Goal: Task Accomplishment & Management: Manage account settings

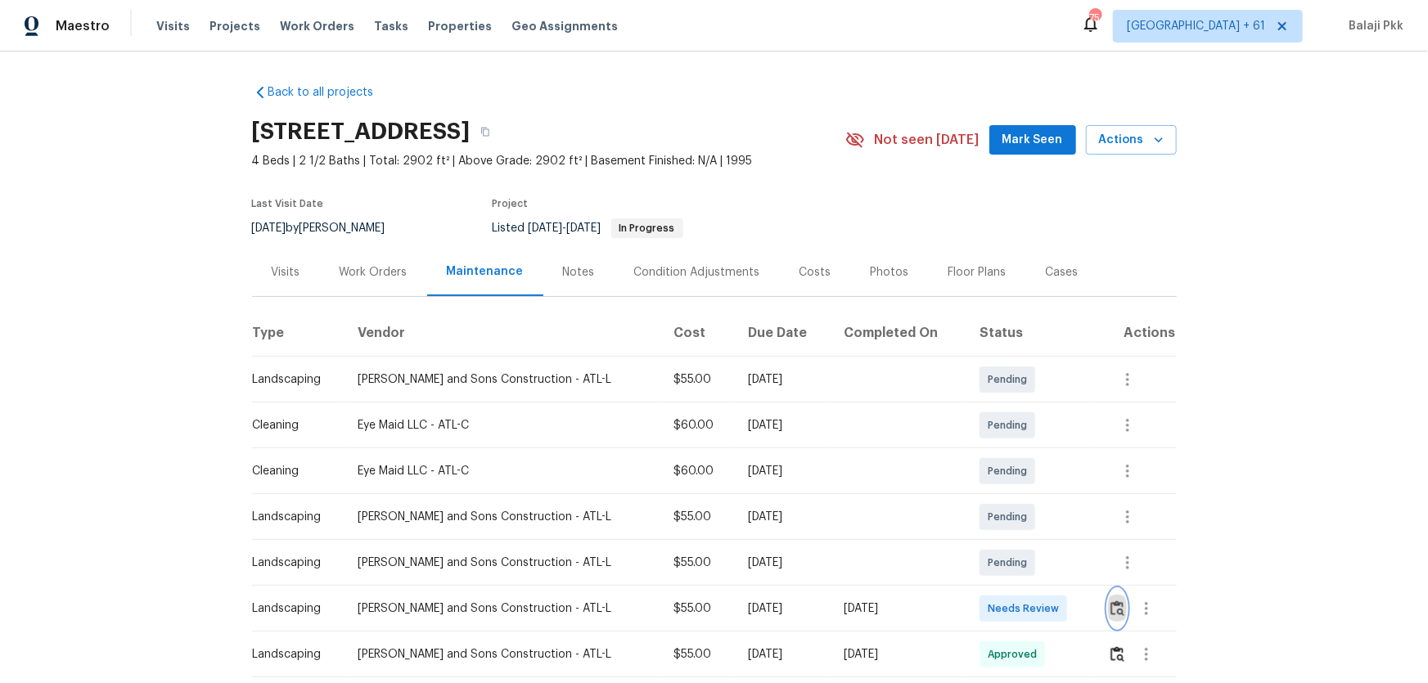
click at [1016, 451] on img "button" at bounding box center [1118, 609] width 14 height 16
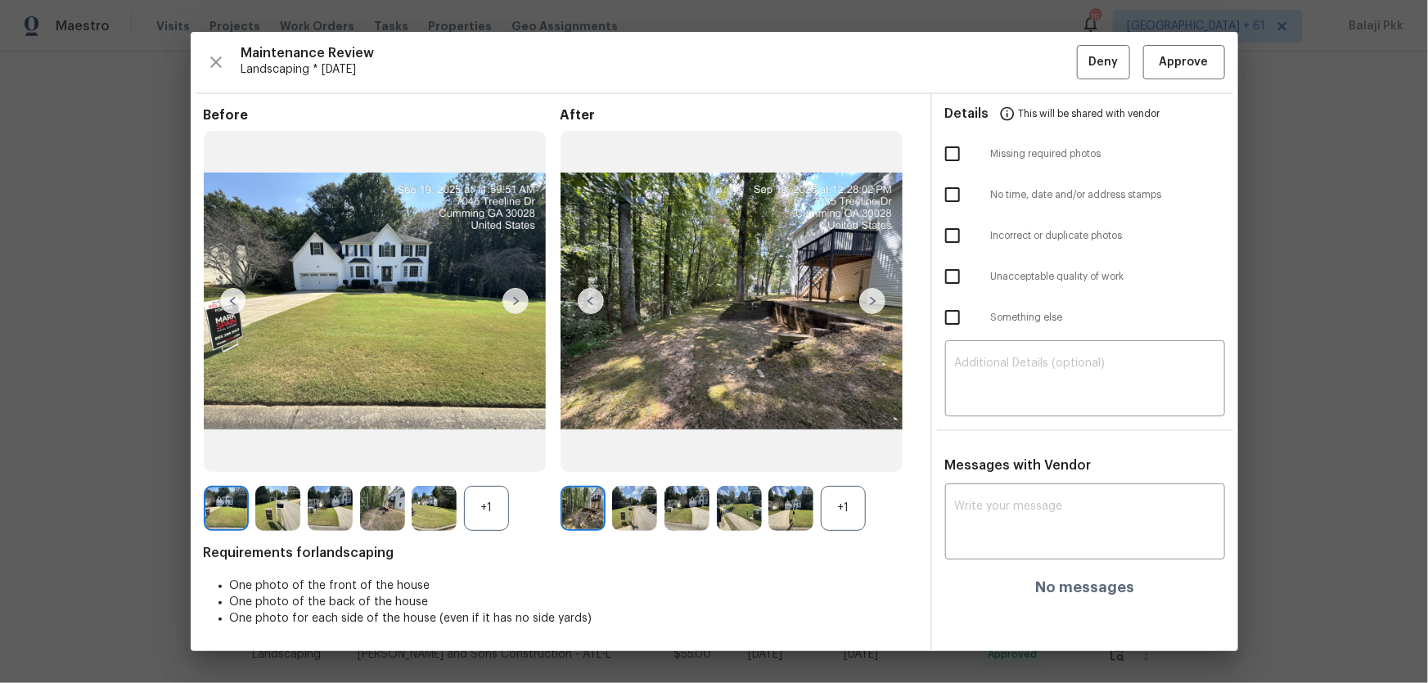
click at [848, 451] on div "+1" at bounding box center [843, 508] width 45 height 45
click at [503, 451] on div "+1" at bounding box center [486, 508] width 45 height 45
click at [1016, 60] on span "Approve" at bounding box center [1184, 62] width 49 height 20
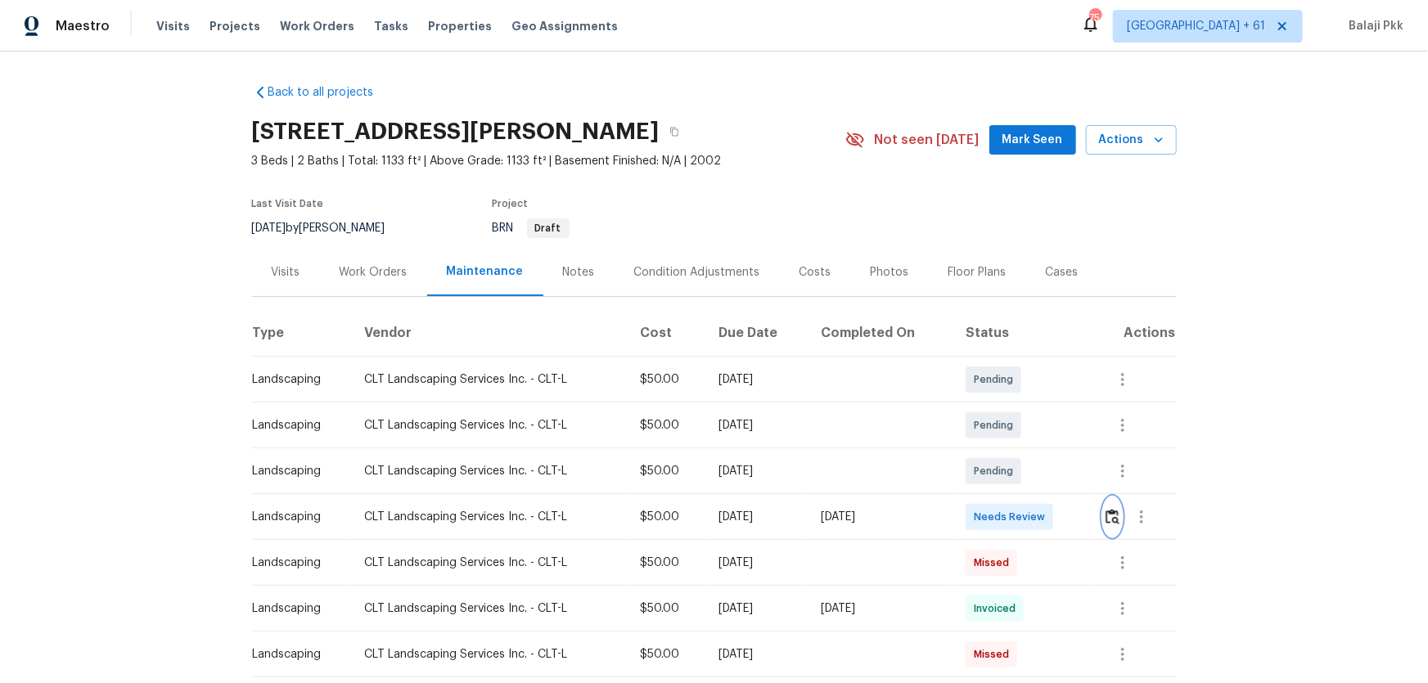
click at [1016, 451] on img "button" at bounding box center [1113, 517] width 14 height 16
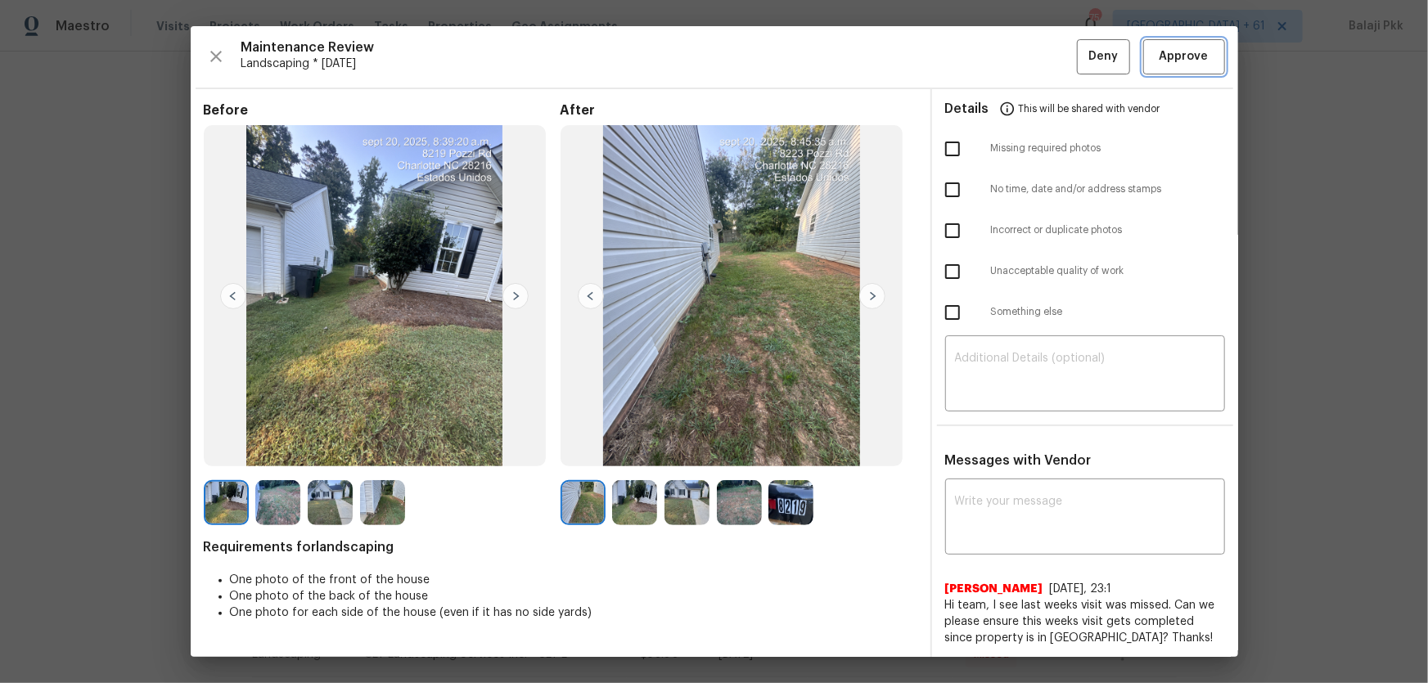
click at [1016, 71] on button "Approve" at bounding box center [1184, 56] width 82 height 35
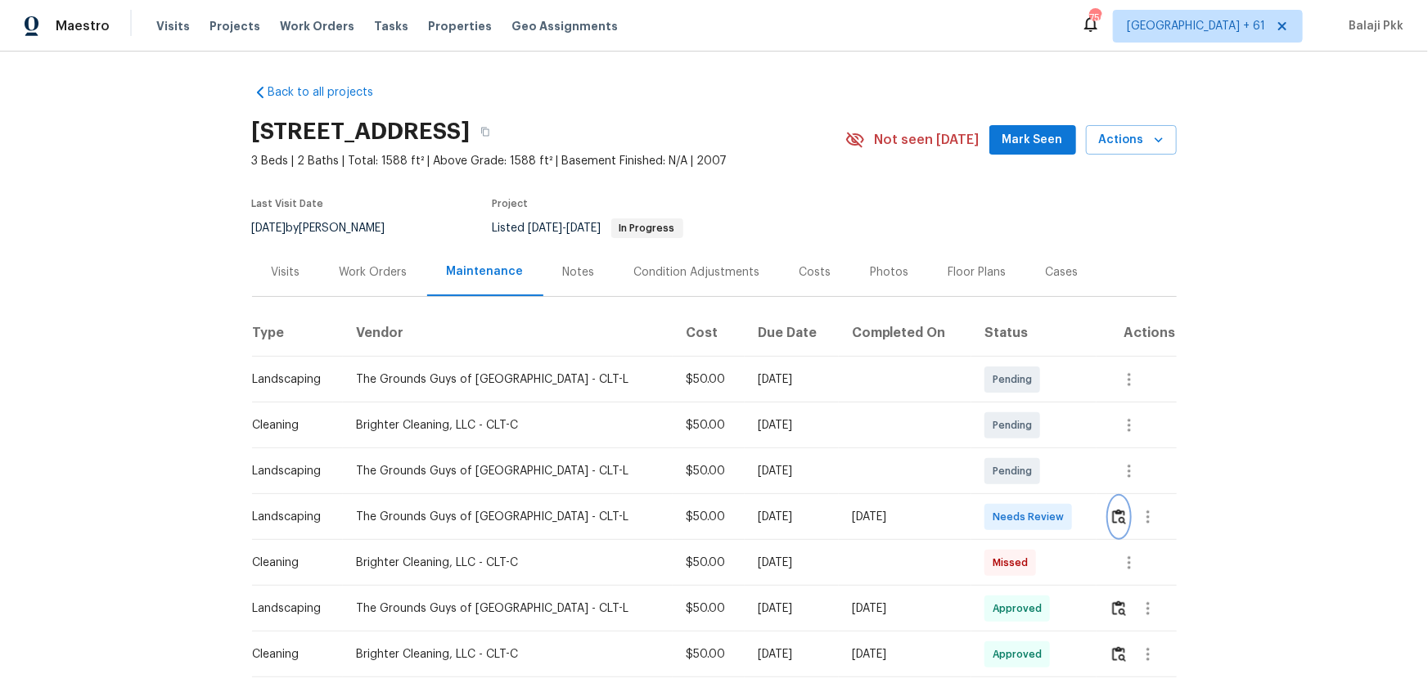
click at [1016, 451] on button "button" at bounding box center [1119, 517] width 19 height 39
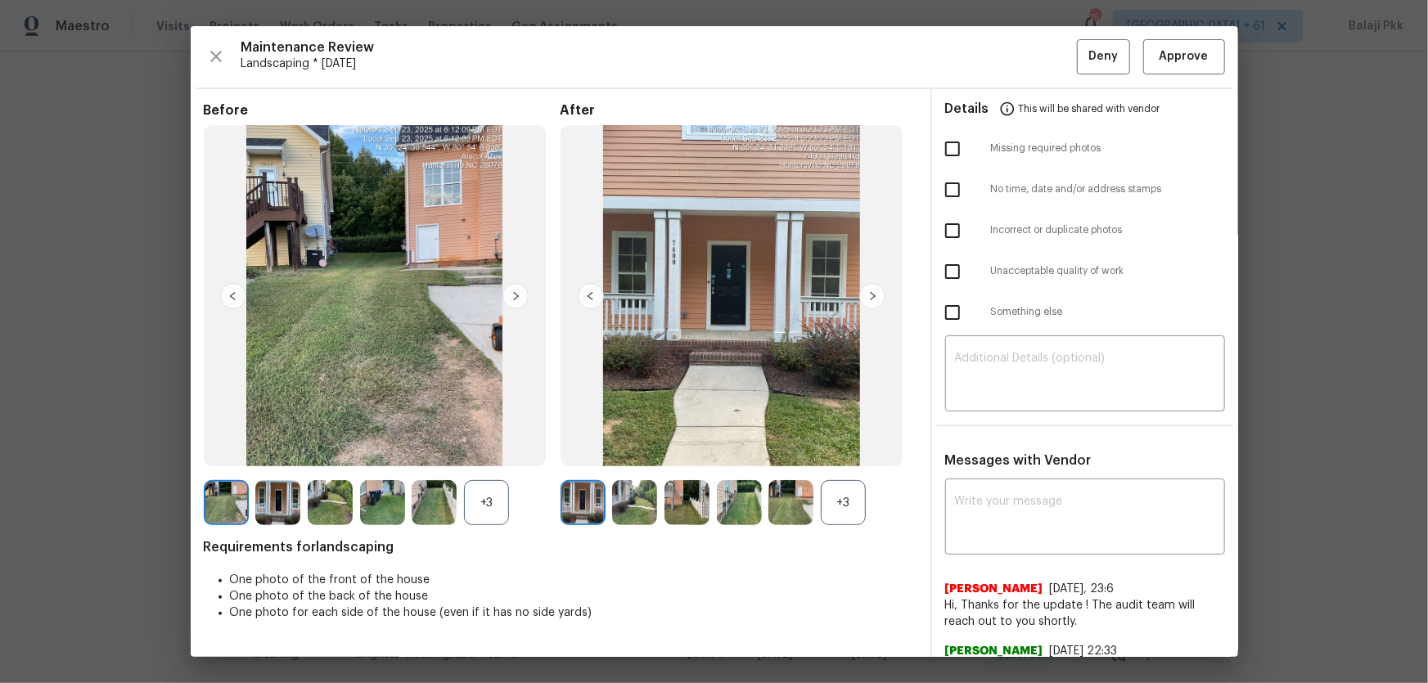
click at [844, 451] on div "+3" at bounding box center [843, 502] width 45 height 45
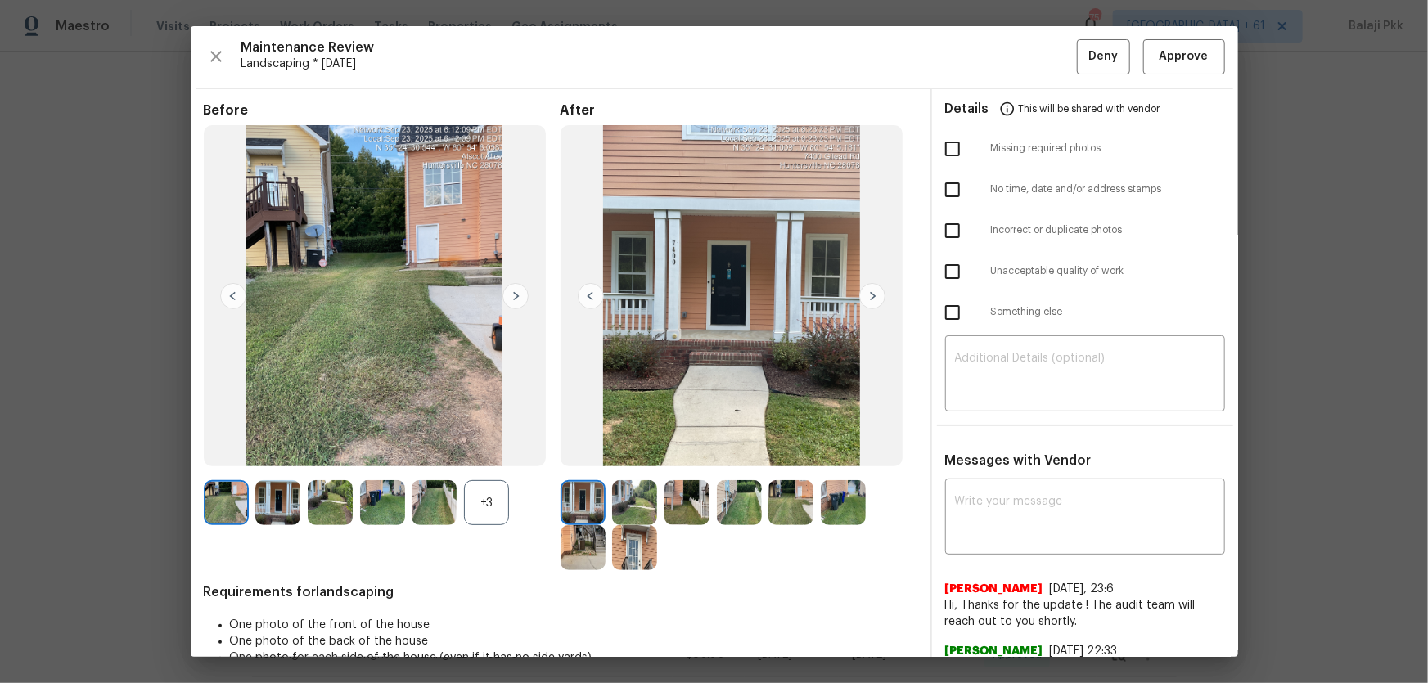
click at [489, 451] on div "+3" at bounding box center [486, 502] width 45 height 45
click at [781, 268] on img at bounding box center [732, 296] width 343 height 342
click at [1016, 54] on span "Approve" at bounding box center [1184, 57] width 49 height 20
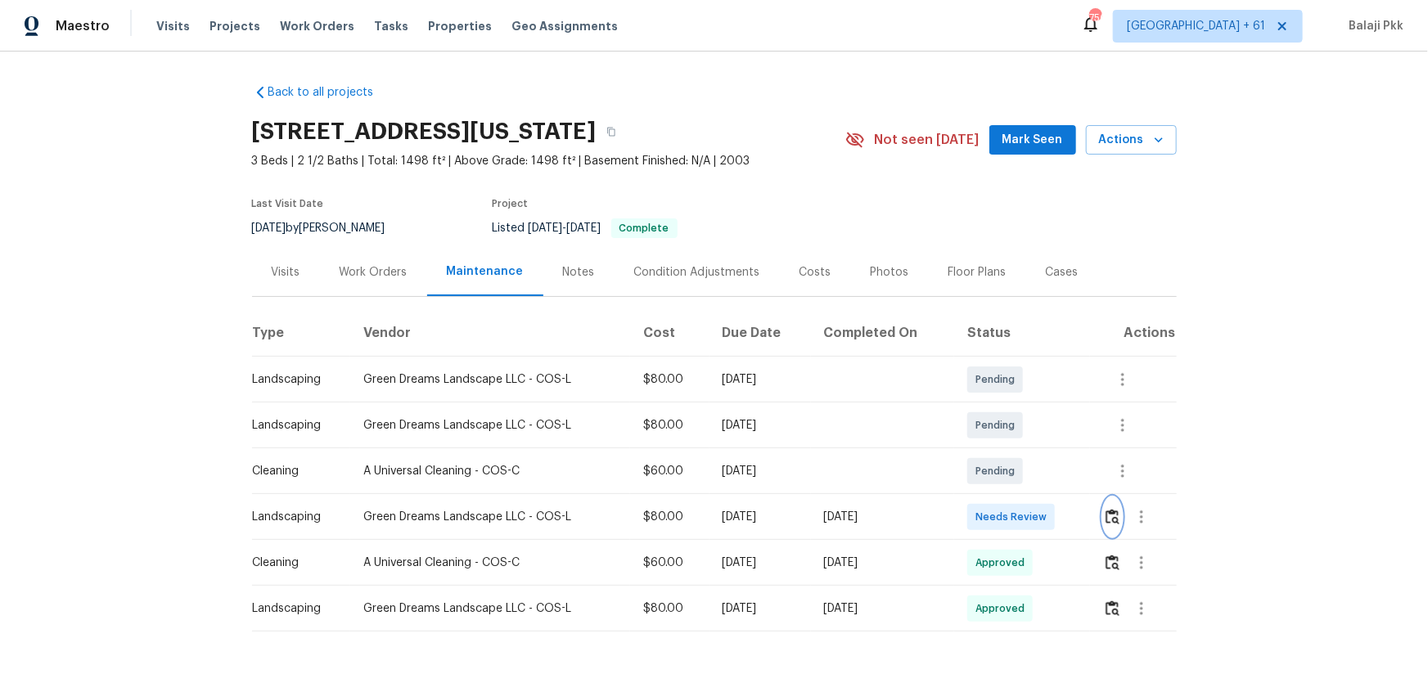
click at [1016, 451] on img "button" at bounding box center [1113, 517] width 14 height 16
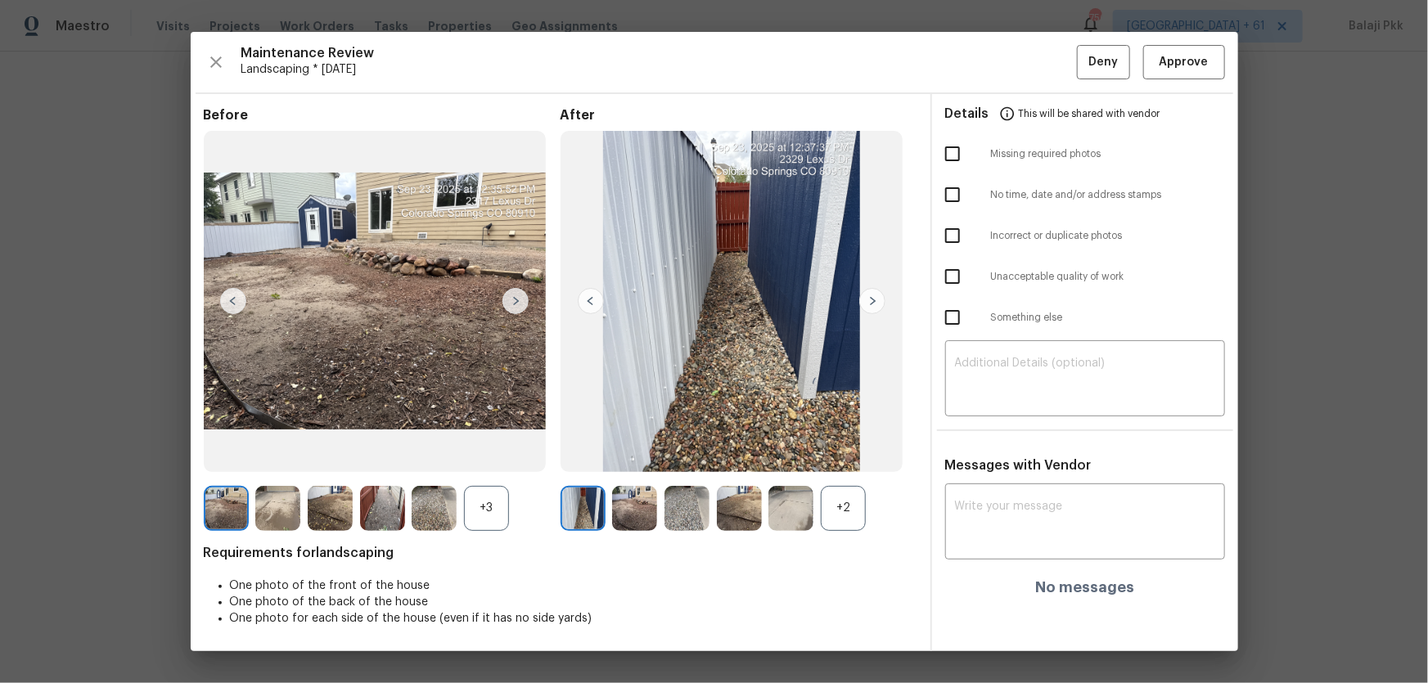
click at [721, 273] on img at bounding box center [732, 302] width 343 height 342
click at [850, 451] on div "+2" at bounding box center [843, 508] width 45 height 45
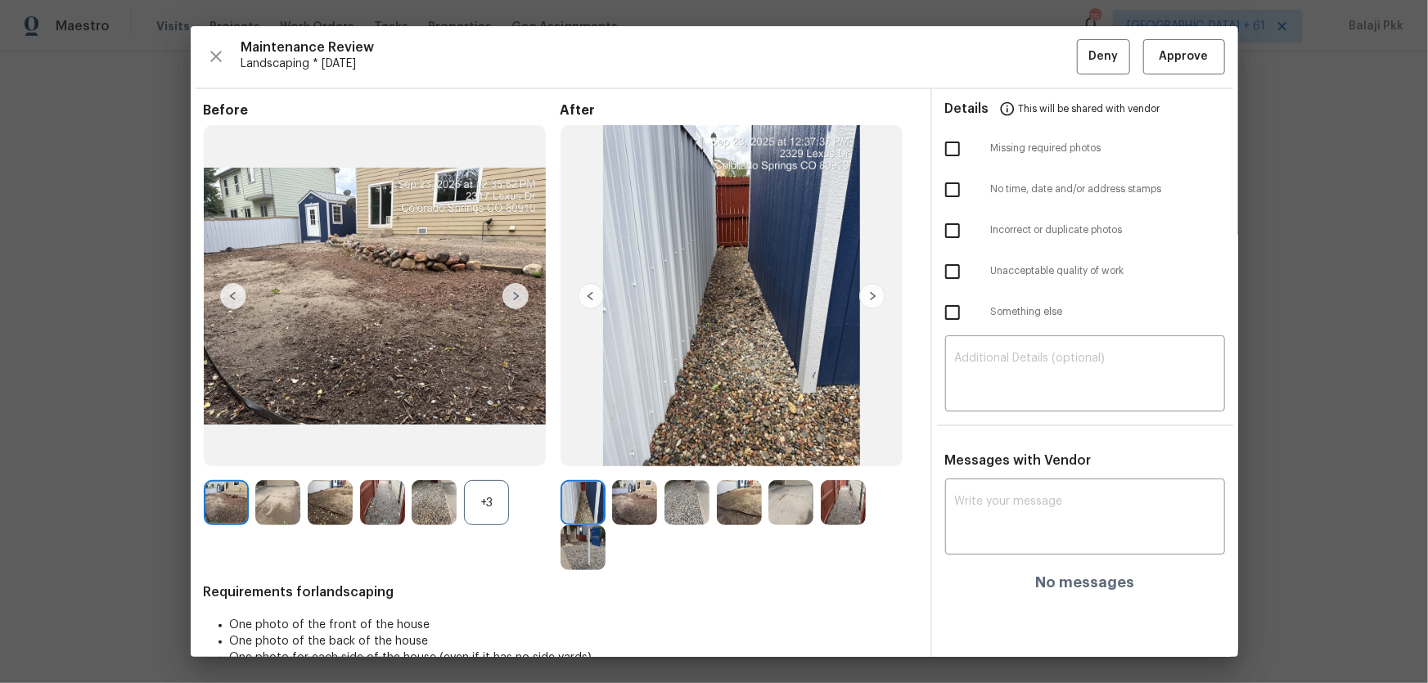
click at [471, 451] on div "+3" at bounding box center [486, 502] width 45 height 45
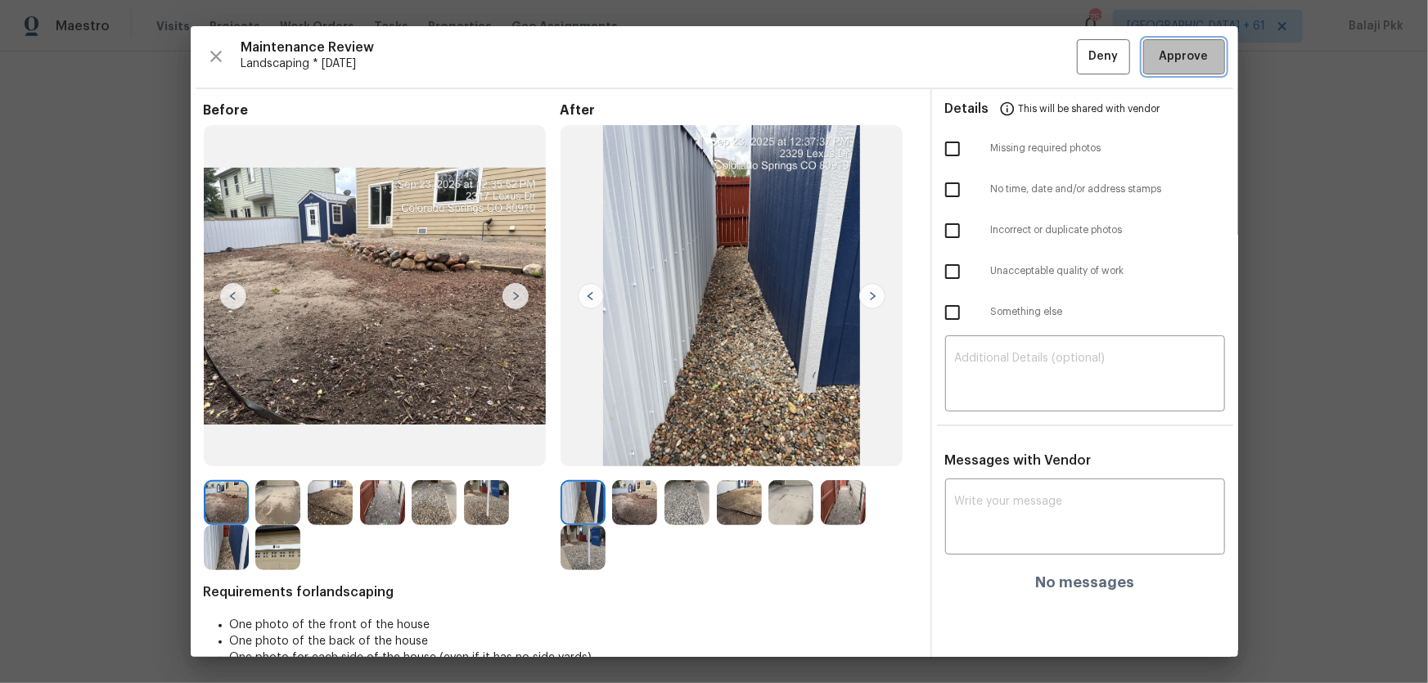
click at [1016, 47] on span "Approve" at bounding box center [1184, 57] width 49 height 20
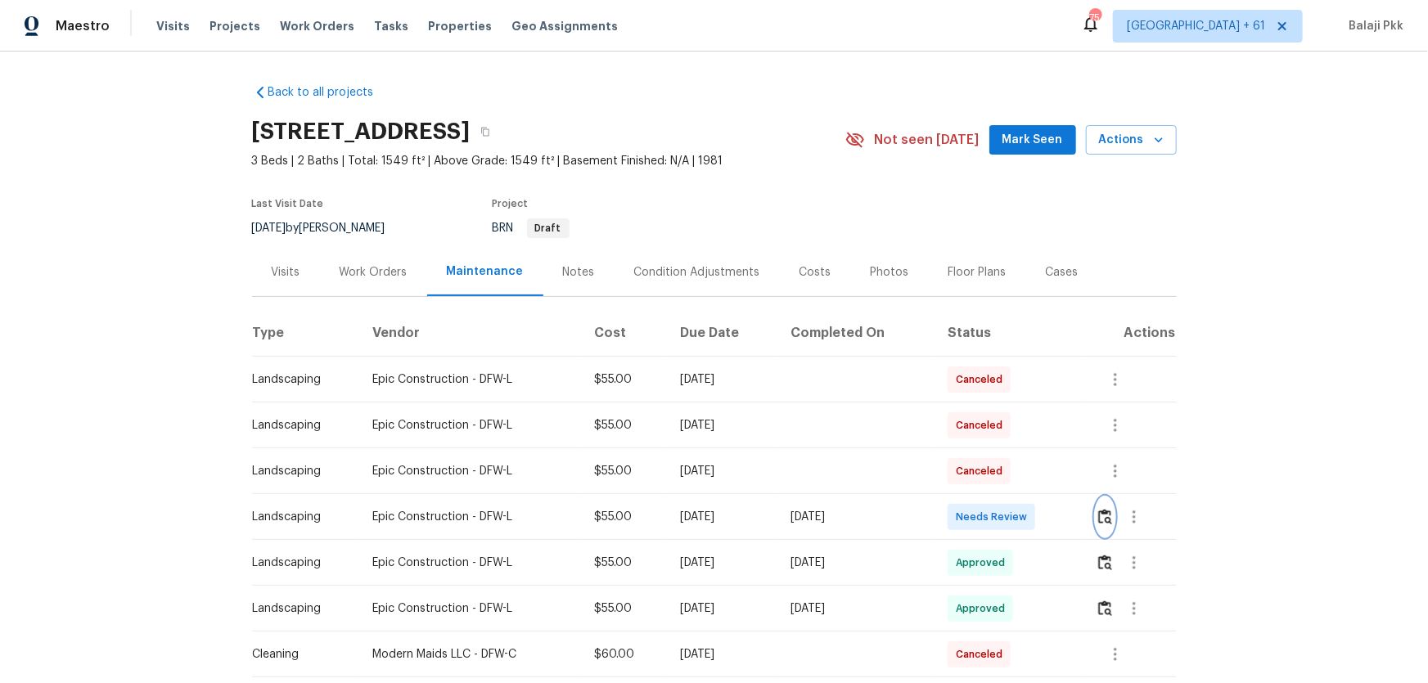
click at [1016, 451] on img "button" at bounding box center [1105, 517] width 14 height 16
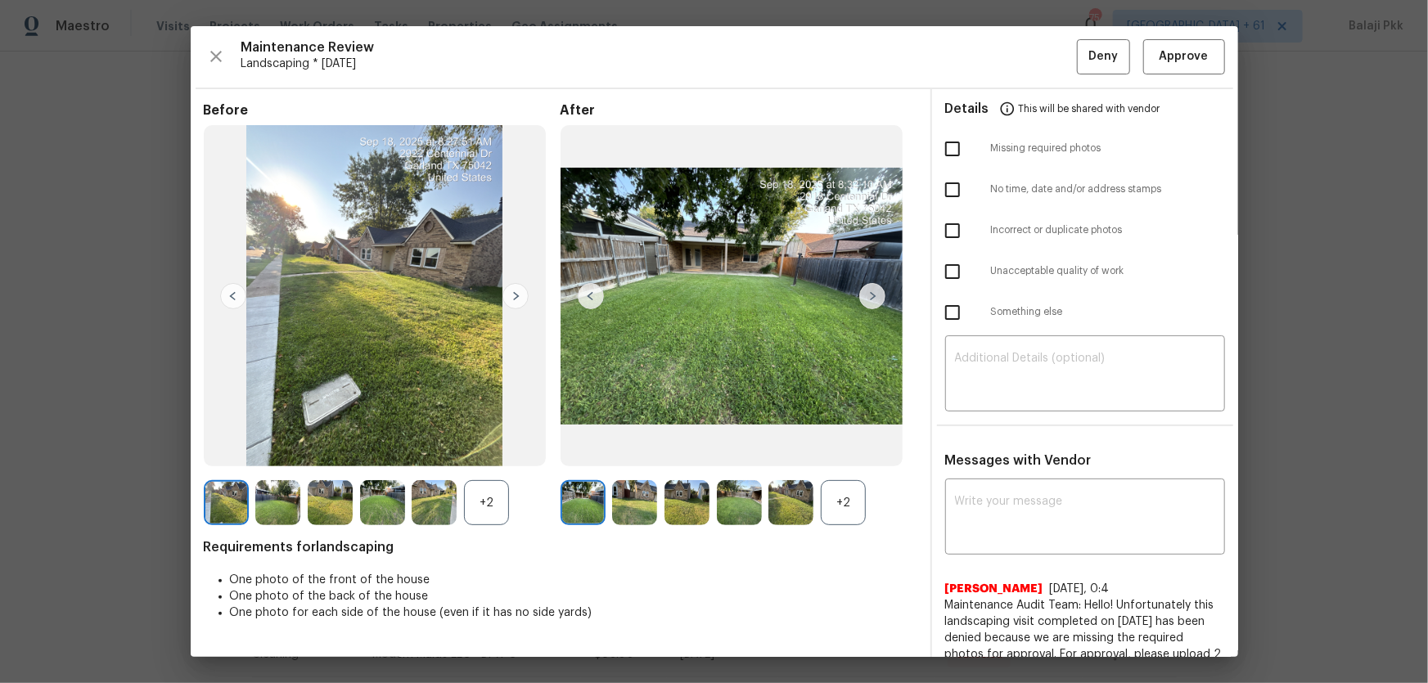
click at [857, 451] on div "+2" at bounding box center [843, 502] width 45 height 45
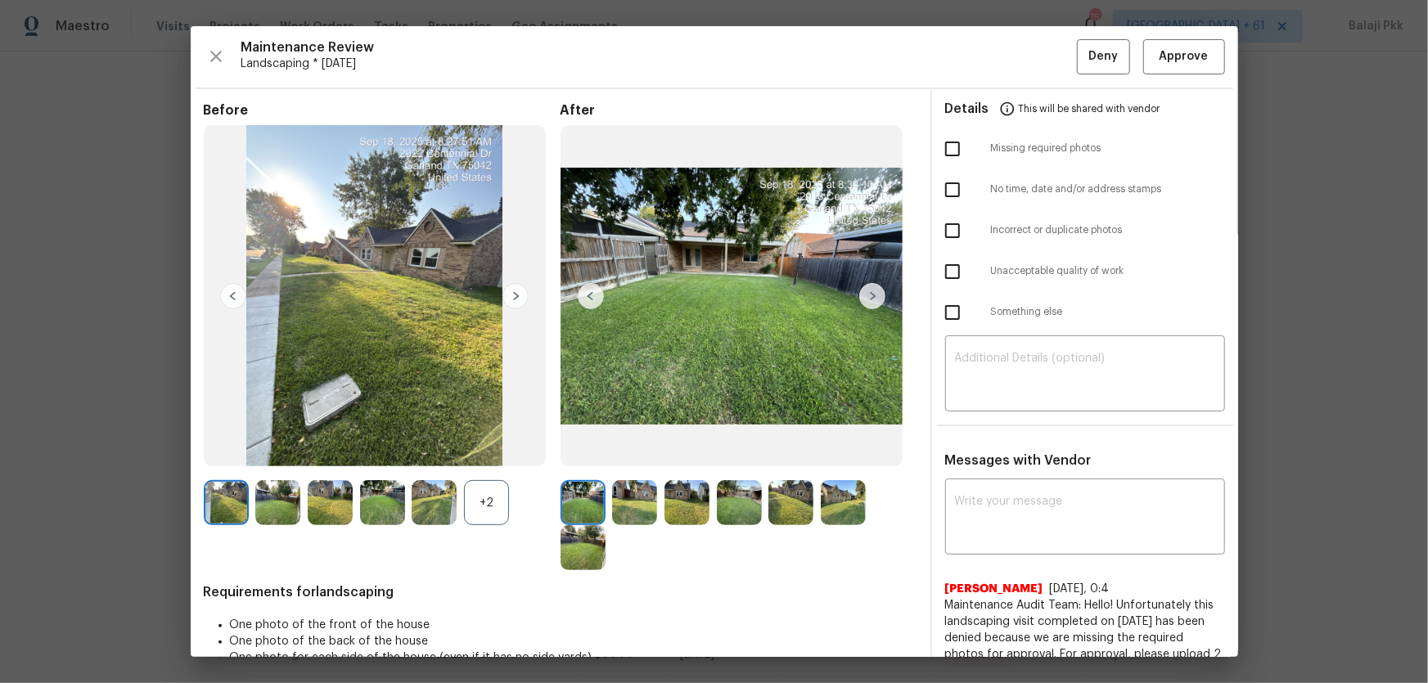
click at [486, 451] on div "+2" at bounding box center [486, 502] width 45 height 45
click at [1016, 50] on span "Approve" at bounding box center [1184, 57] width 49 height 20
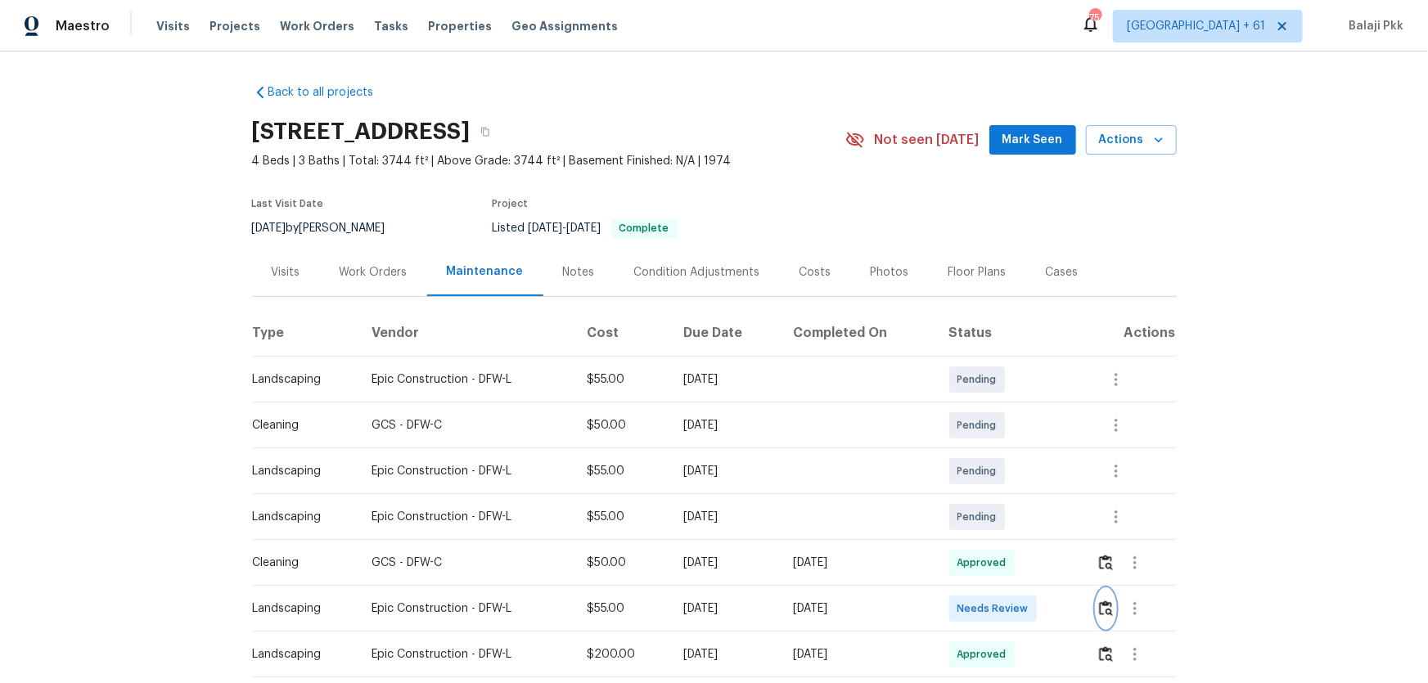
click at [1016, 451] on img "button" at bounding box center [1106, 609] width 14 height 16
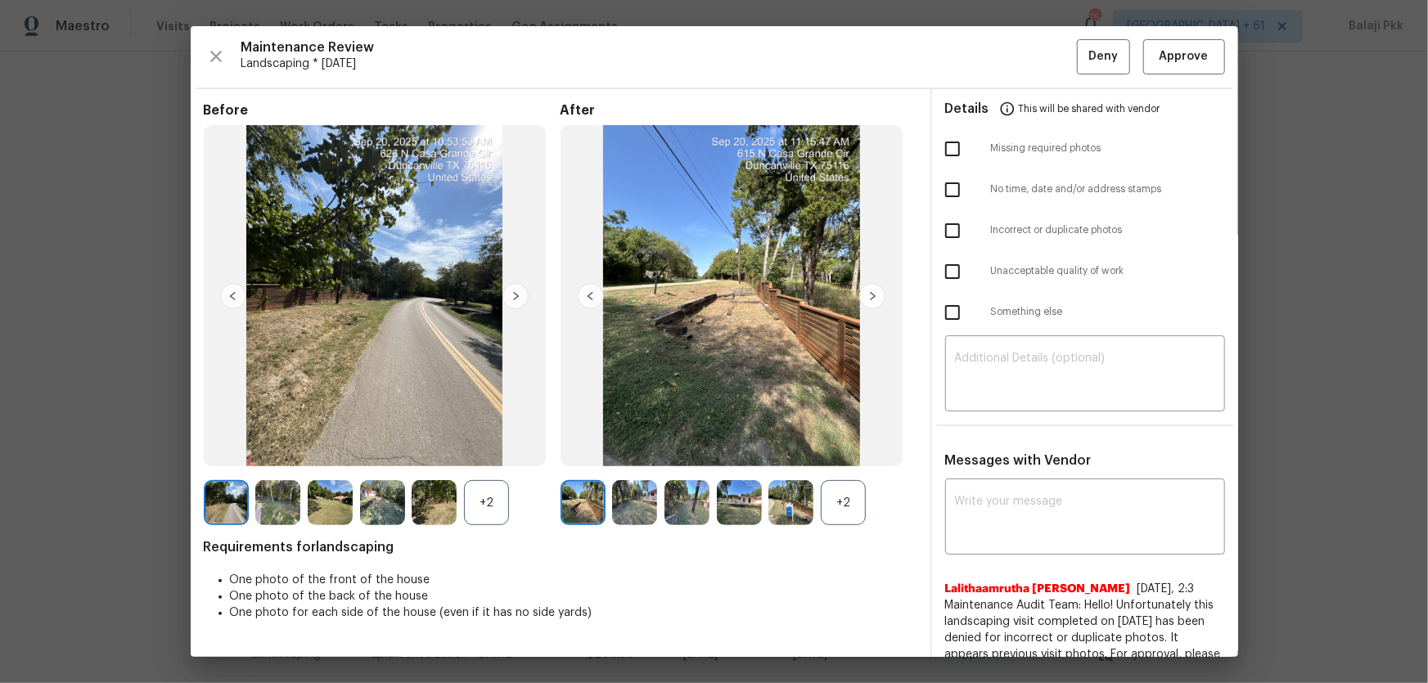
click at [841, 451] on div "+2" at bounding box center [843, 502] width 45 height 45
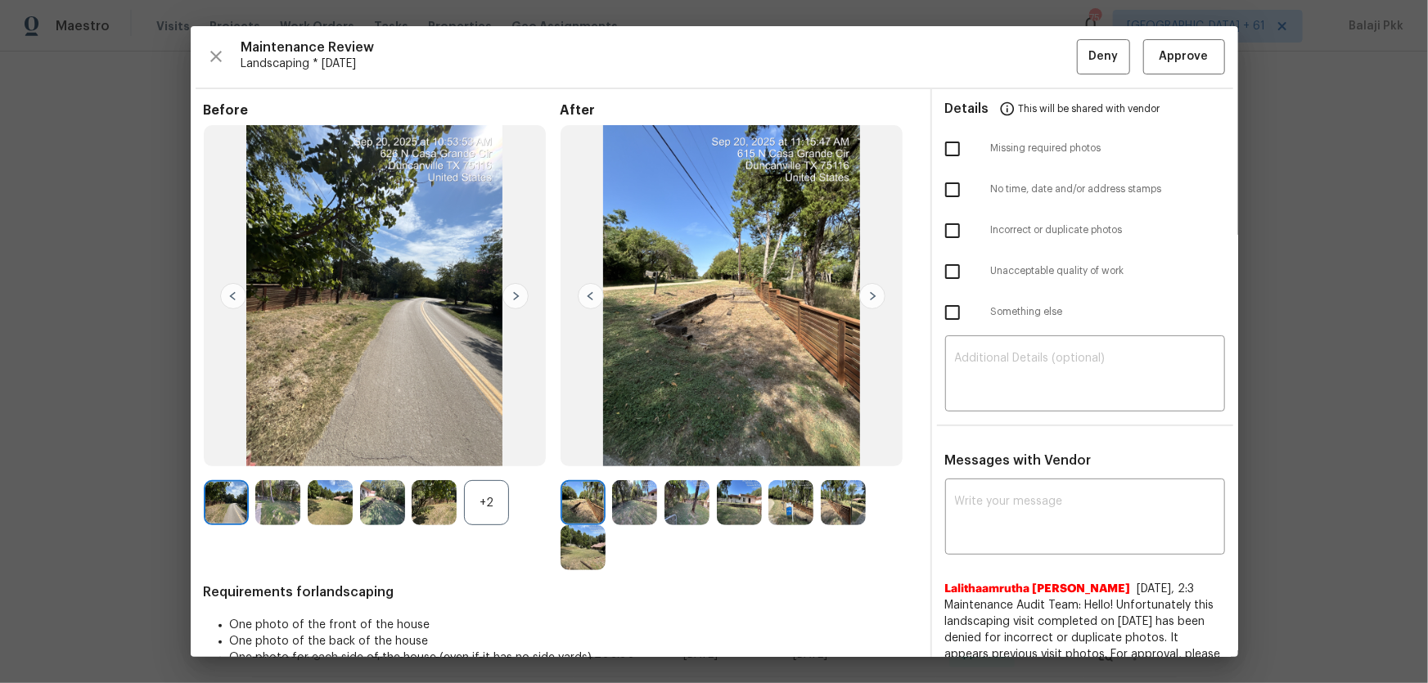
click at [485, 451] on div "+2" at bounding box center [486, 502] width 45 height 45
click at [1016, 42] on button "Approve" at bounding box center [1184, 56] width 82 height 35
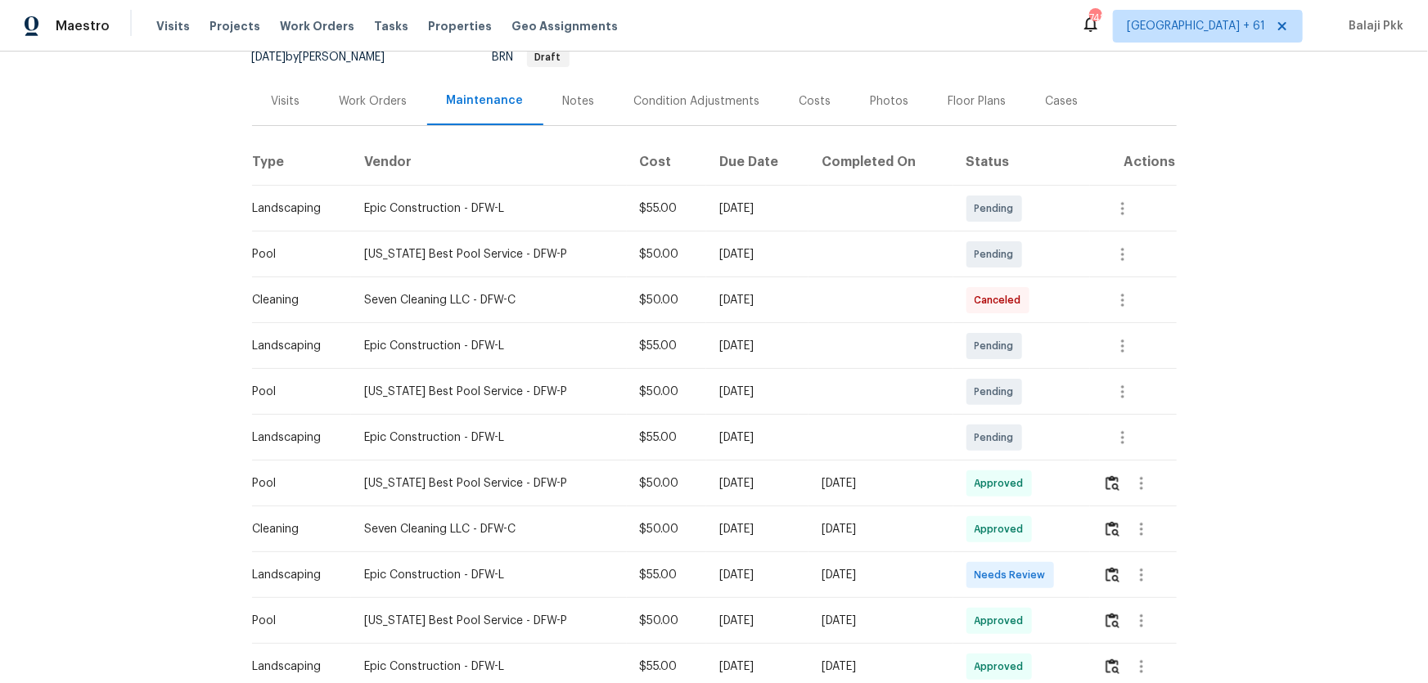
scroll to position [297, 0]
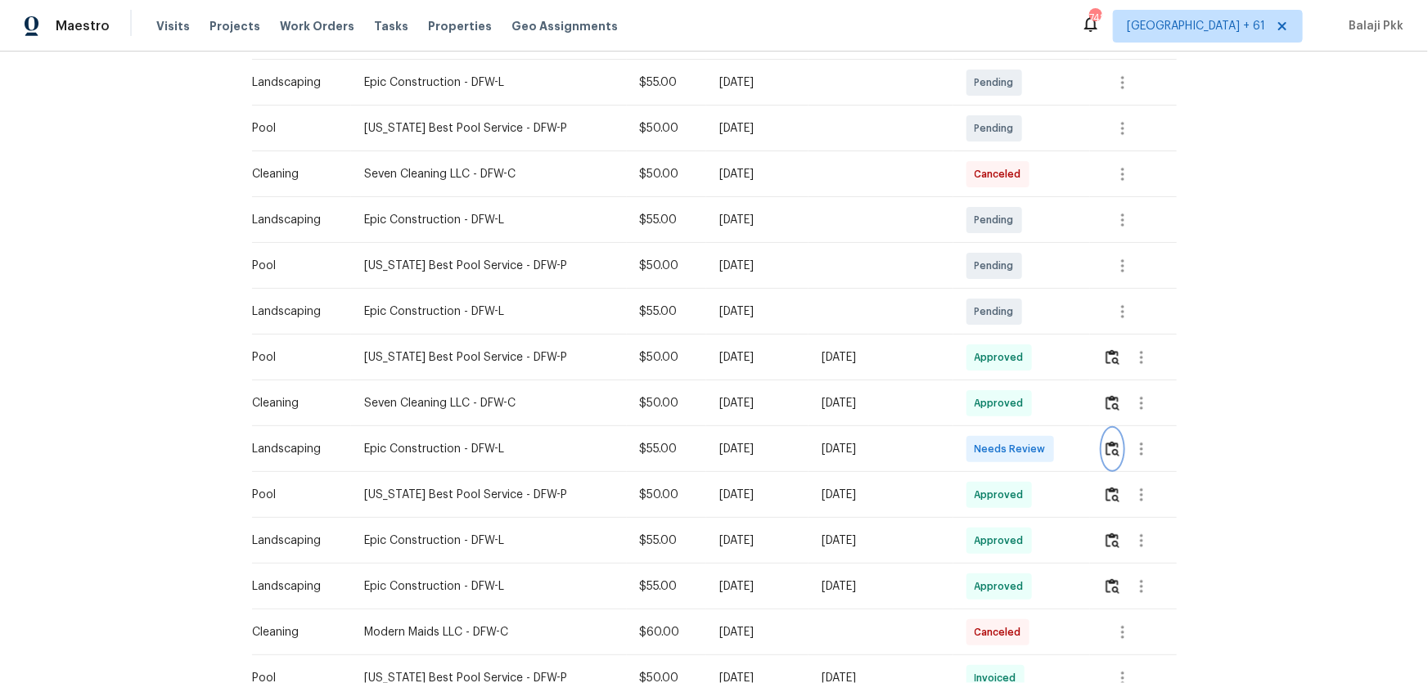
click at [1016, 444] on img "button" at bounding box center [1113, 449] width 14 height 16
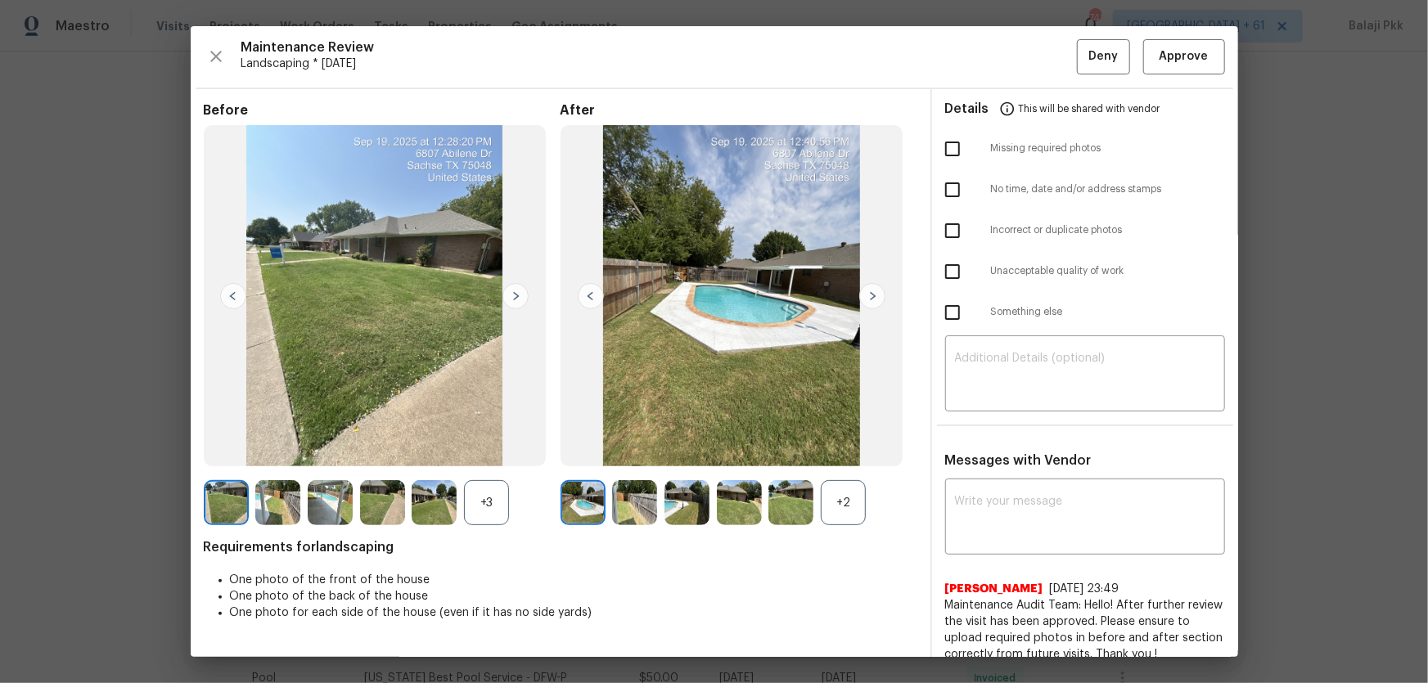
click at [854, 451] on div "+2" at bounding box center [843, 502] width 45 height 45
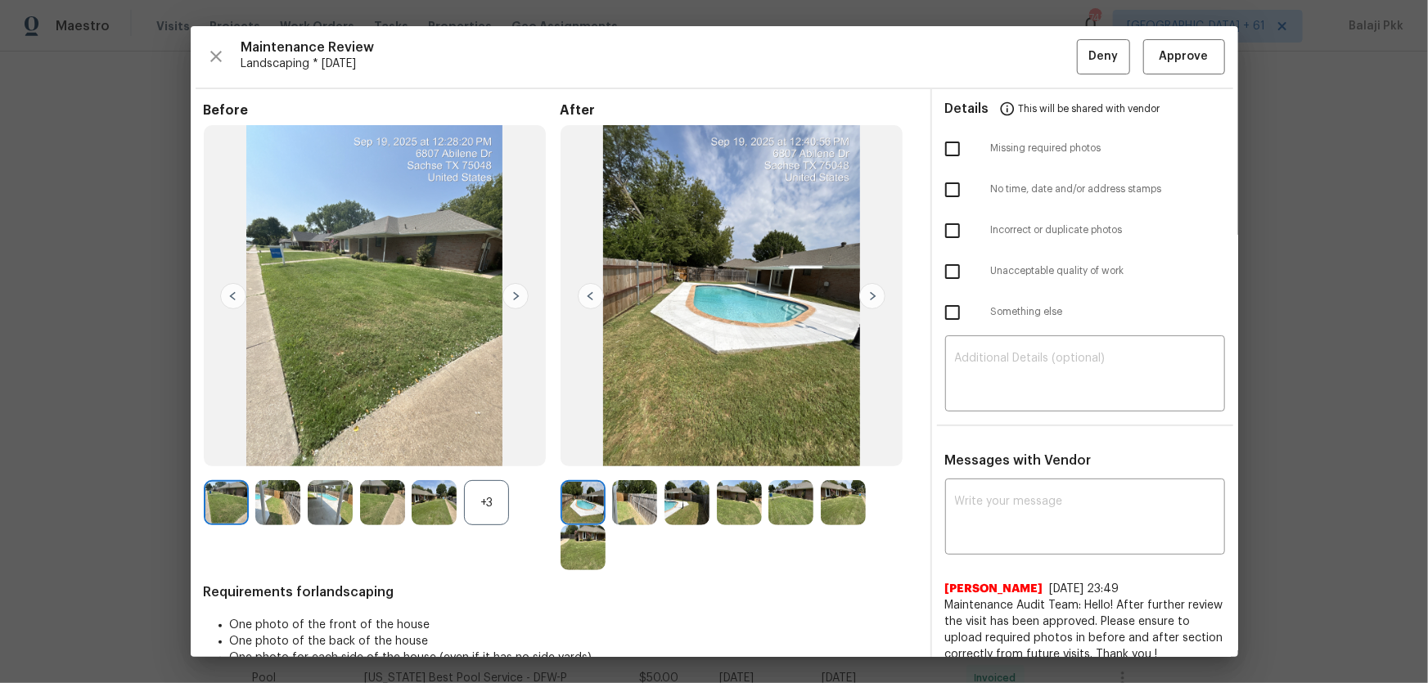
click at [497, 451] on div "+3" at bounding box center [486, 502] width 45 height 45
click at [1016, 65] on button "Approve" at bounding box center [1184, 56] width 82 height 35
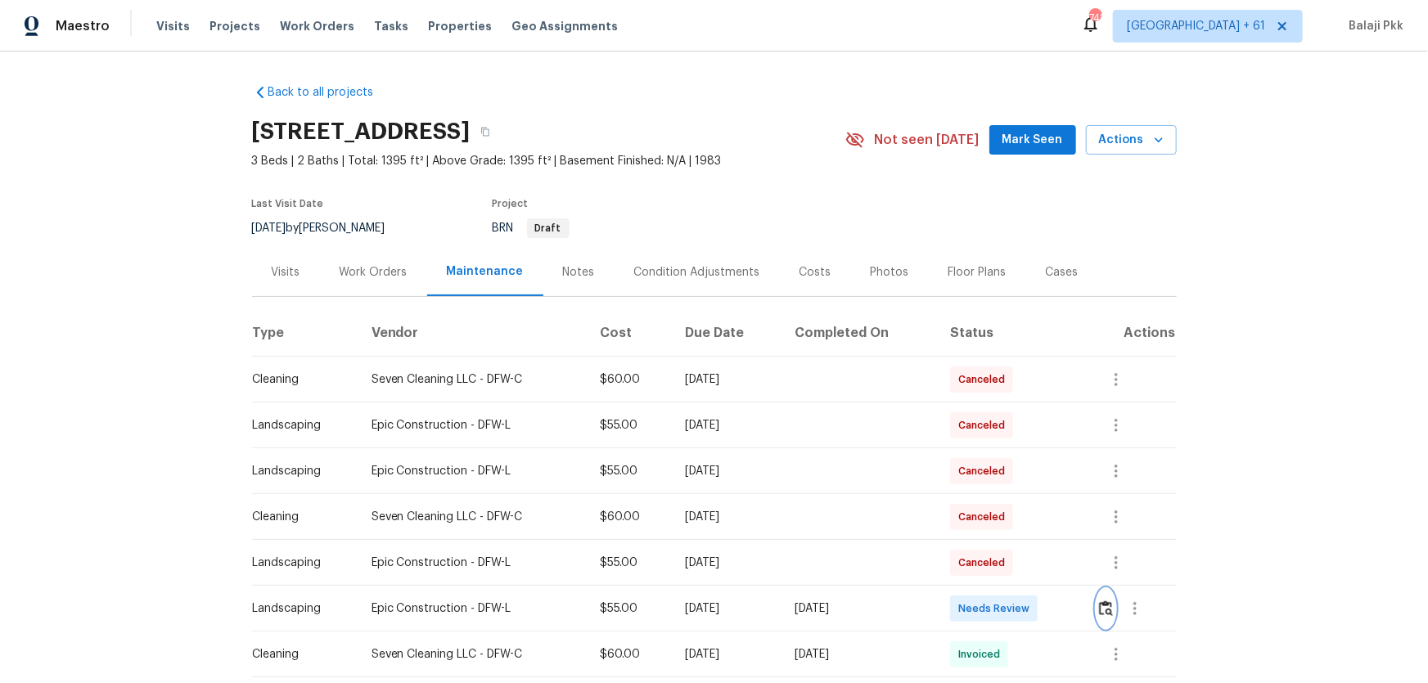
click at [1099, 496] on img "button" at bounding box center [1106, 609] width 14 height 16
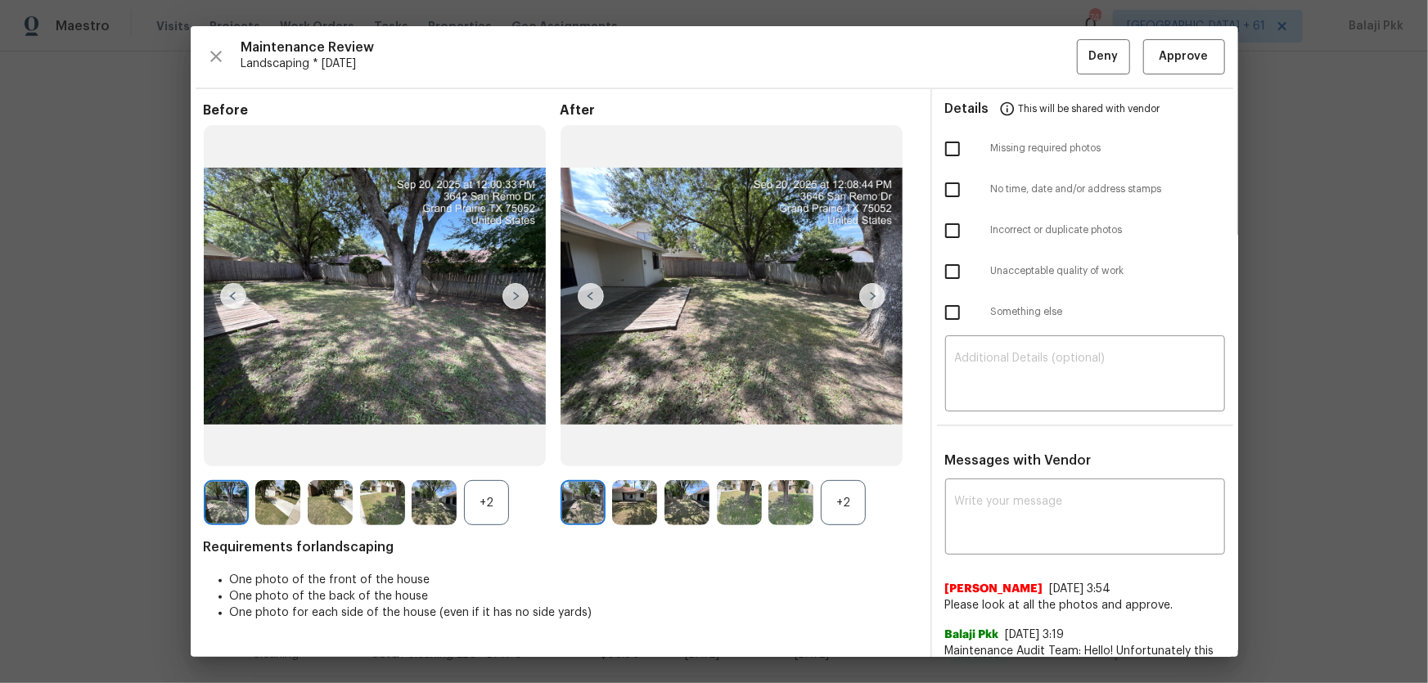
click at [834, 466] on img at bounding box center [732, 296] width 343 height 342
click at [852, 496] on div "+2" at bounding box center [843, 502] width 45 height 45
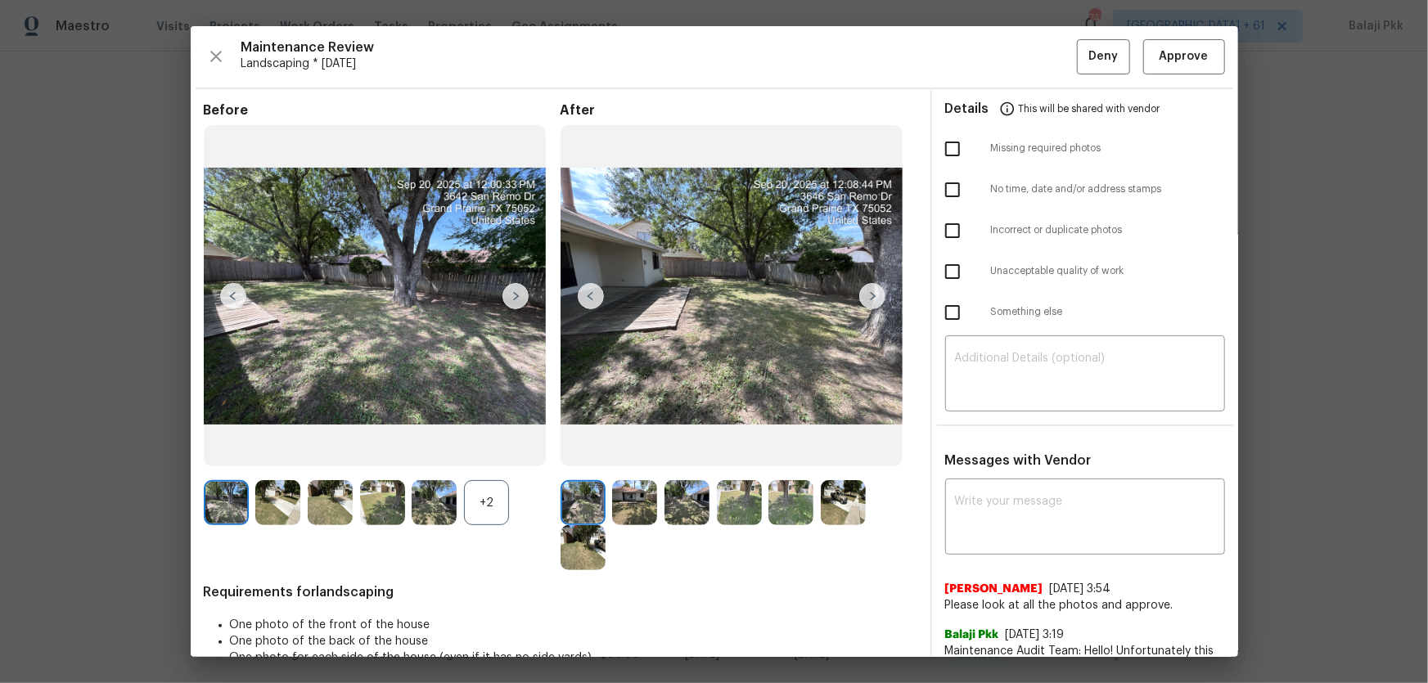
click at [480, 496] on div "+2" at bounding box center [486, 502] width 45 height 45
click at [1117, 49] on span "Approve" at bounding box center [1184, 57] width 49 height 20
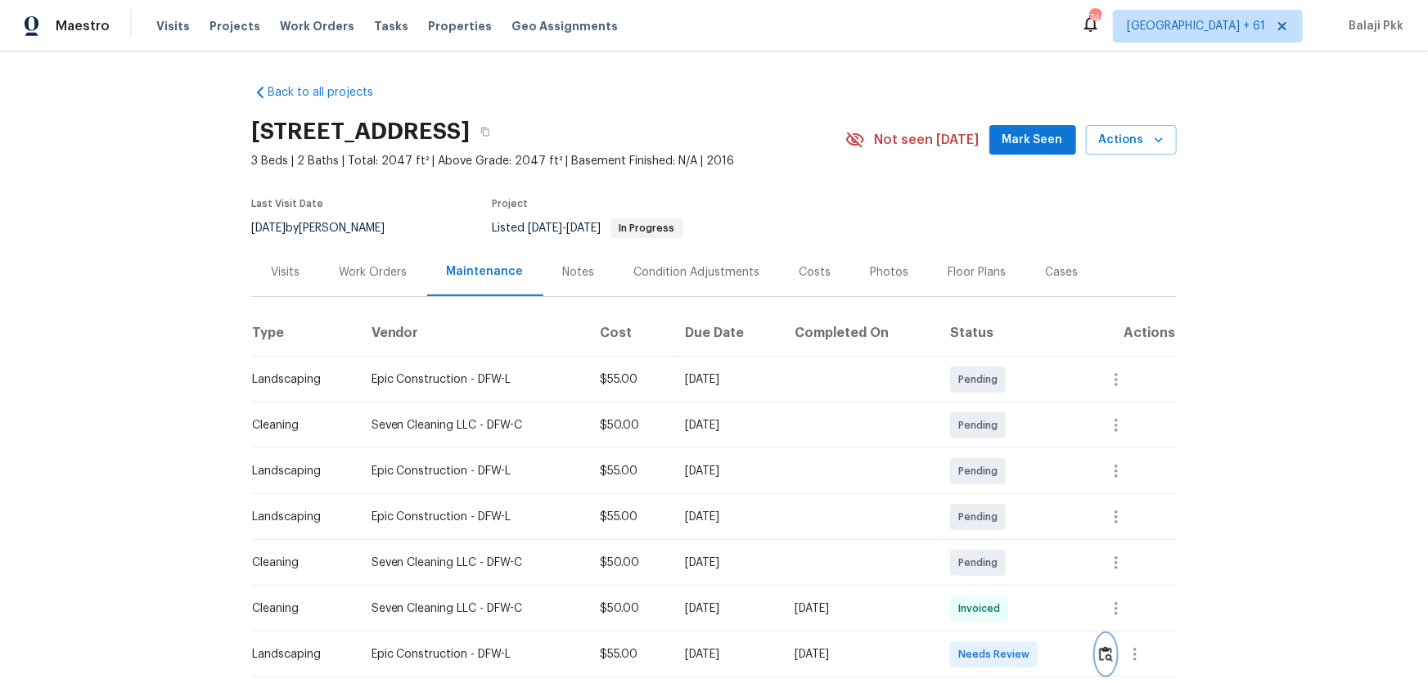
click at [1016, 451] on img "button" at bounding box center [1106, 655] width 14 height 16
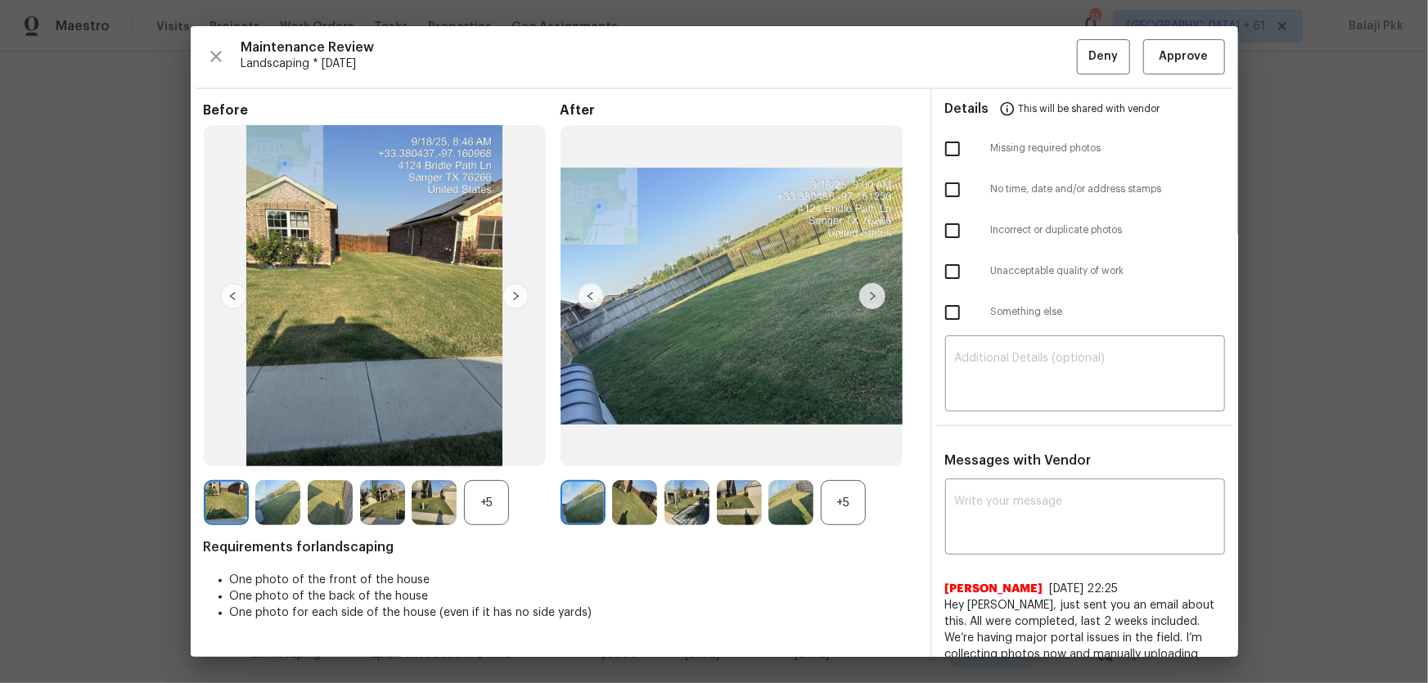
click at [831, 451] on div "+5" at bounding box center [843, 502] width 45 height 45
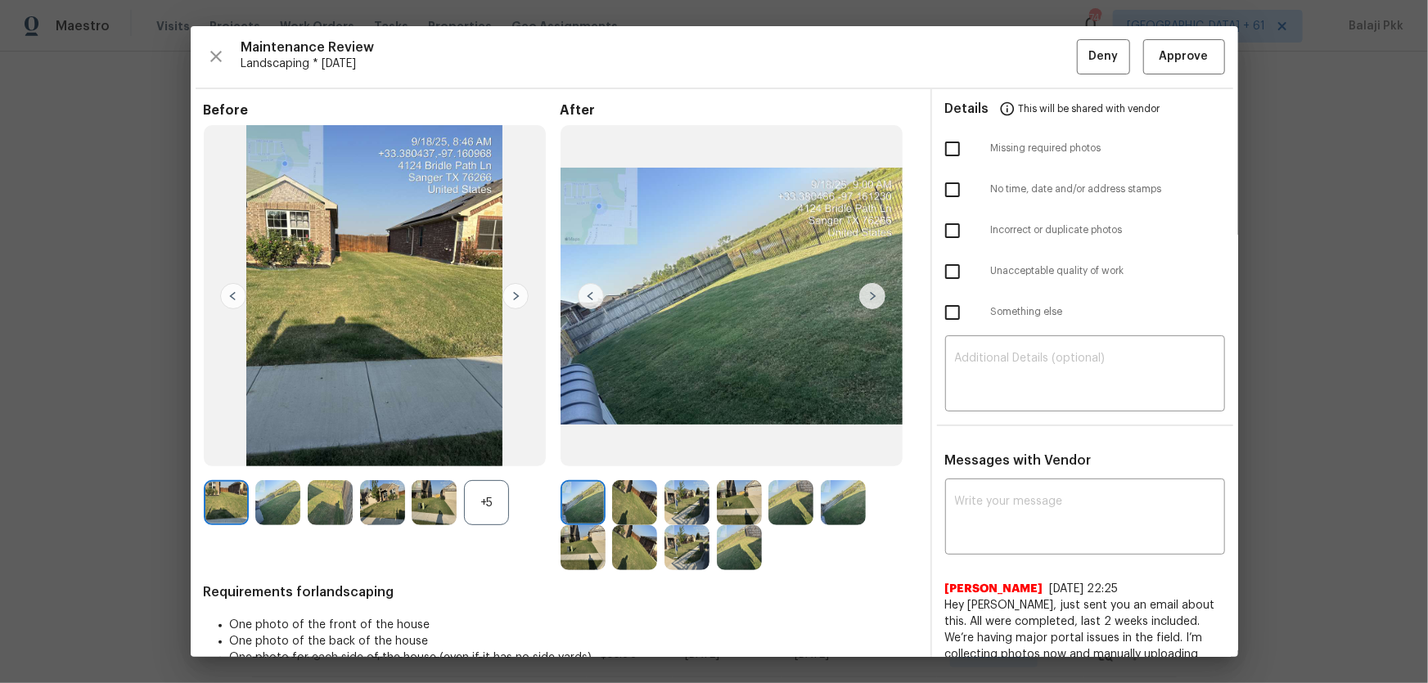
click at [512, 451] on div "+5" at bounding box center [382, 502] width 357 height 45
click at [510, 451] on div "+5" at bounding box center [382, 502] width 357 height 45
click at [500, 451] on div "+5" at bounding box center [486, 502] width 45 height 45
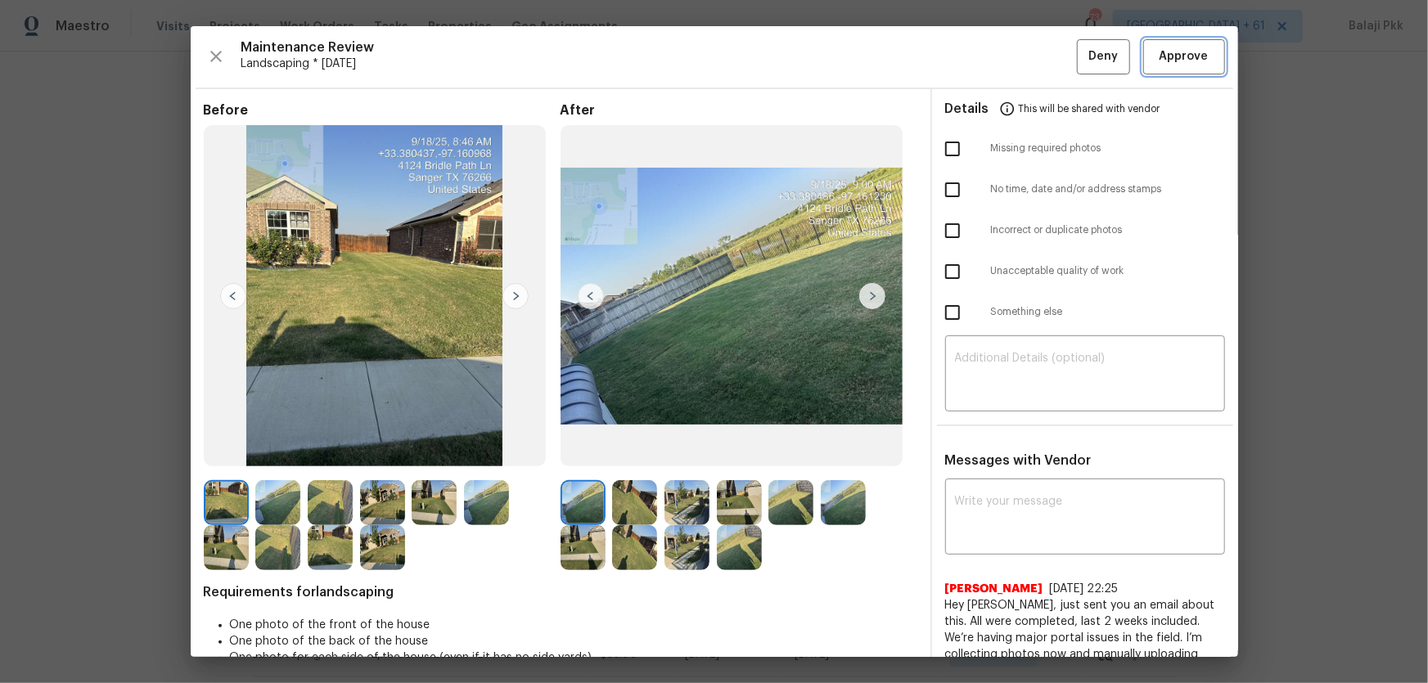
click at [1016, 48] on span "Approve" at bounding box center [1185, 57] width 56 height 20
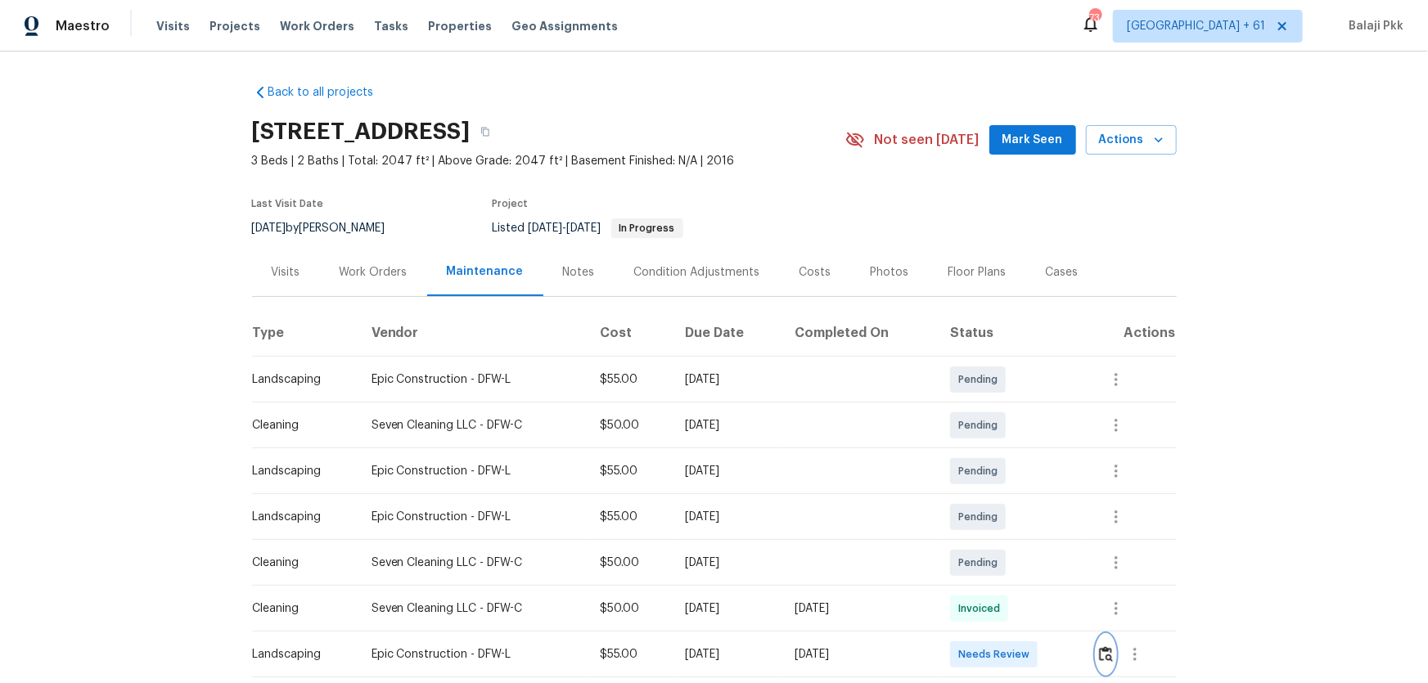
scroll to position [1, 0]
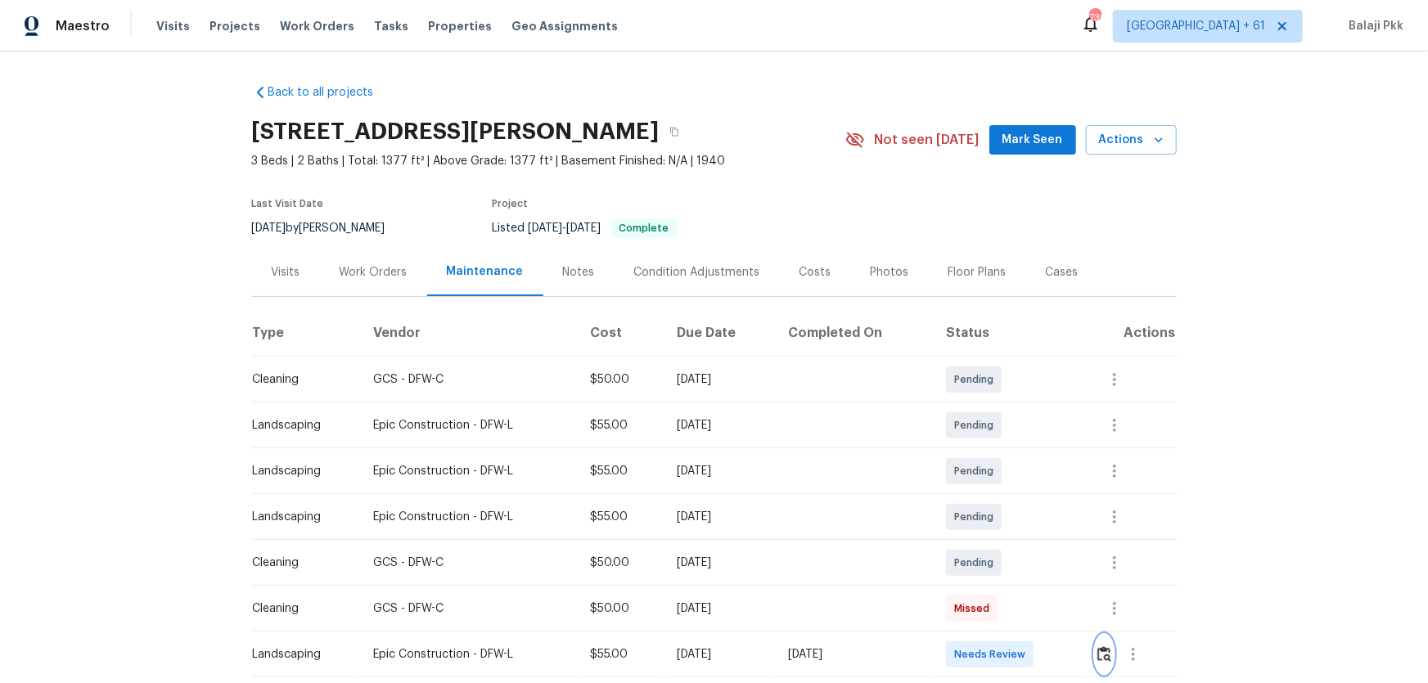
click at [1016, 451] on img "button" at bounding box center [1105, 655] width 14 height 16
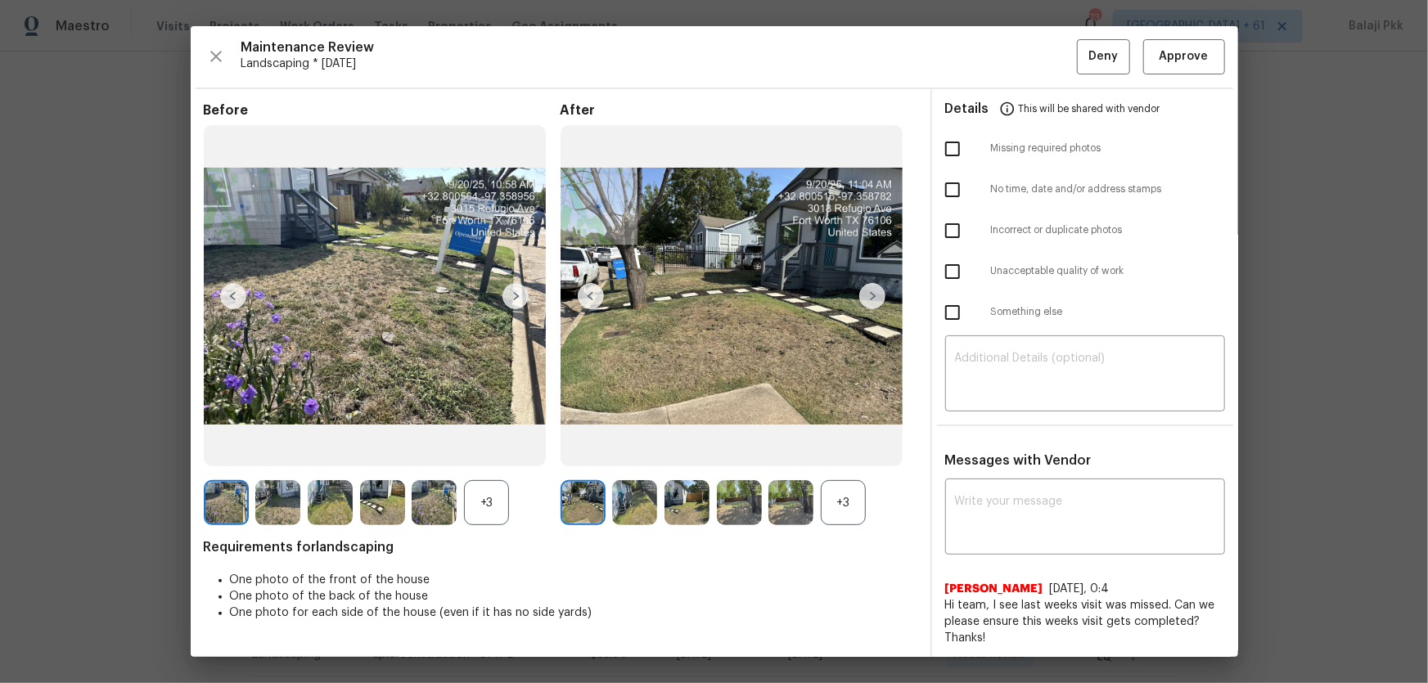
click at [863, 451] on div "+3" at bounding box center [739, 502] width 357 height 45
click at [832, 451] on div "+3" at bounding box center [843, 502] width 45 height 45
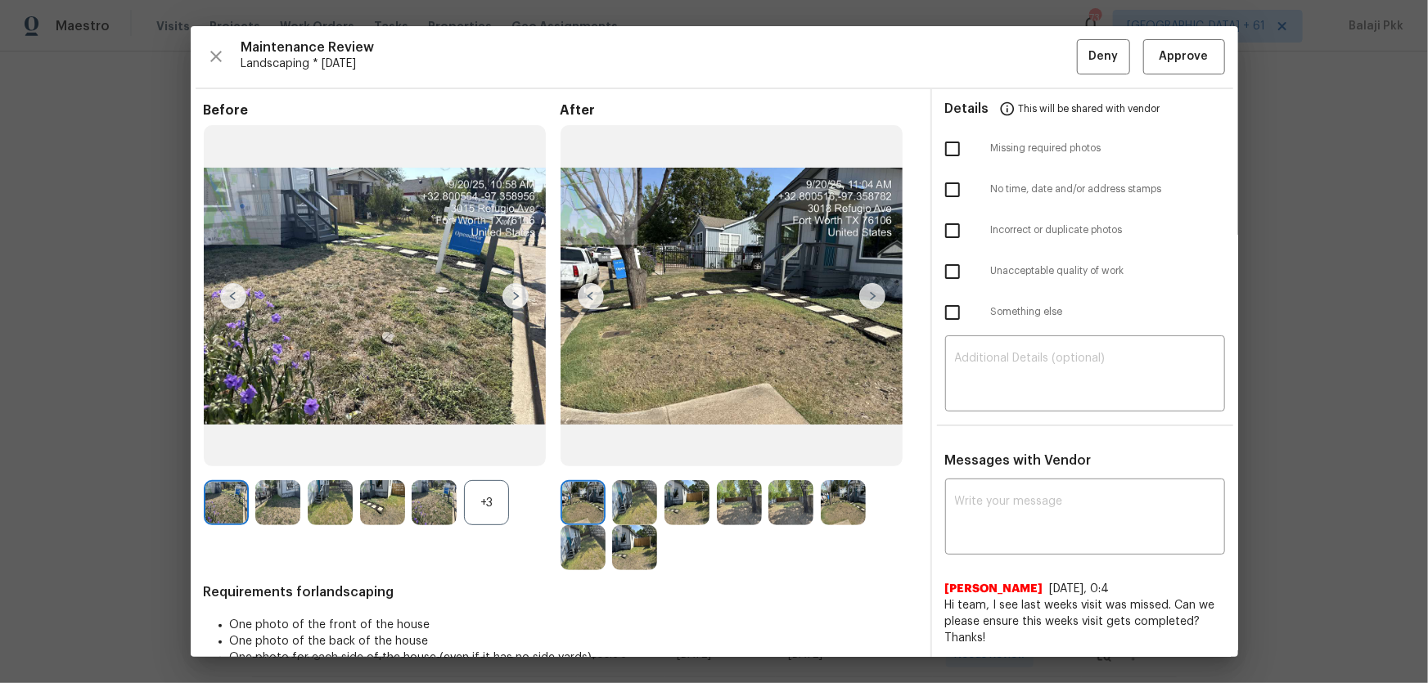
click at [467, 451] on div "+3" at bounding box center [486, 502] width 45 height 45
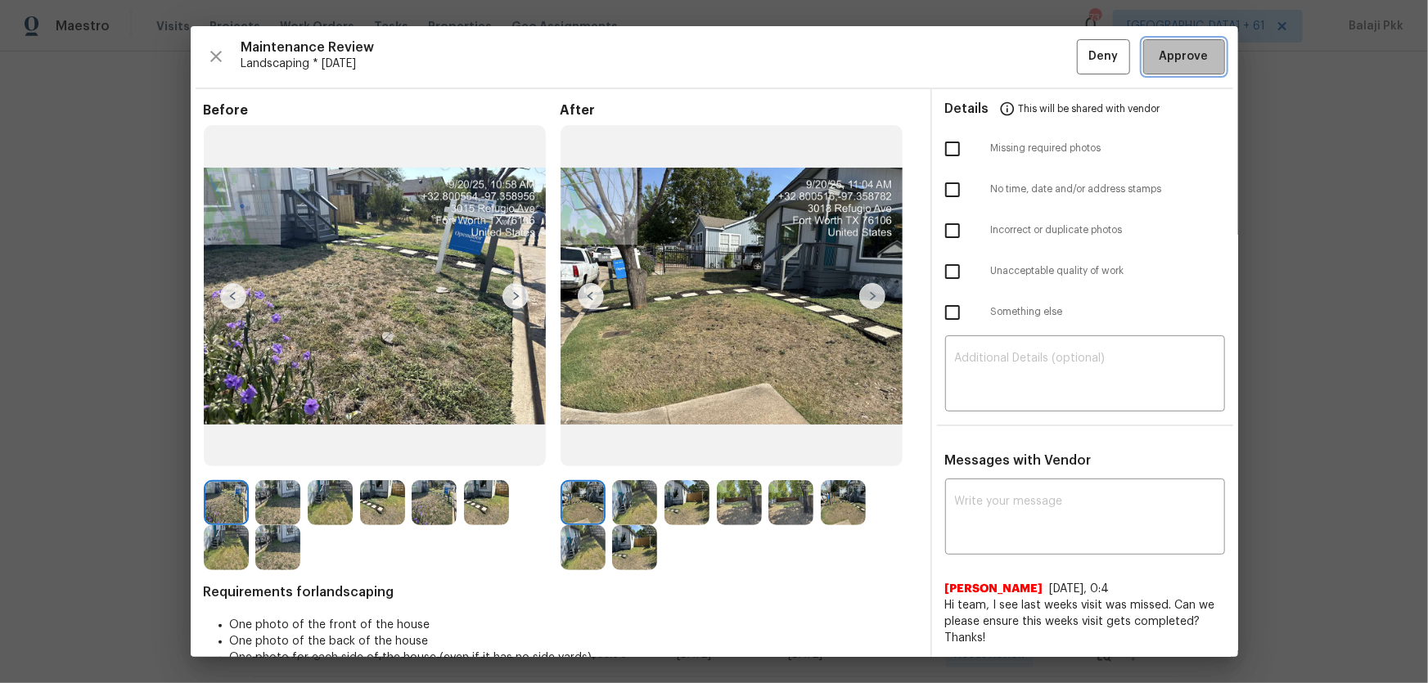
click at [1016, 56] on span "Approve" at bounding box center [1184, 57] width 49 height 20
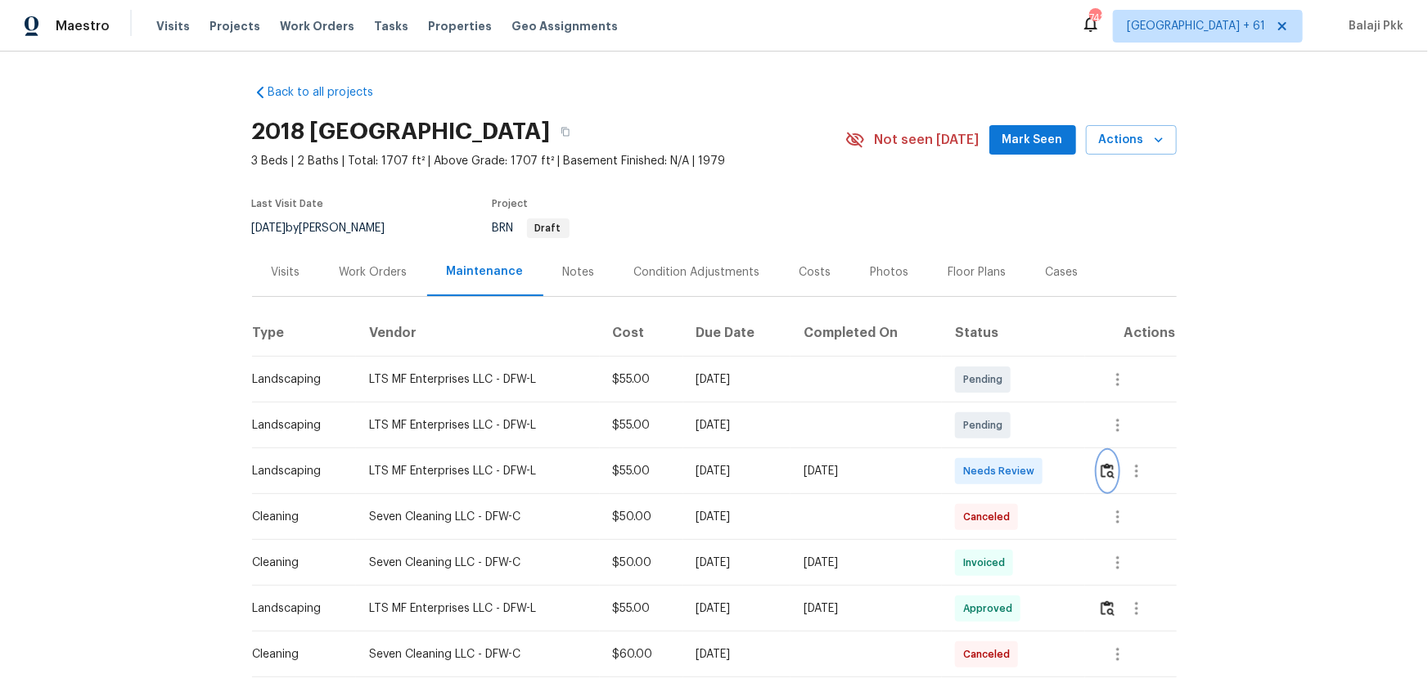
click at [1016, 451] on img "button" at bounding box center [1108, 471] width 14 height 16
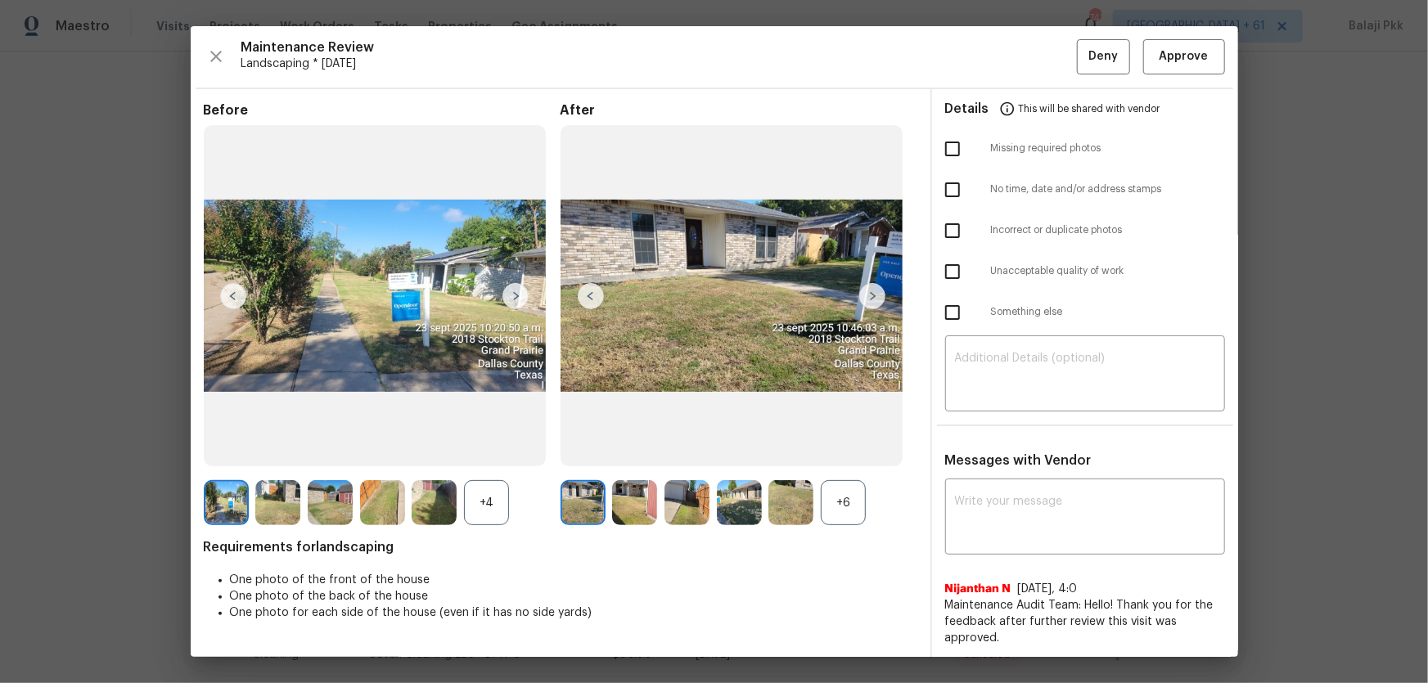
click at [853, 451] on div "+6" at bounding box center [843, 502] width 45 height 45
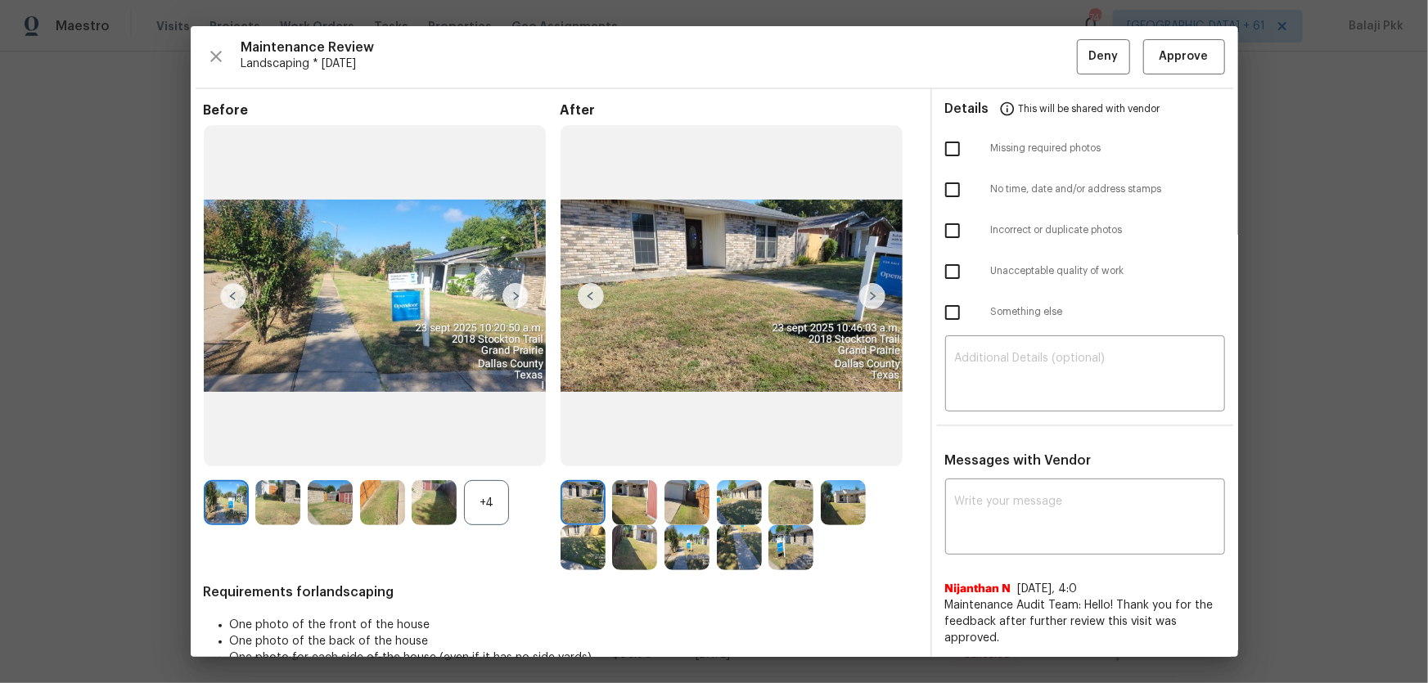
click at [497, 451] on div "+4" at bounding box center [486, 502] width 45 height 45
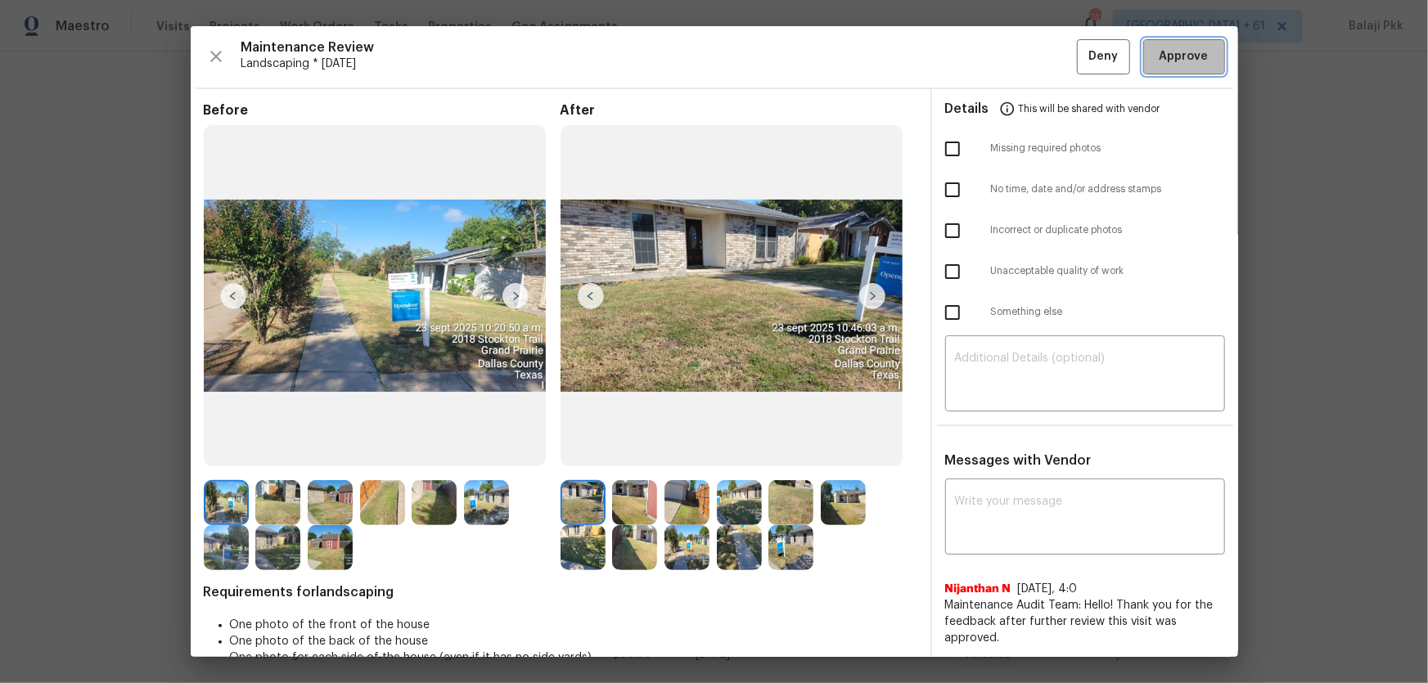
click at [1016, 67] on button "Approve" at bounding box center [1184, 56] width 82 height 35
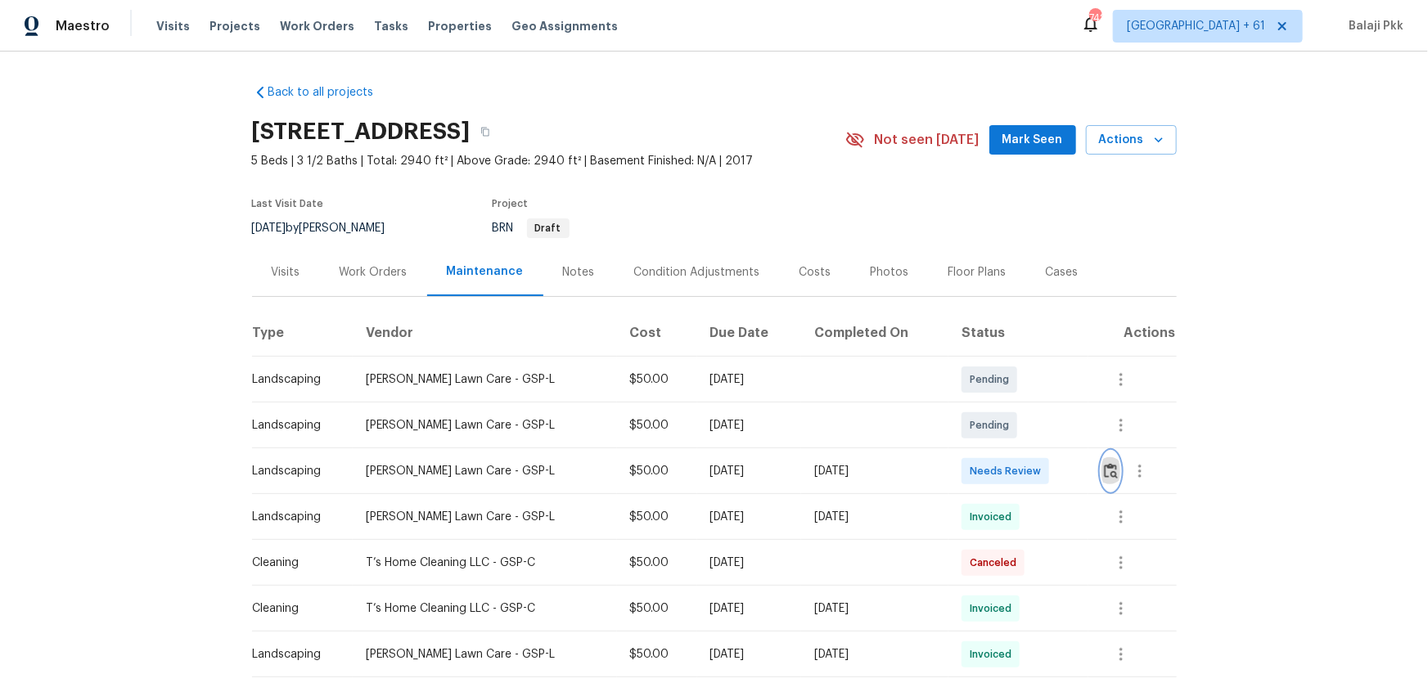
click at [1016, 451] on img "button" at bounding box center [1111, 471] width 14 height 16
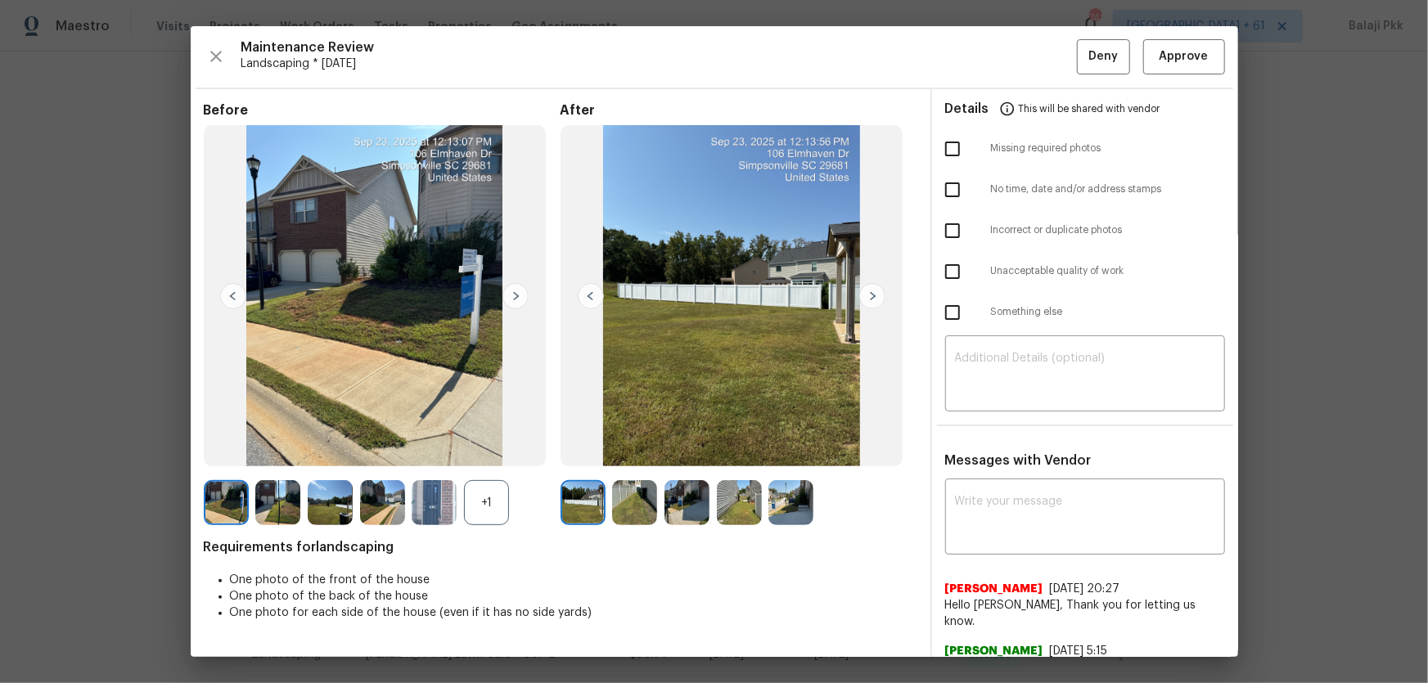
click at [479, 451] on div "+1" at bounding box center [486, 502] width 45 height 45
click at [1016, 51] on span "Approve" at bounding box center [1184, 57] width 49 height 20
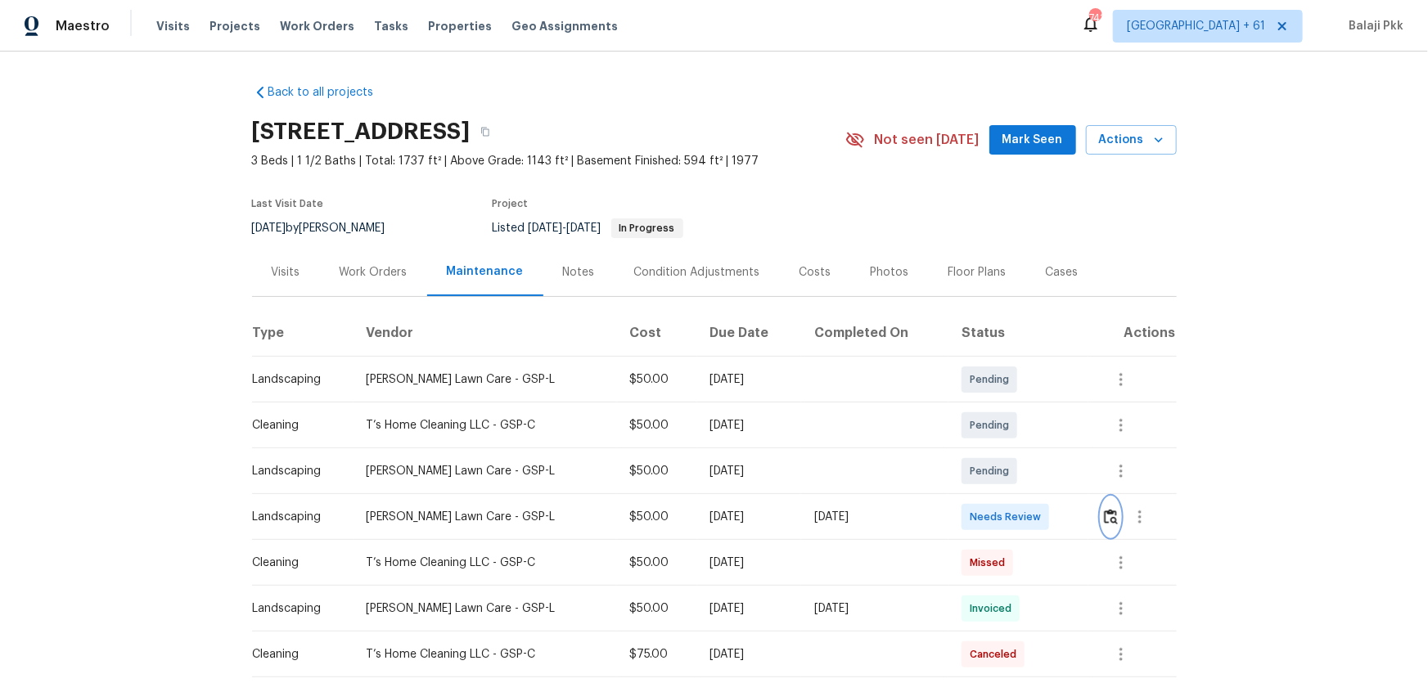
click at [1016, 451] on img "button" at bounding box center [1111, 517] width 14 height 16
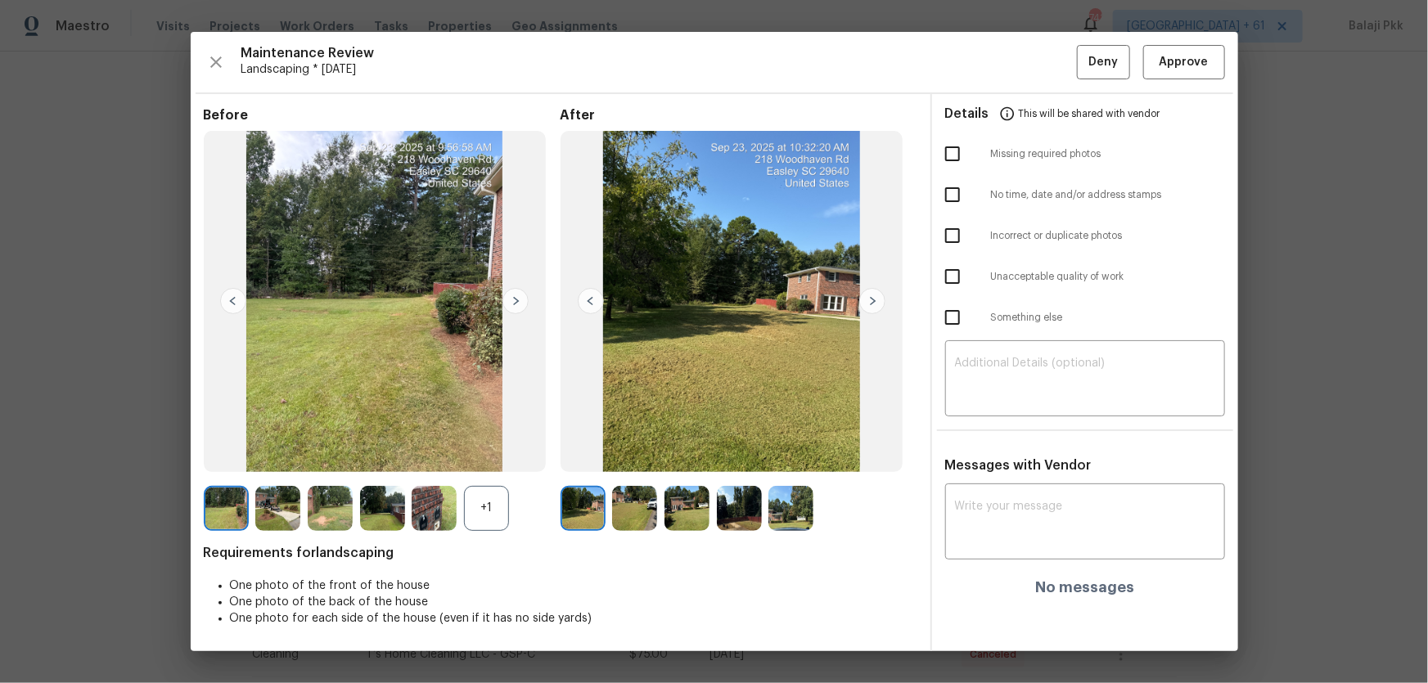
click at [481, 451] on div "+1" at bounding box center [486, 508] width 45 height 45
click at [1016, 61] on span "Approve" at bounding box center [1184, 62] width 49 height 20
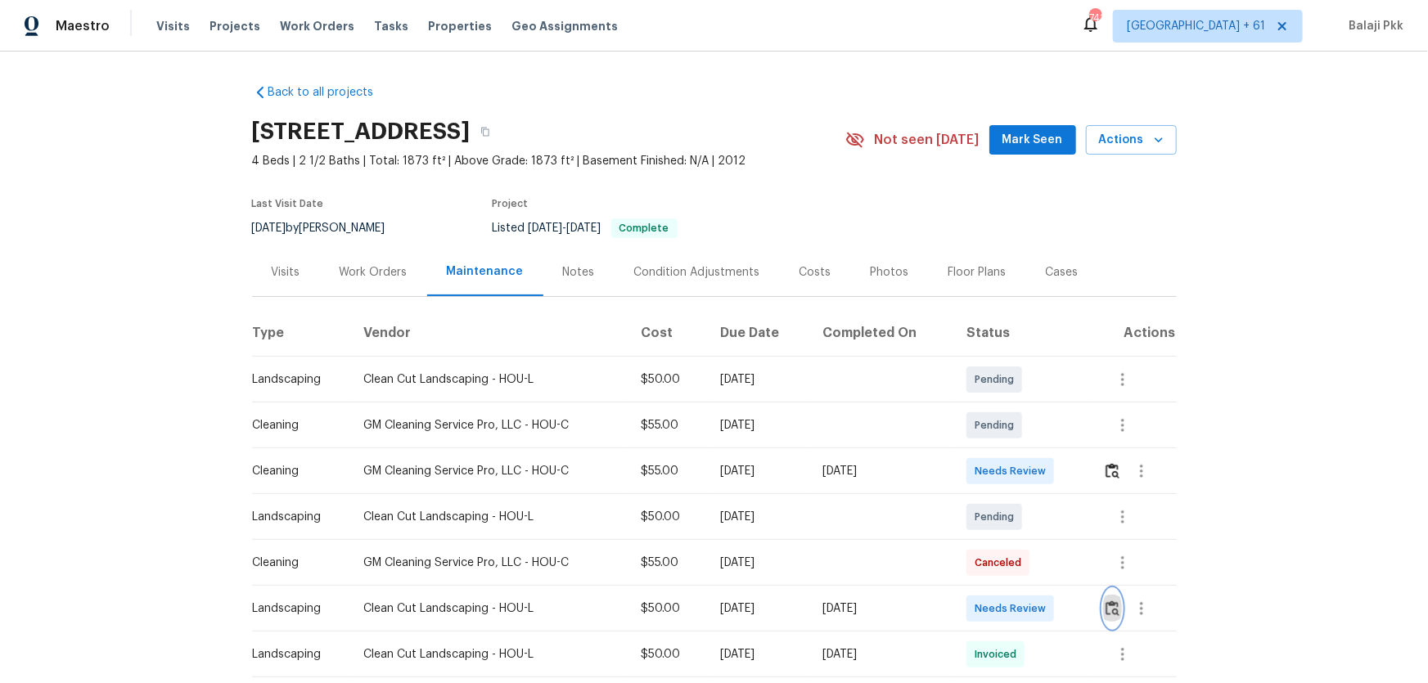
click at [1016, 451] on img "button" at bounding box center [1113, 609] width 14 height 16
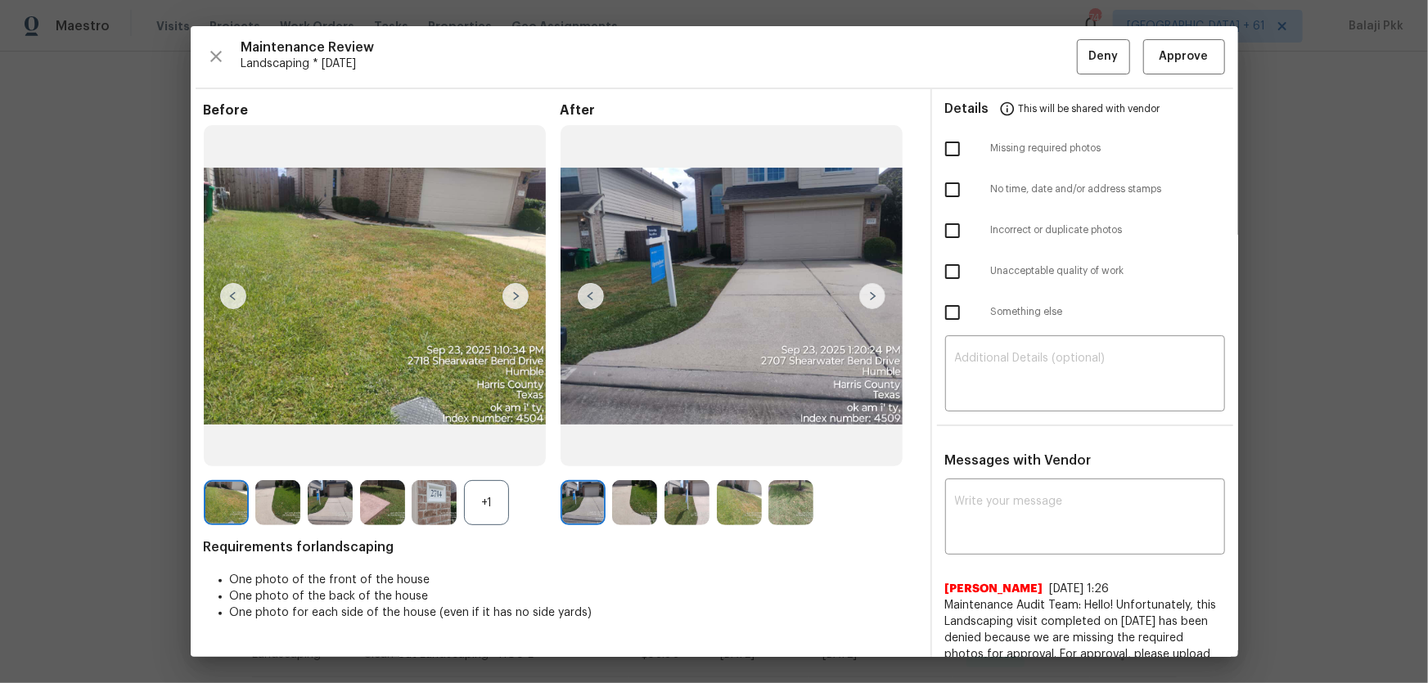
drag, startPoint x: 498, startPoint y: 507, endPoint x: 491, endPoint y: 496, distance: 13.6
click at [491, 451] on div "+1" at bounding box center [486, 502] width 45 height 45
click at [1016, 42] on button "Approve" at bounding box center [1184, 56] width 82 height 35
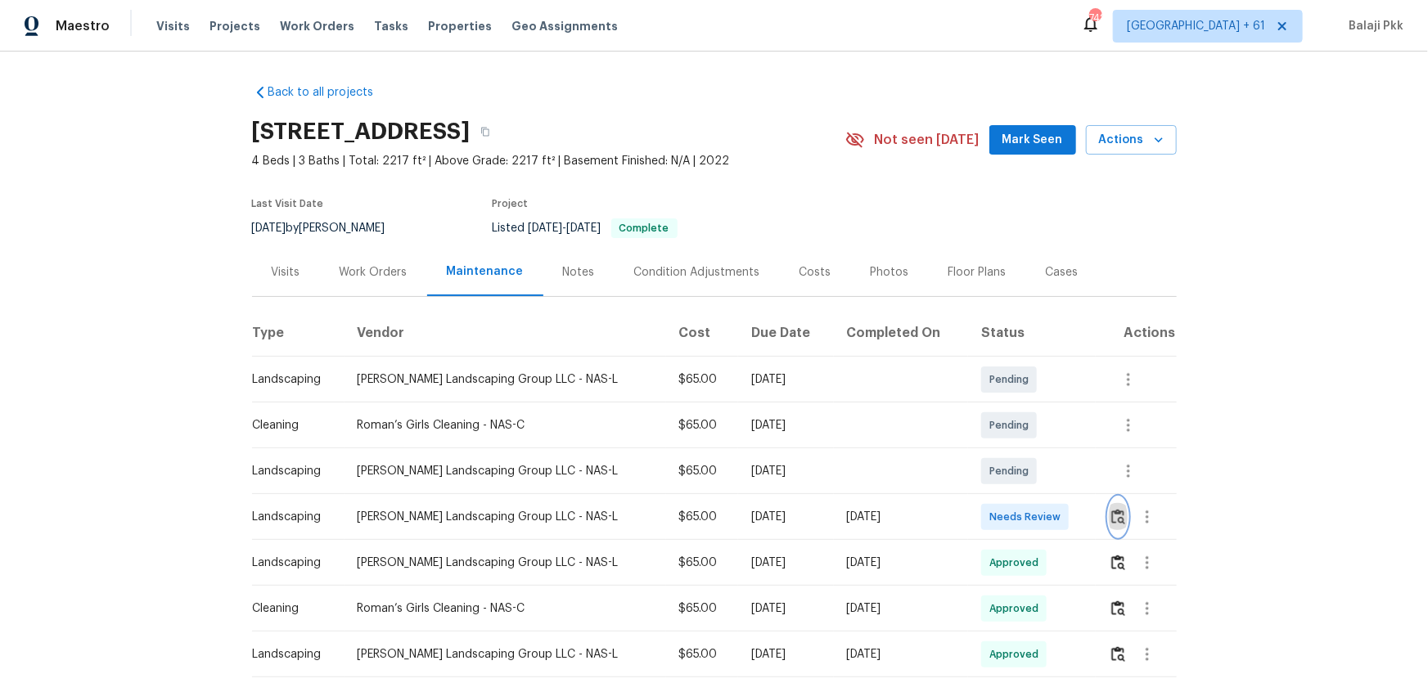
click at [1016, 451] on img "button" at bounding box center [1118, 517] width 14 height 16
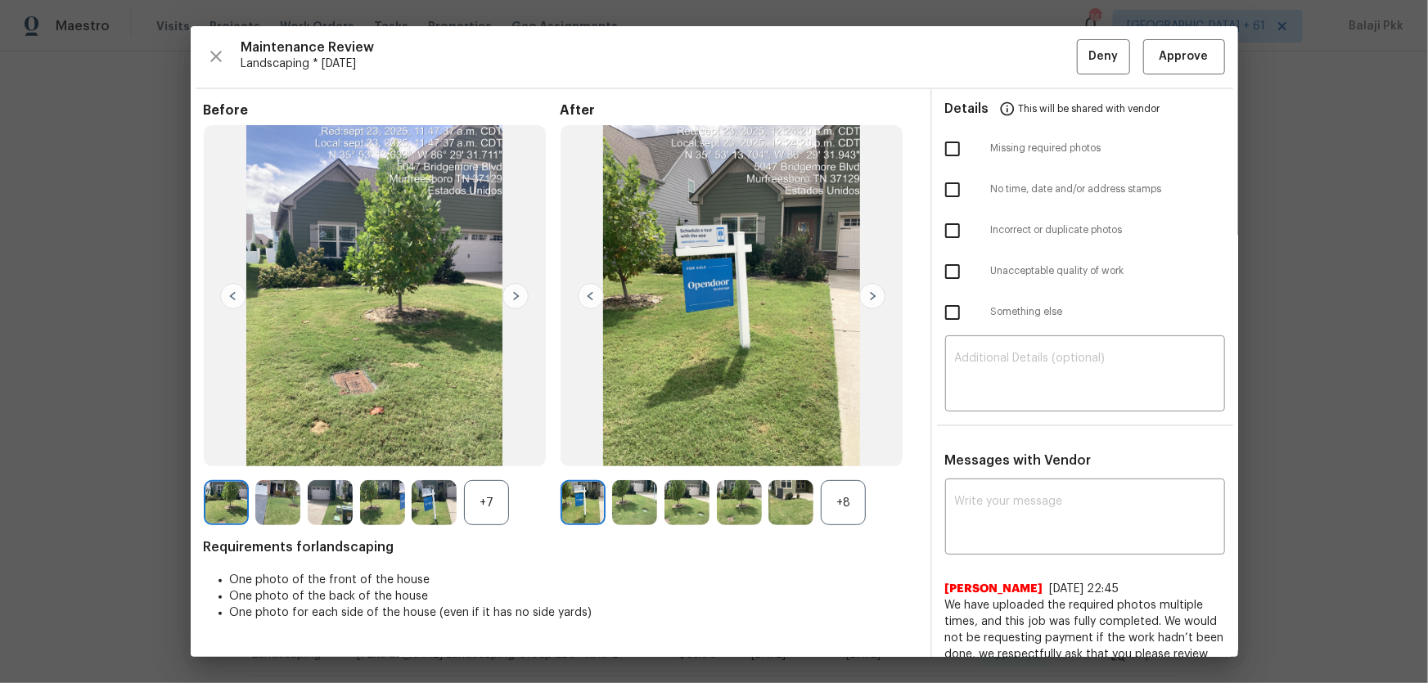
click at [825, 451] on div "+8" at bounding box center [843, 502] width 45 height 45
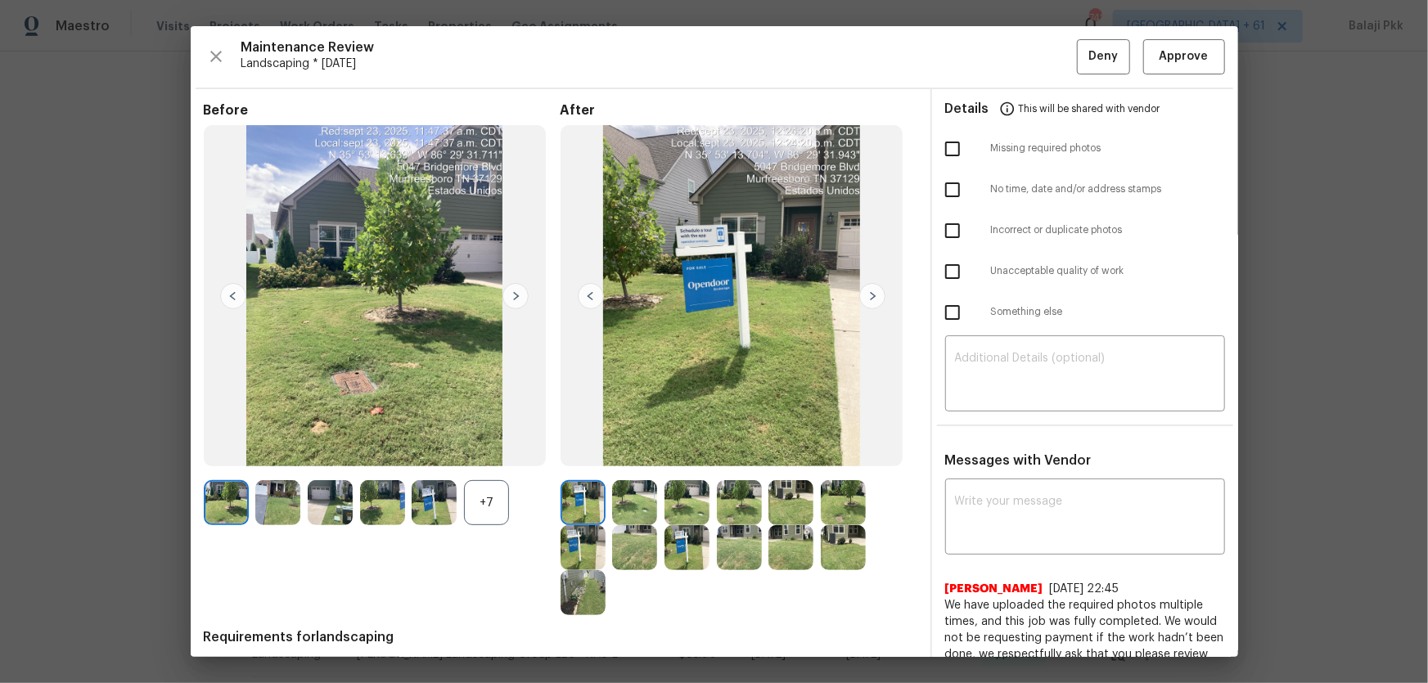
click at [484, 451] on div "+7" at bounding box center [486, 502] width 45 height 45
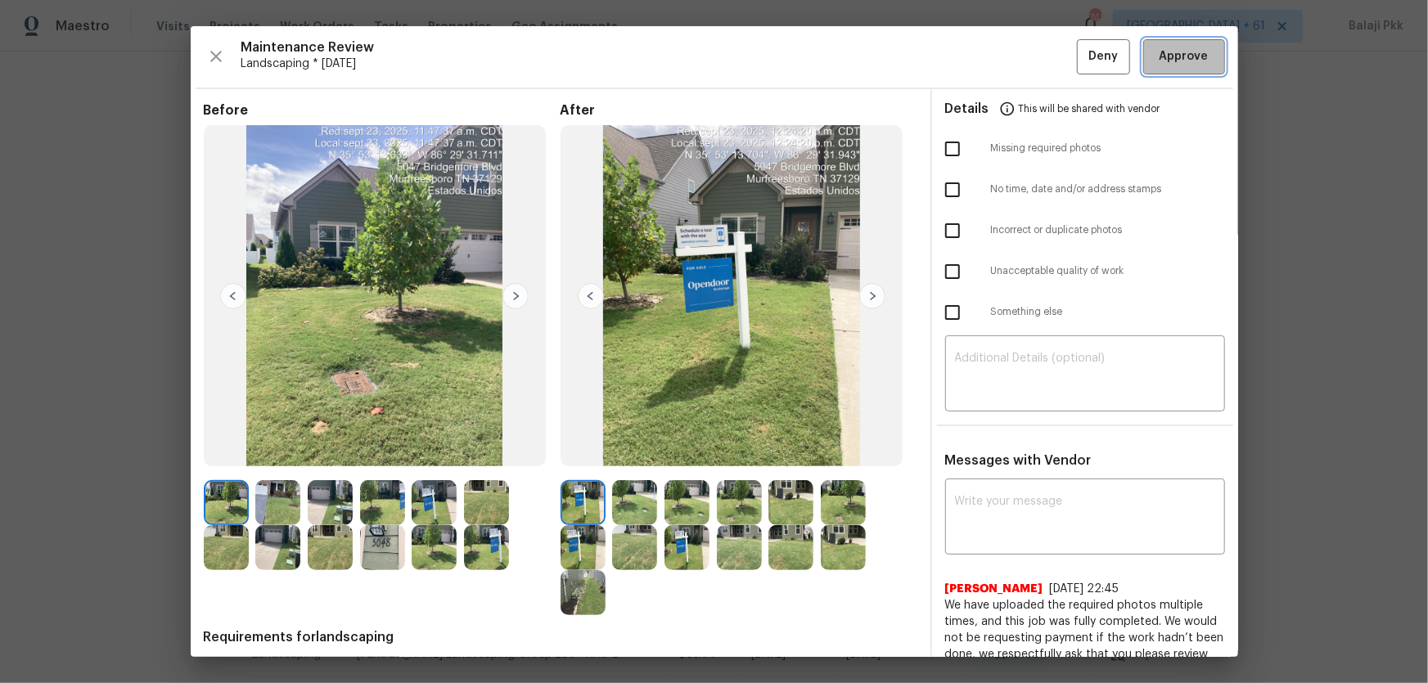
click at [1016, 56] on span "Approve" at bounding box center [1184, 57] width 49 height 20
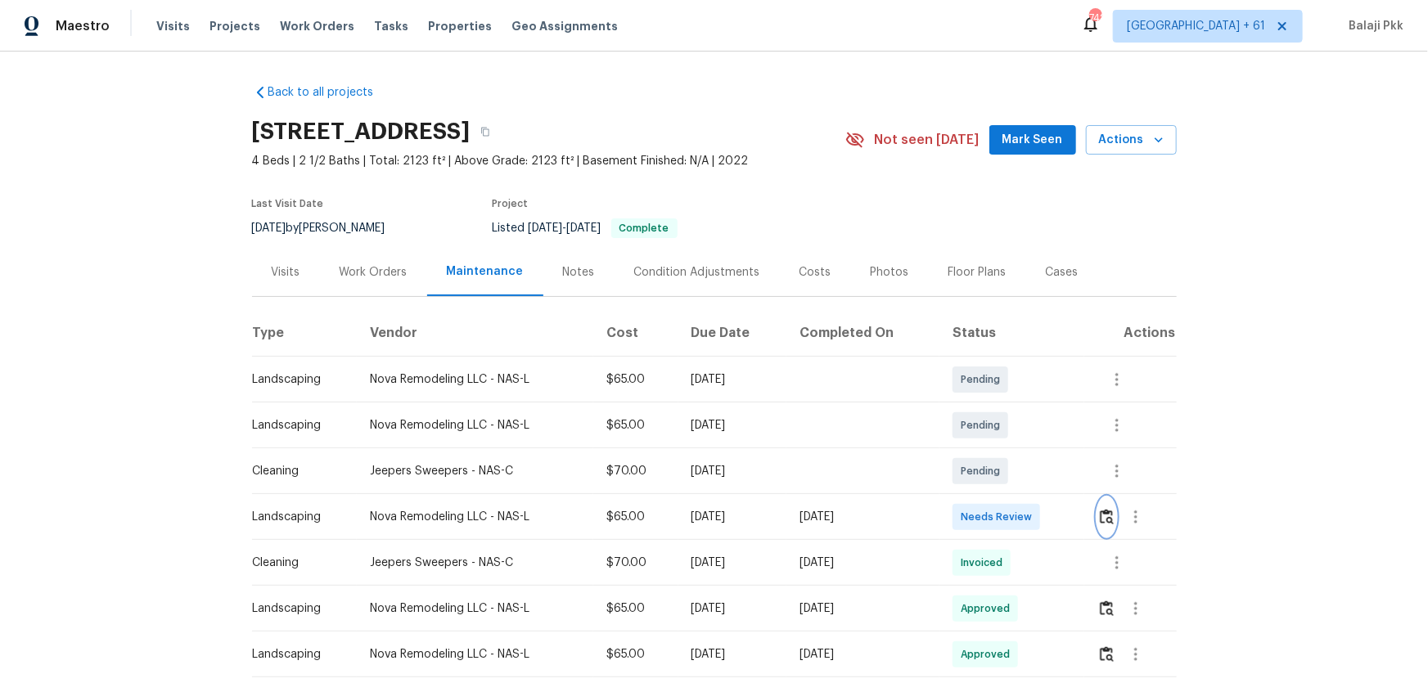
click at [1104, 518] on img "button" at bounding box center [1107, 517] width 14 height 16
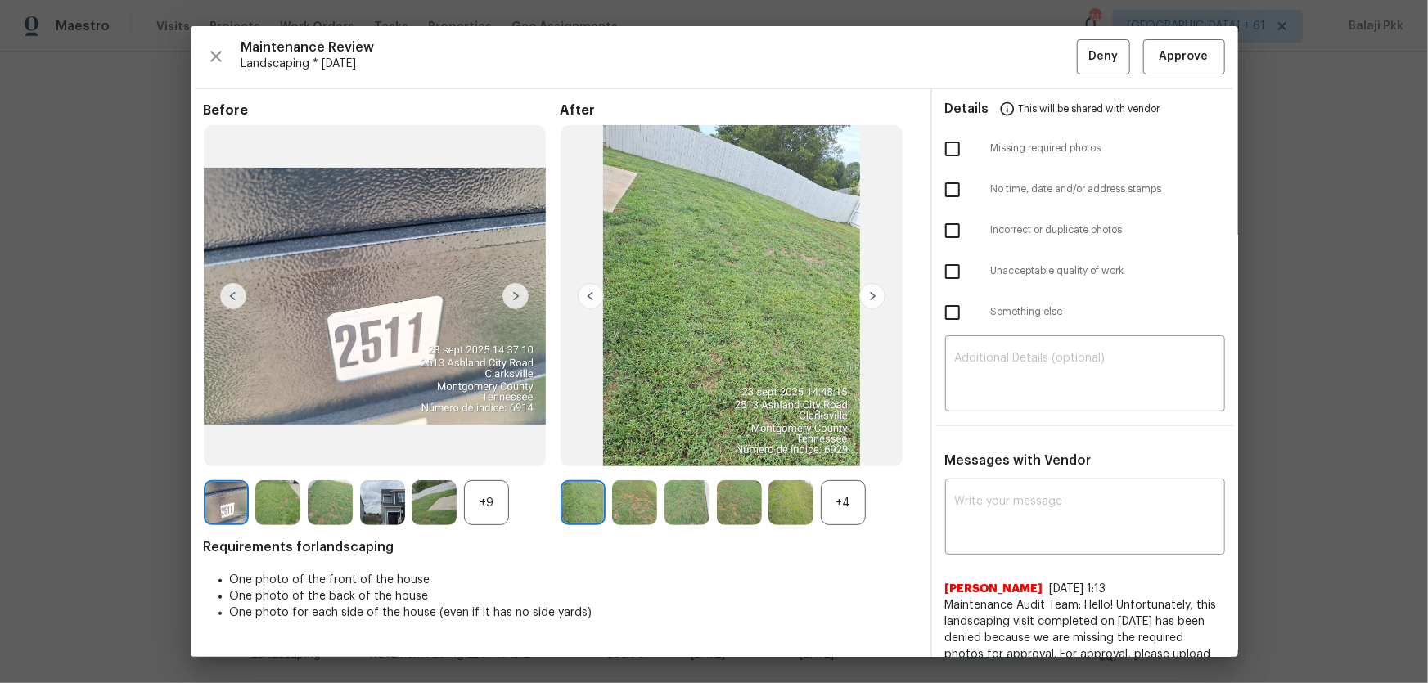
click at [848, 498] on div "+4" at bounding box center [843, 502] width 45 height 45
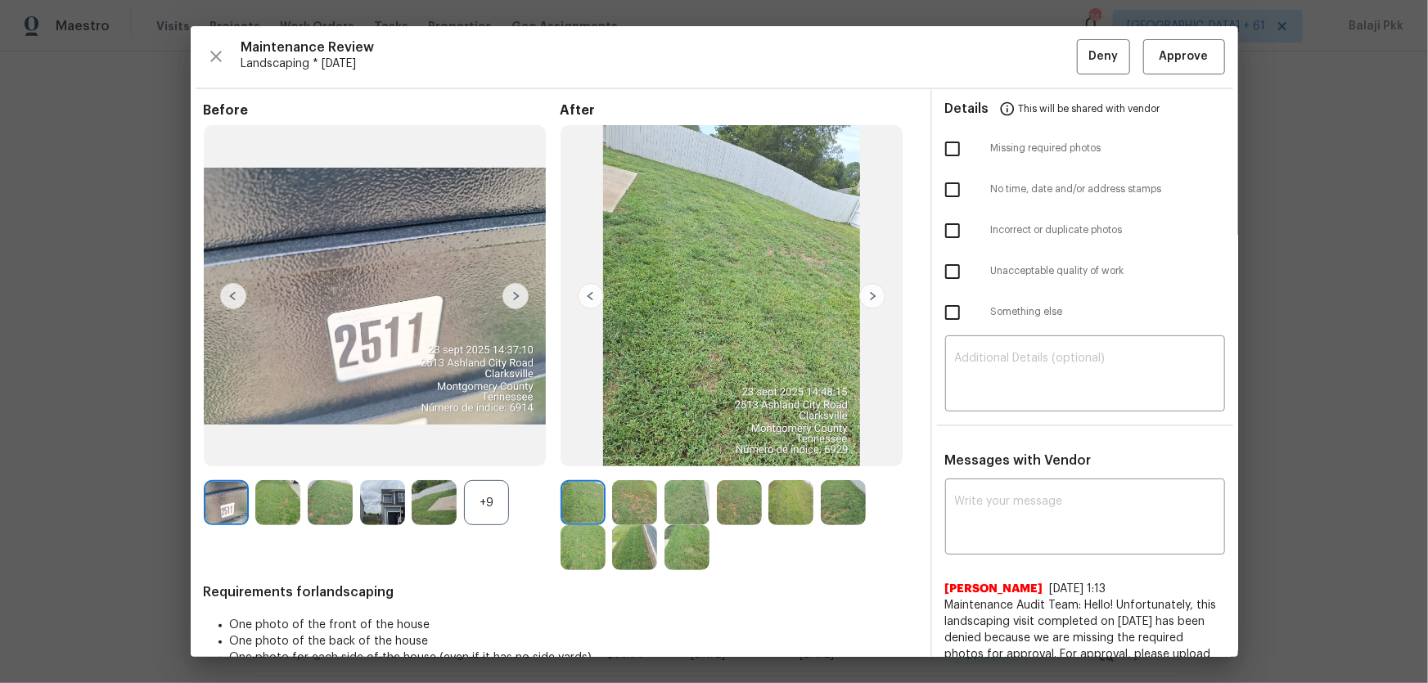
click at [488, 516] on div "+9" at bounding box center [486, 502] width 45 height 45
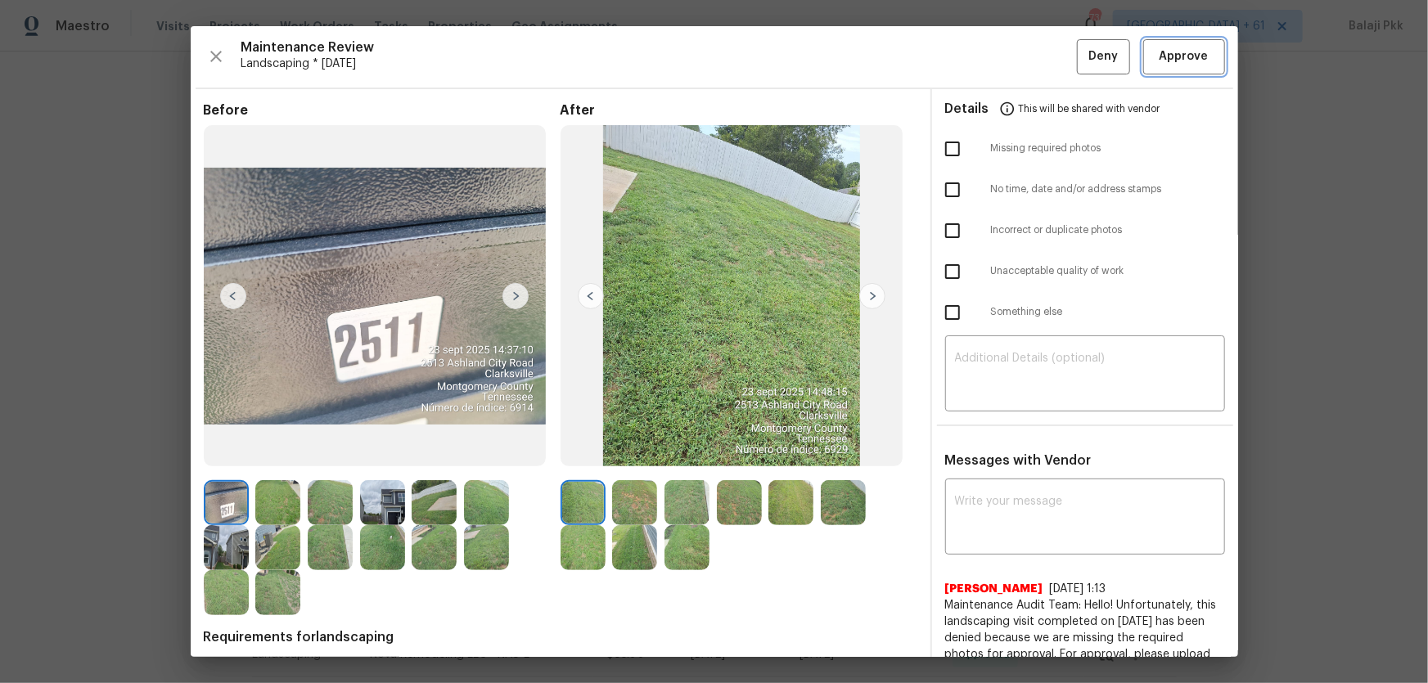
click at [1192, 64] on span "Approve" at bounding box center [1184, 57] width 49 height 20
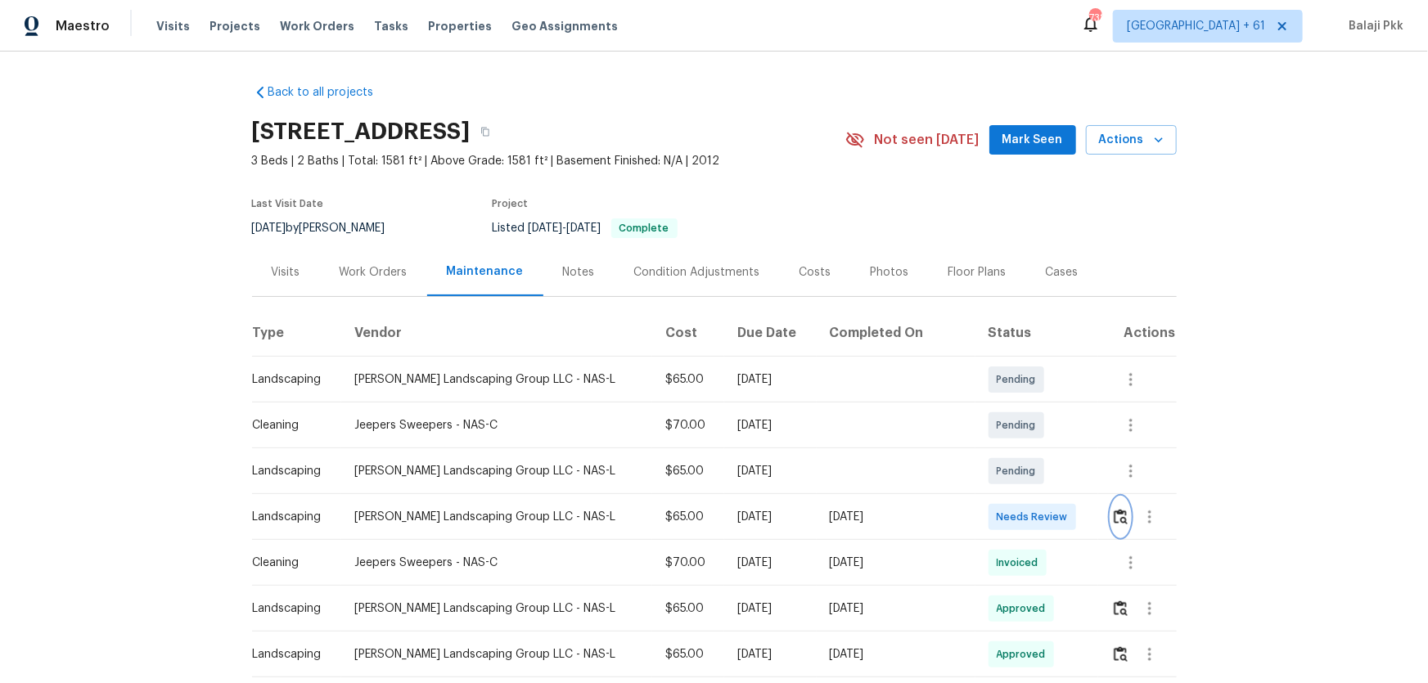
click at [1016, 451] on img "button" at bounding box center [1121, 517] width 14 height 16
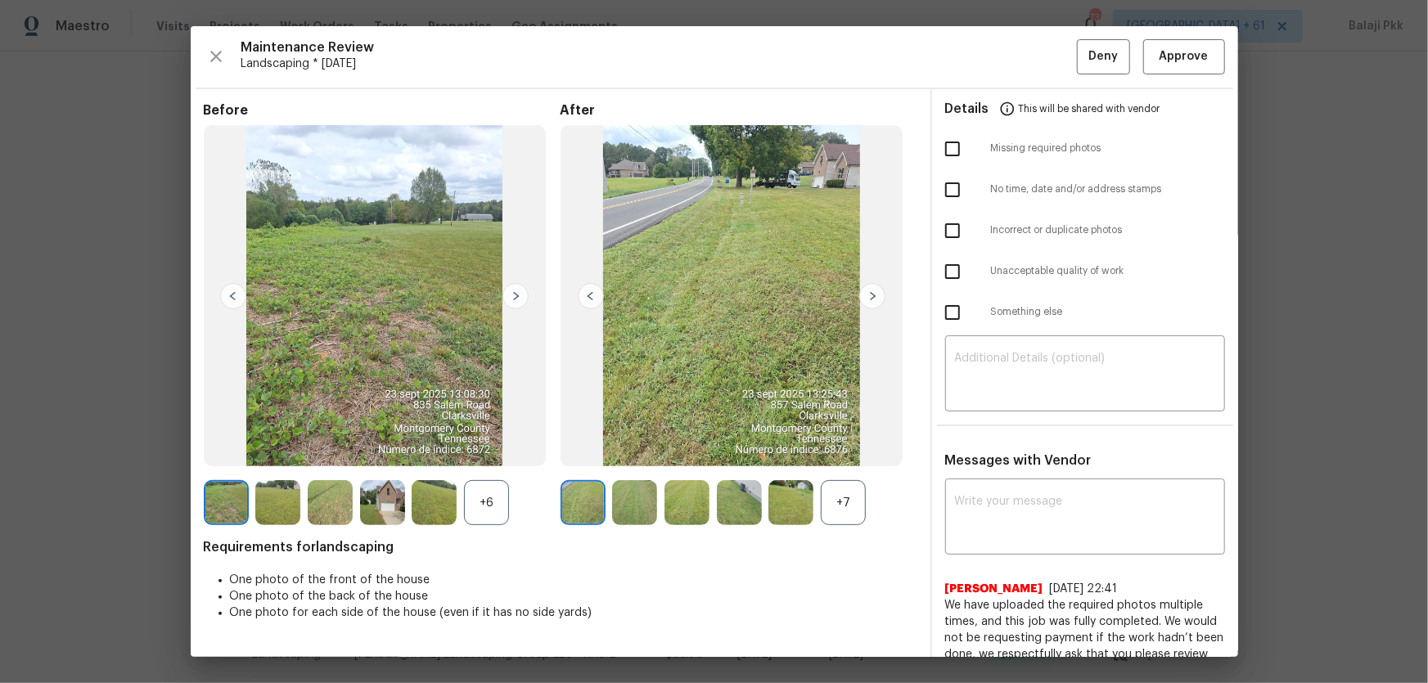
click at [836, 451] on div "+7" at bounding box center [843, 502] width 45 height 45
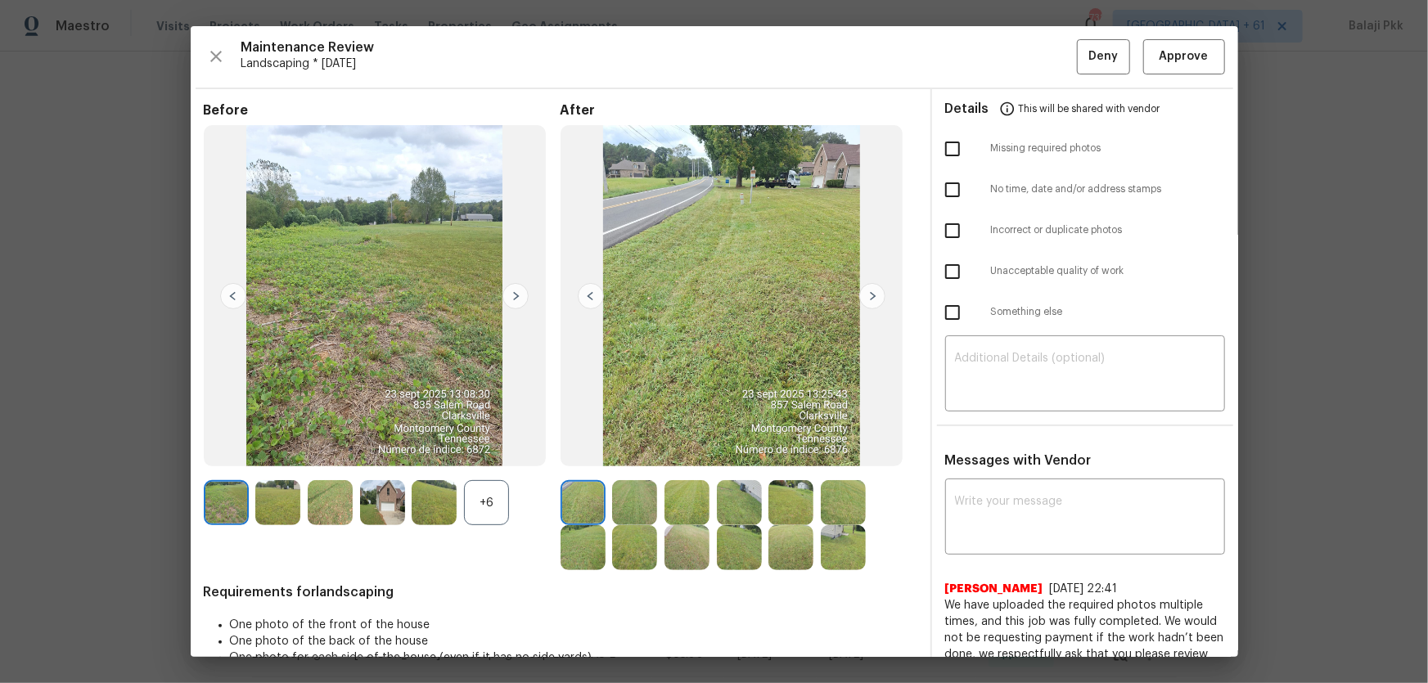
click at [485, 451] on div "+6" at bounding box center [486, 502] width 45 height 45
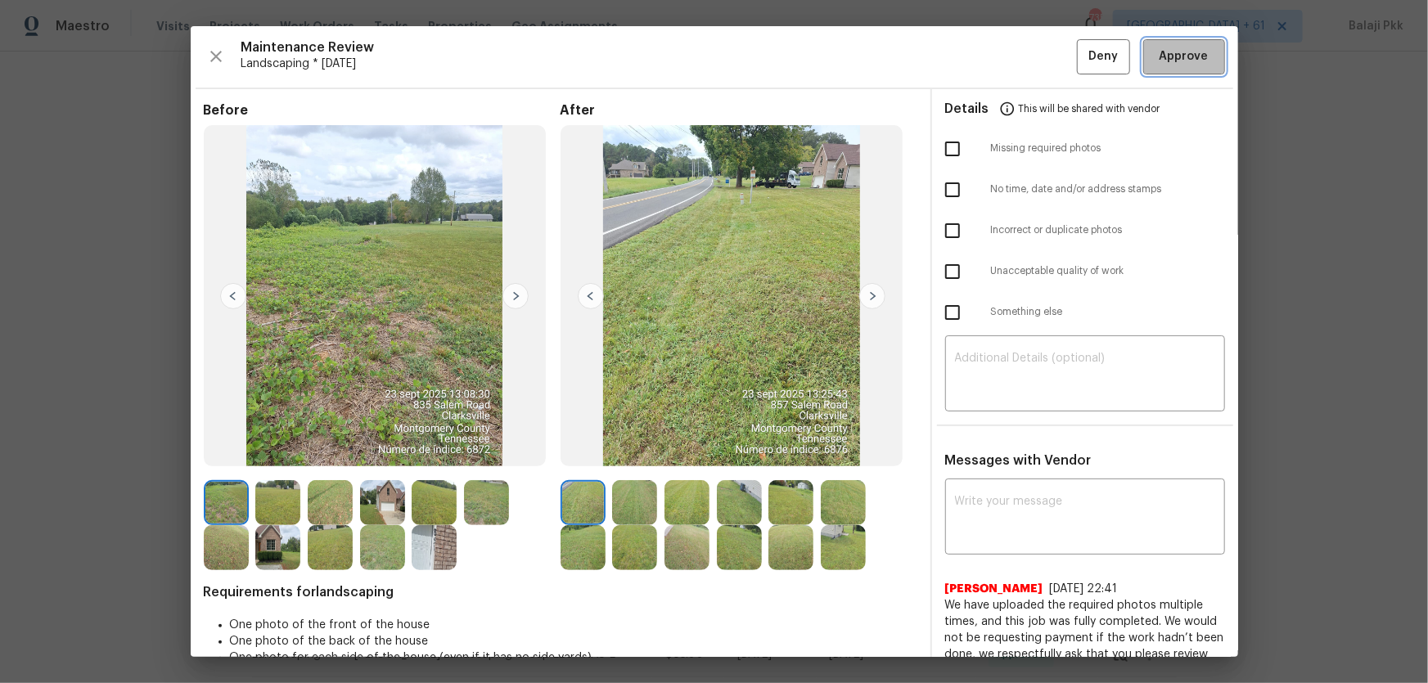
click at [1016, 50] on span "Approve" at bounding box center [1184, 57] width 49 height 20
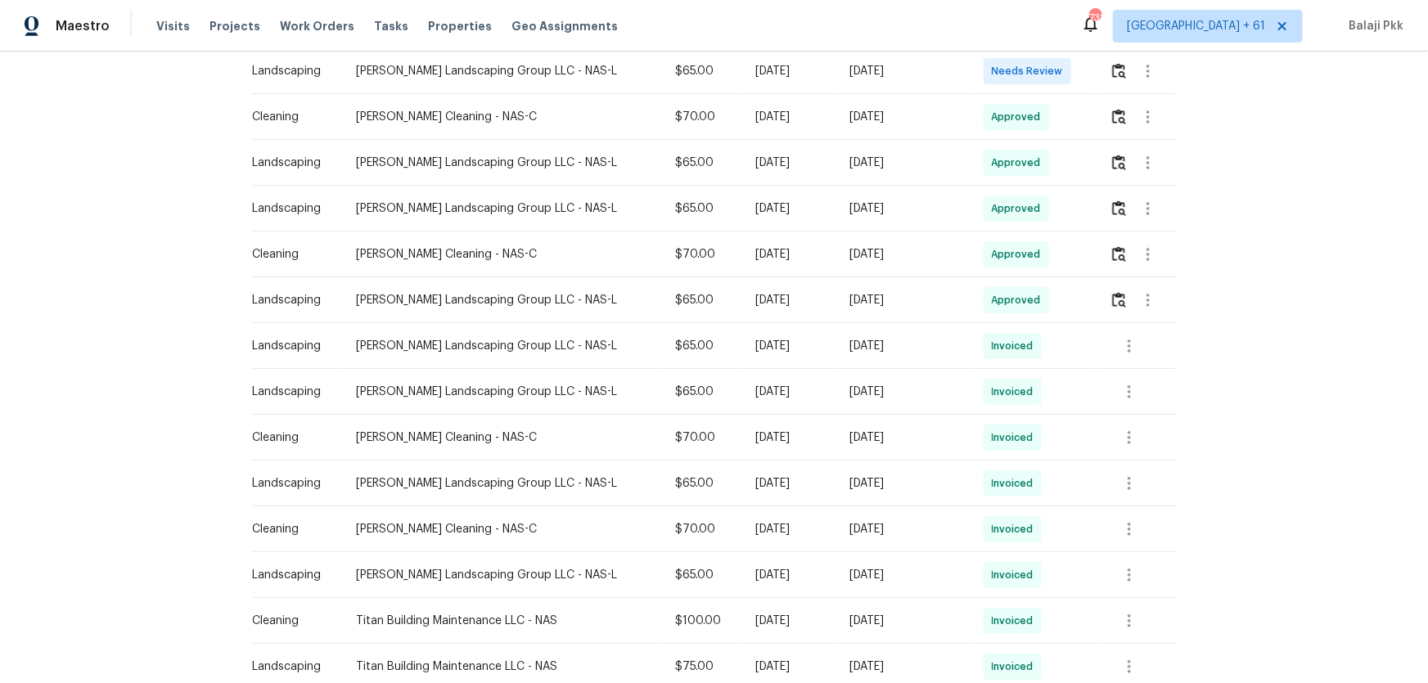
scroll to position [74, 0]
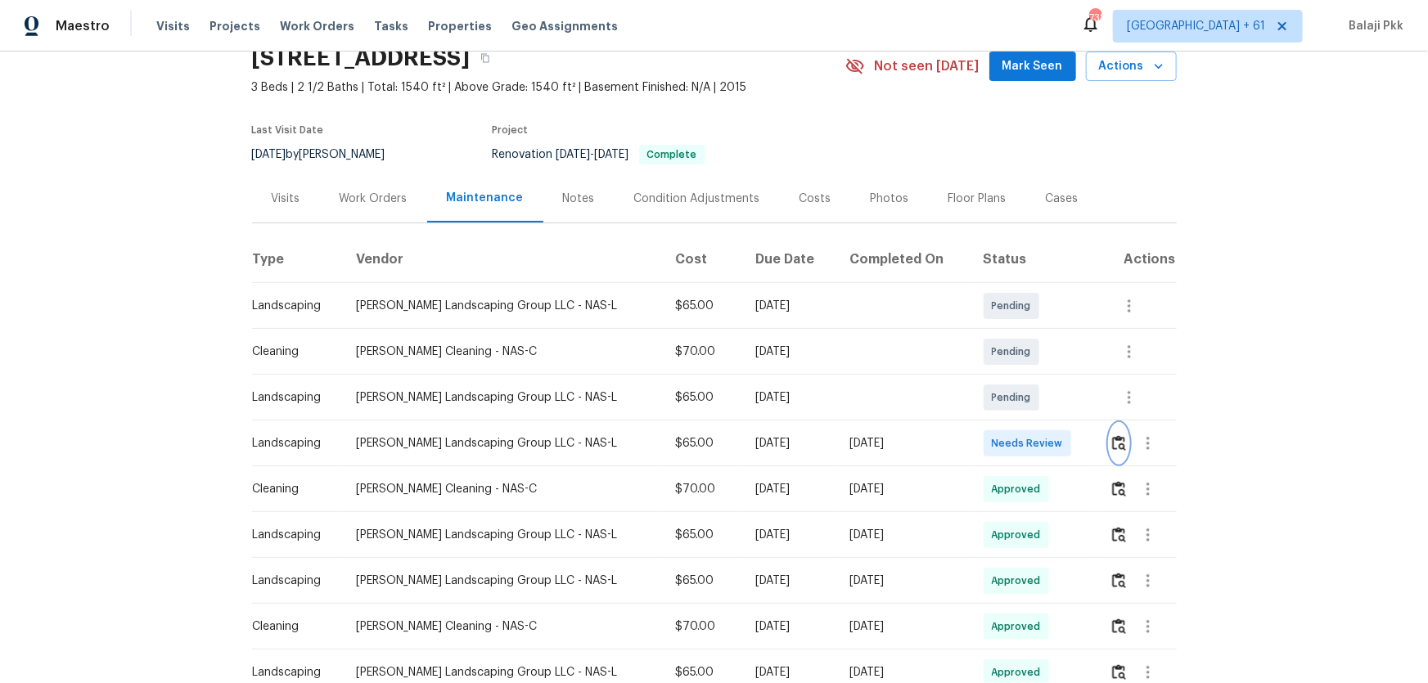
click at [1016, 443] on img "button" at bounding box center [1119, 443] width 14 height 16
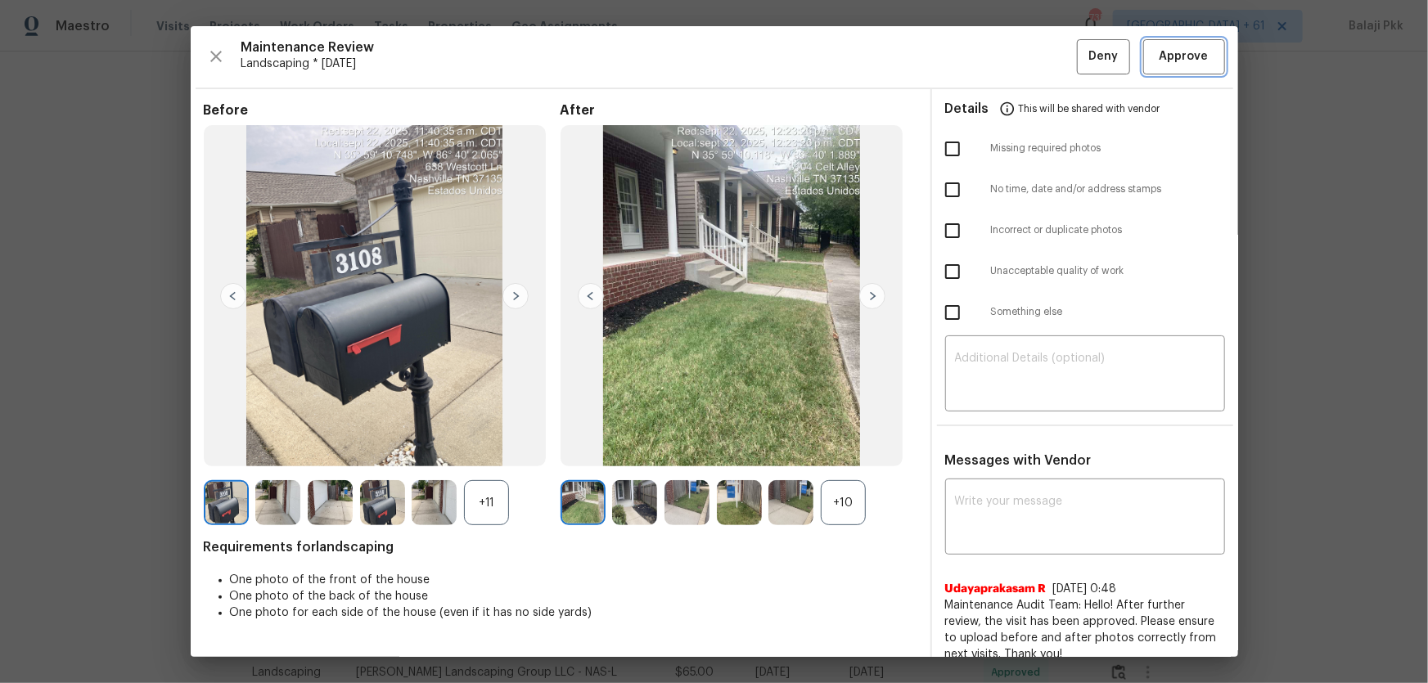
click at [1016, 61] on span "Approve" at bounding box center [1184, 57] width 49 height 20
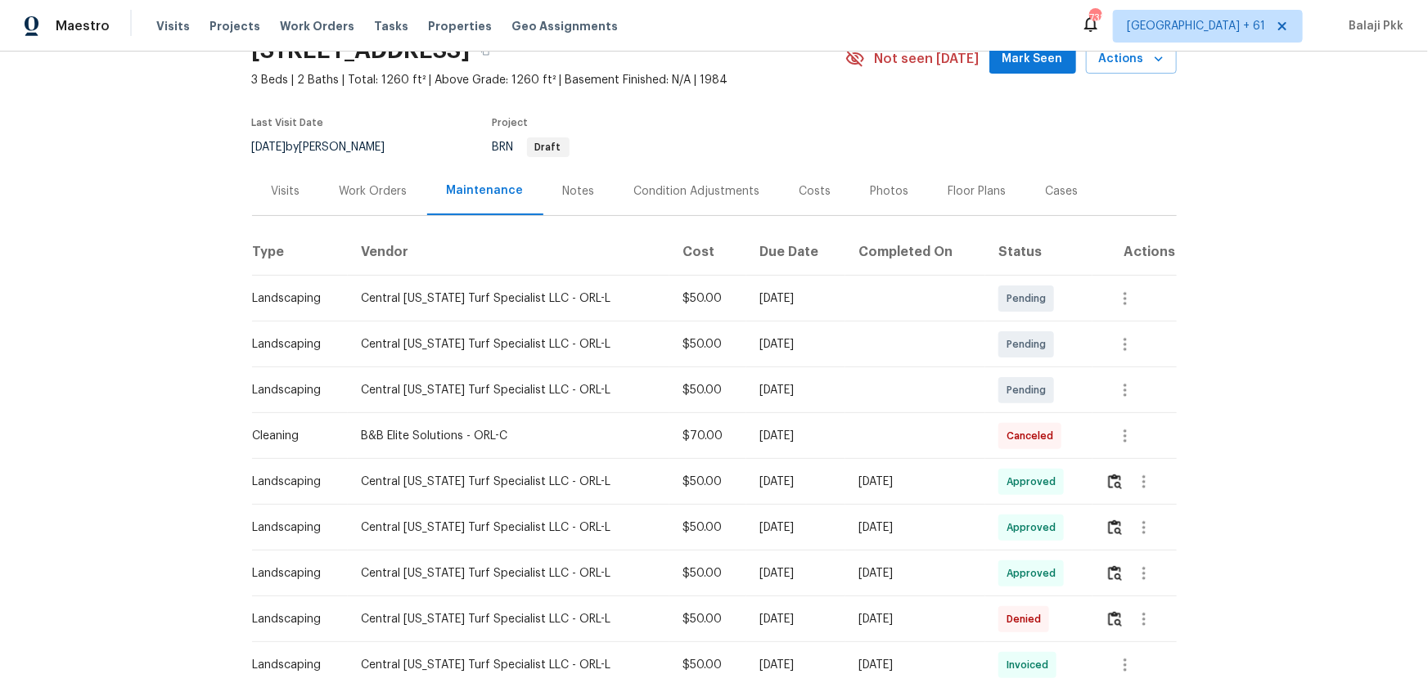
scroll to position [74, 0]
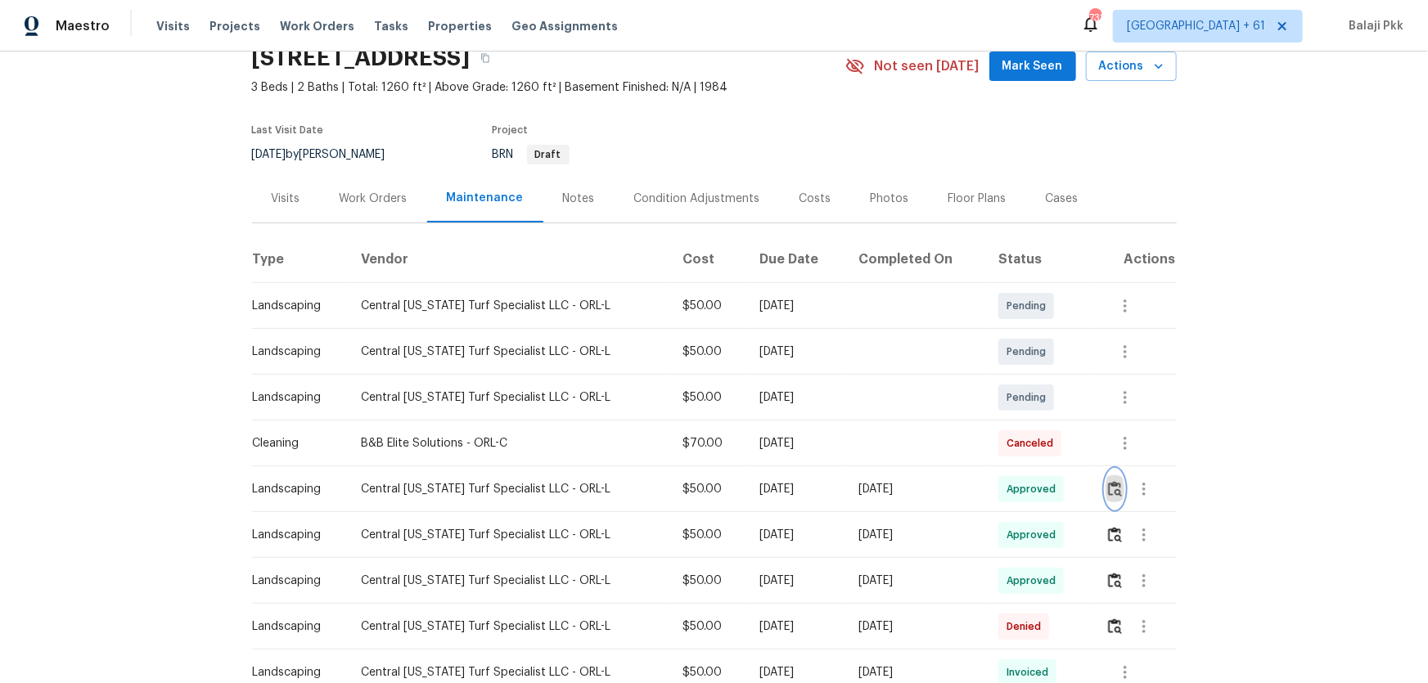
click at [1016, 451] on img "button" at bounding box center [1115, 489] width 14 height 16
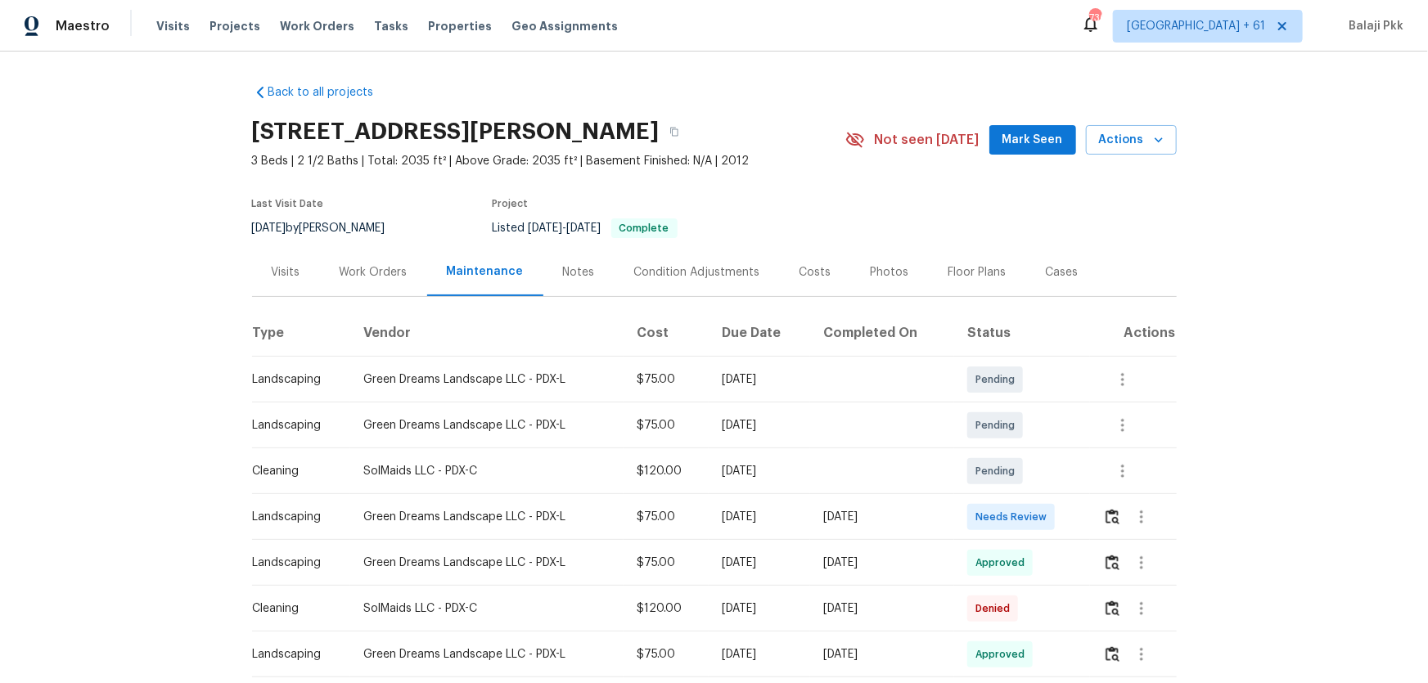
click at [1016, 451] on td at bounding box center [1133, 517] width 86 height 46
click at [1016, 451] on img "button" at bounding box center [1113, 517] width 14 height 16
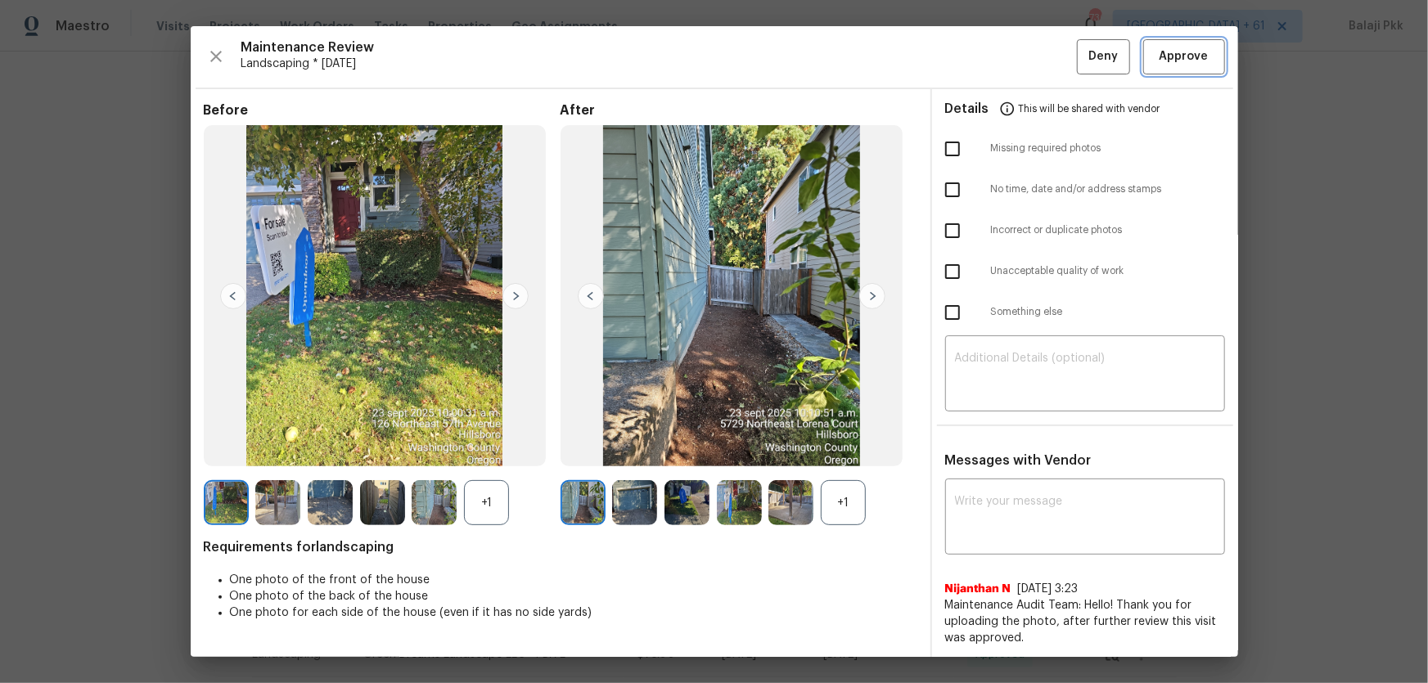
click at [1016, 61] on span "Approve" at bounding box center [1185, 57] width 56 height 20
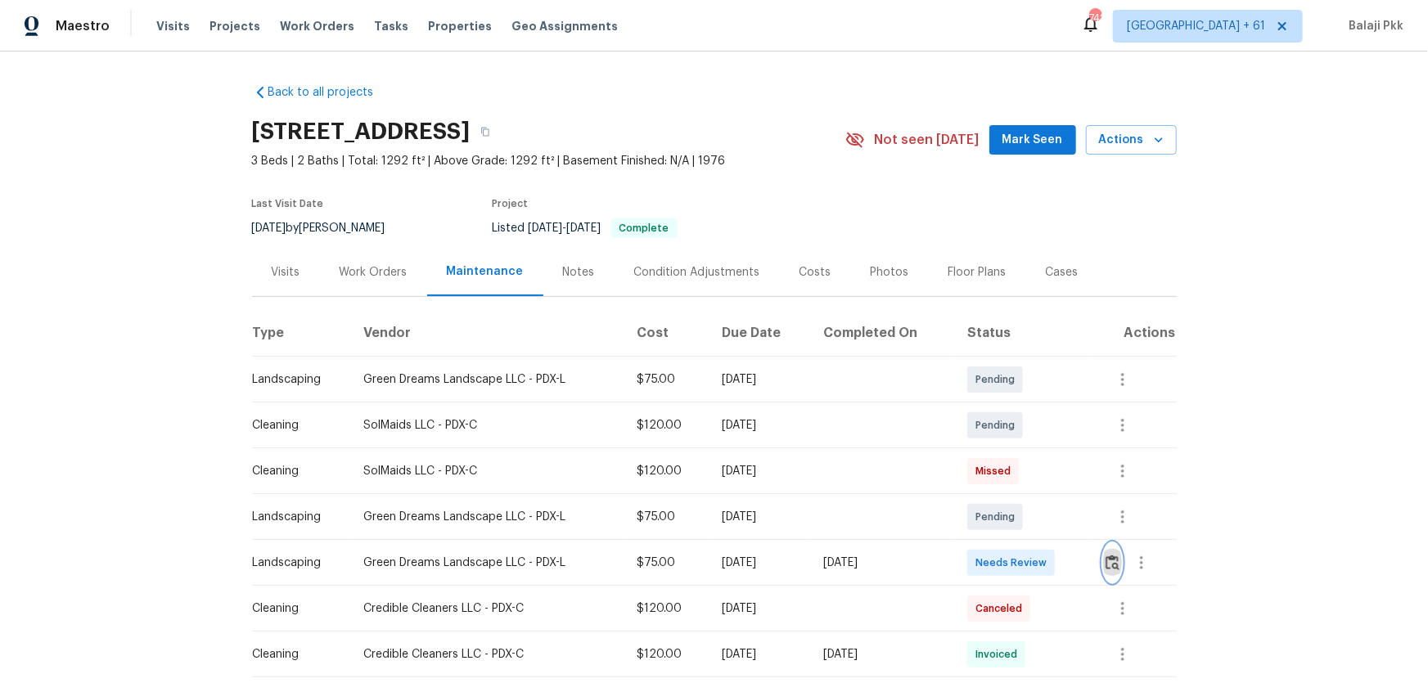
click at [1016, 451] on button "button" at bounding box center [1112, 562] width 19 height 39
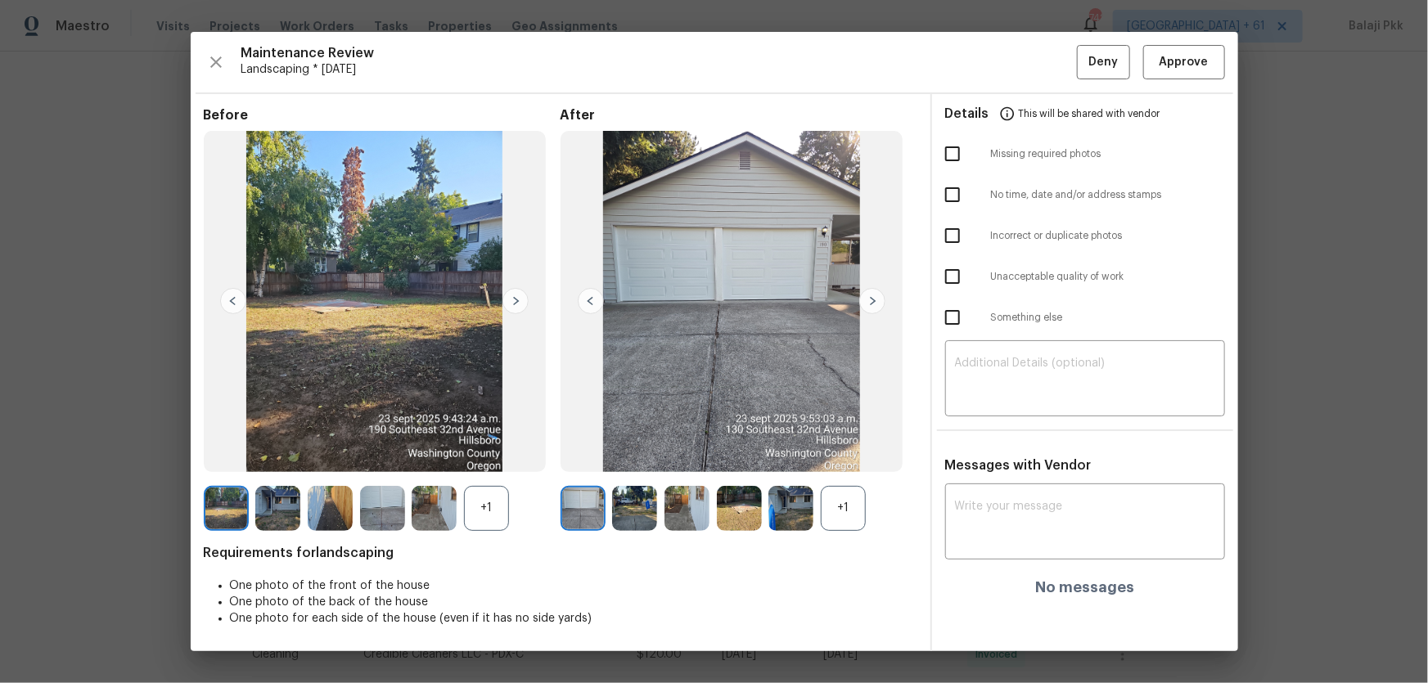
click at [835, 451] on div "+1" at bounding box center [843, 508] width 45 height 45
click at [493, 451] on div "+1" at bounding box center [486, 508] width 45 height 45
click at [1016, 61] on span "Approve" at bounding box center [1184, 62] width 49 height 20
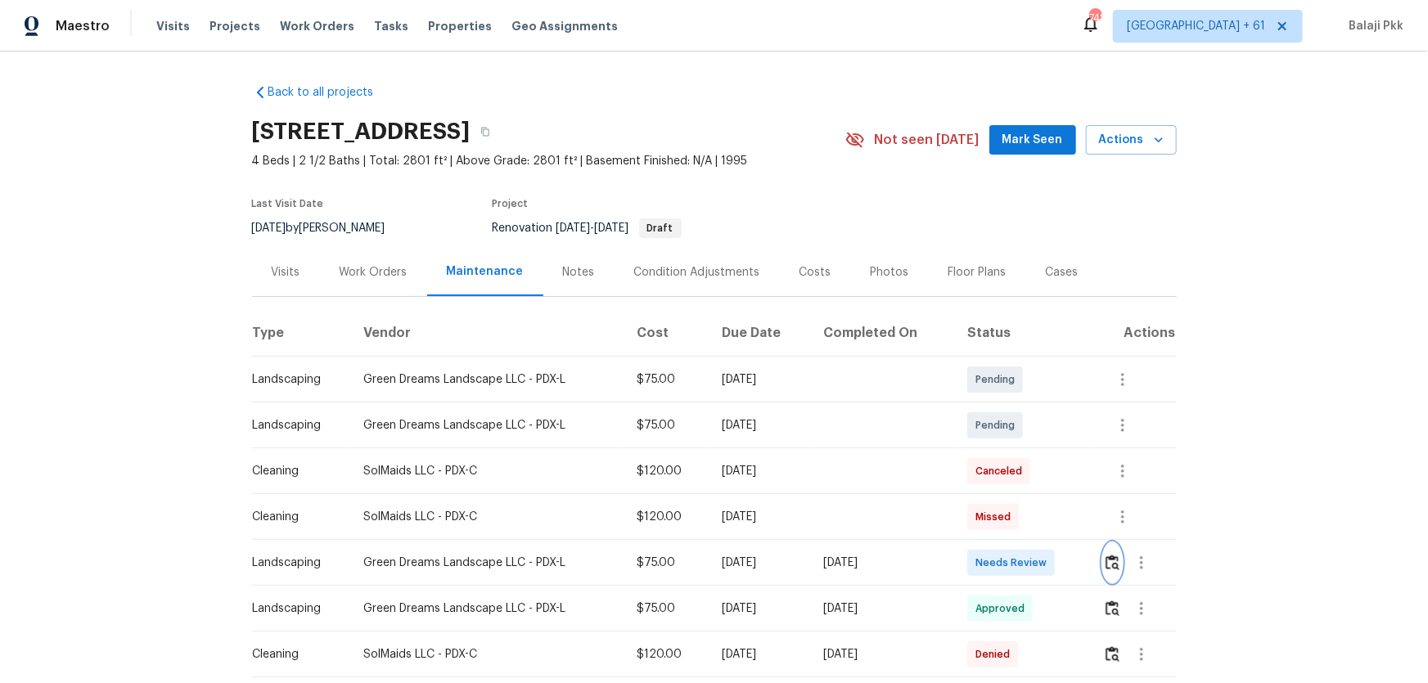
click at [1016, 451] on img "button" at bounding box center [1113, 563] width 14 height 16
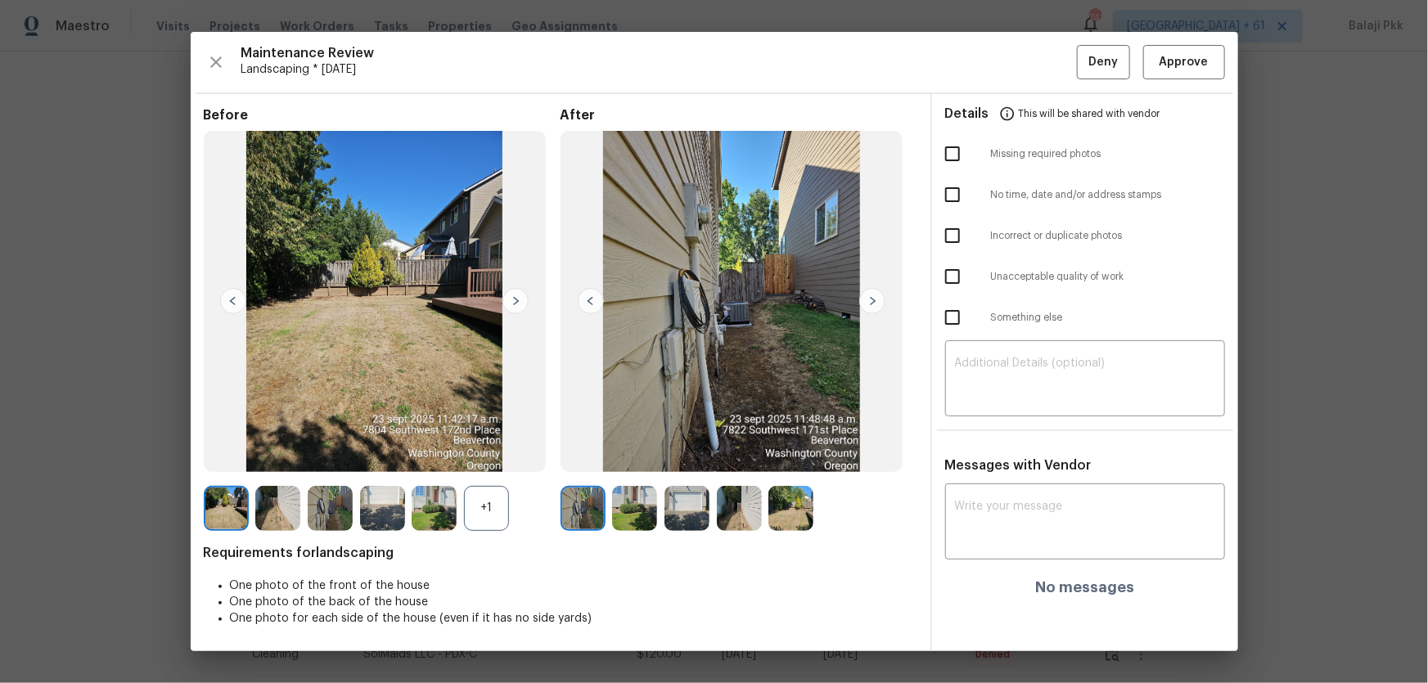
click at [450, 451] on img at bounding box center [434, 508] width 45 height 45
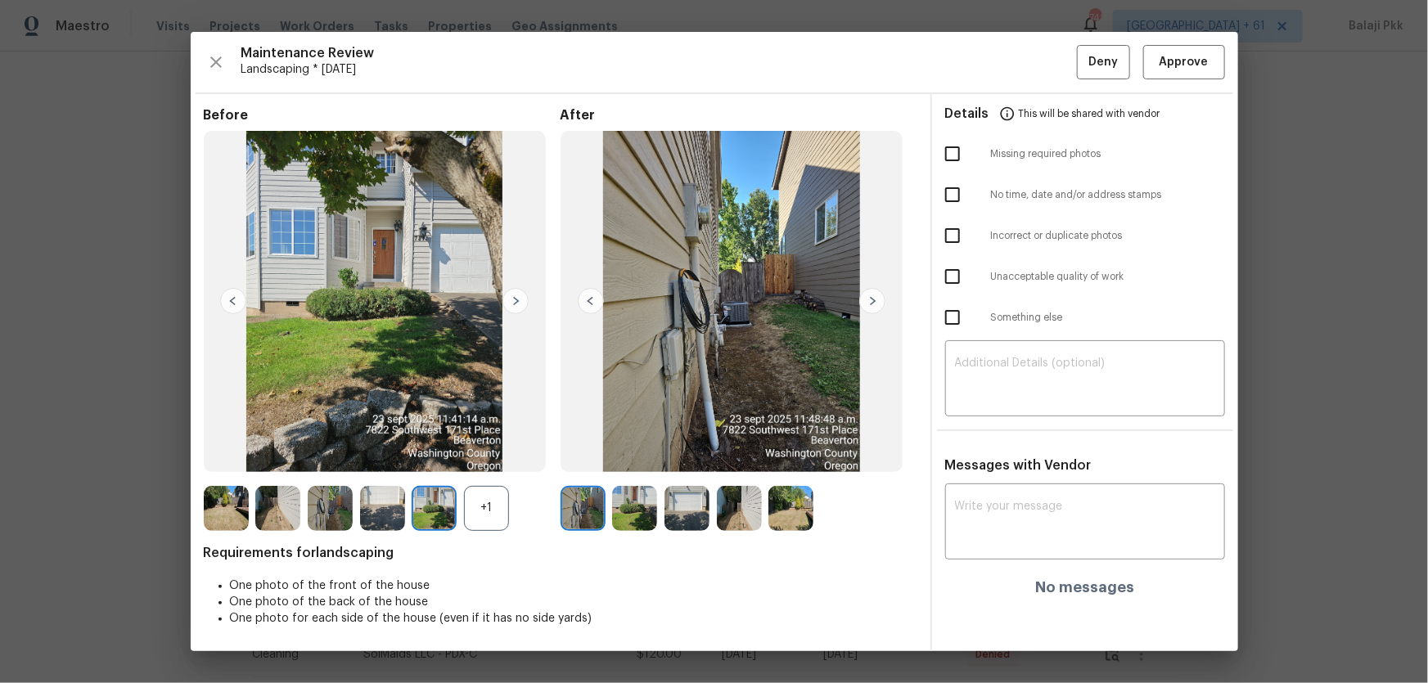
click at [476, 451] on div "+1" at bounding box center [486, 508] width 45 height 45
click at [212, 451] on img at bounding box center [226, 508] width 45 height 45
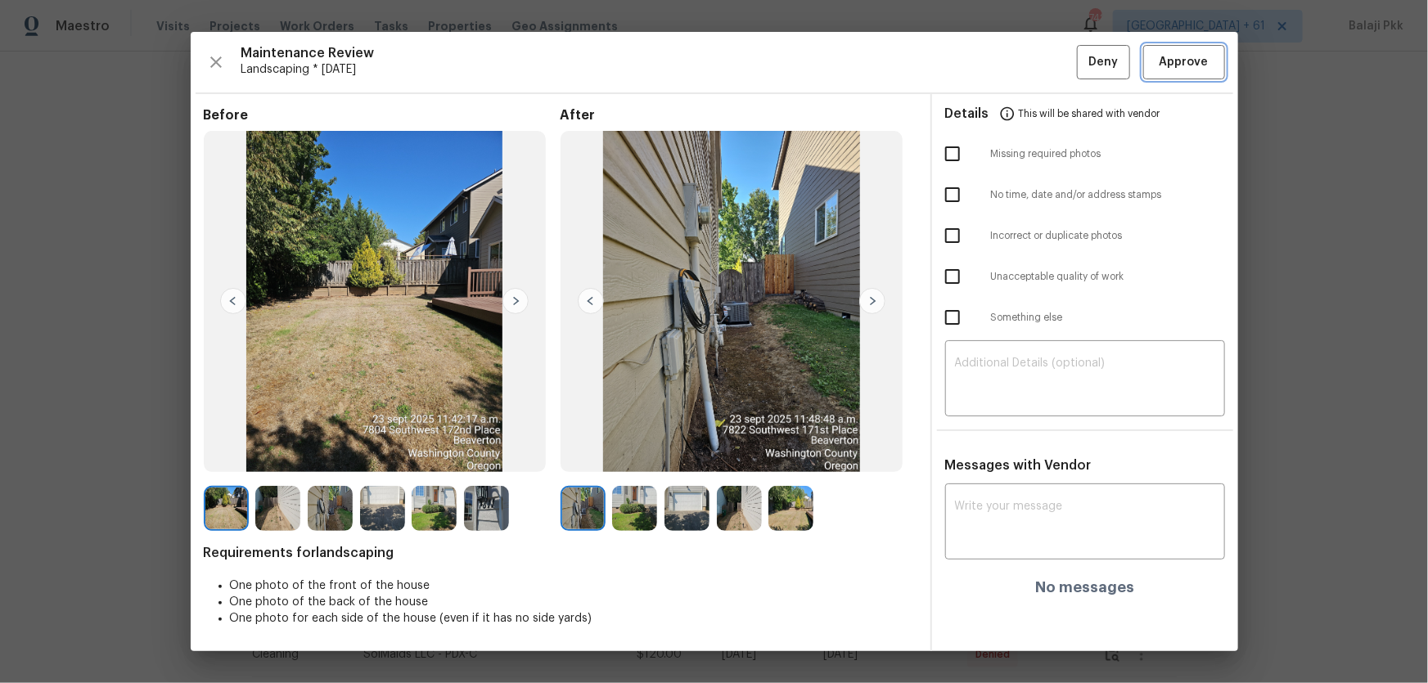
click at [1016, 58] on span "Approve" at bounding box center [1184, 62] width 49 height 20
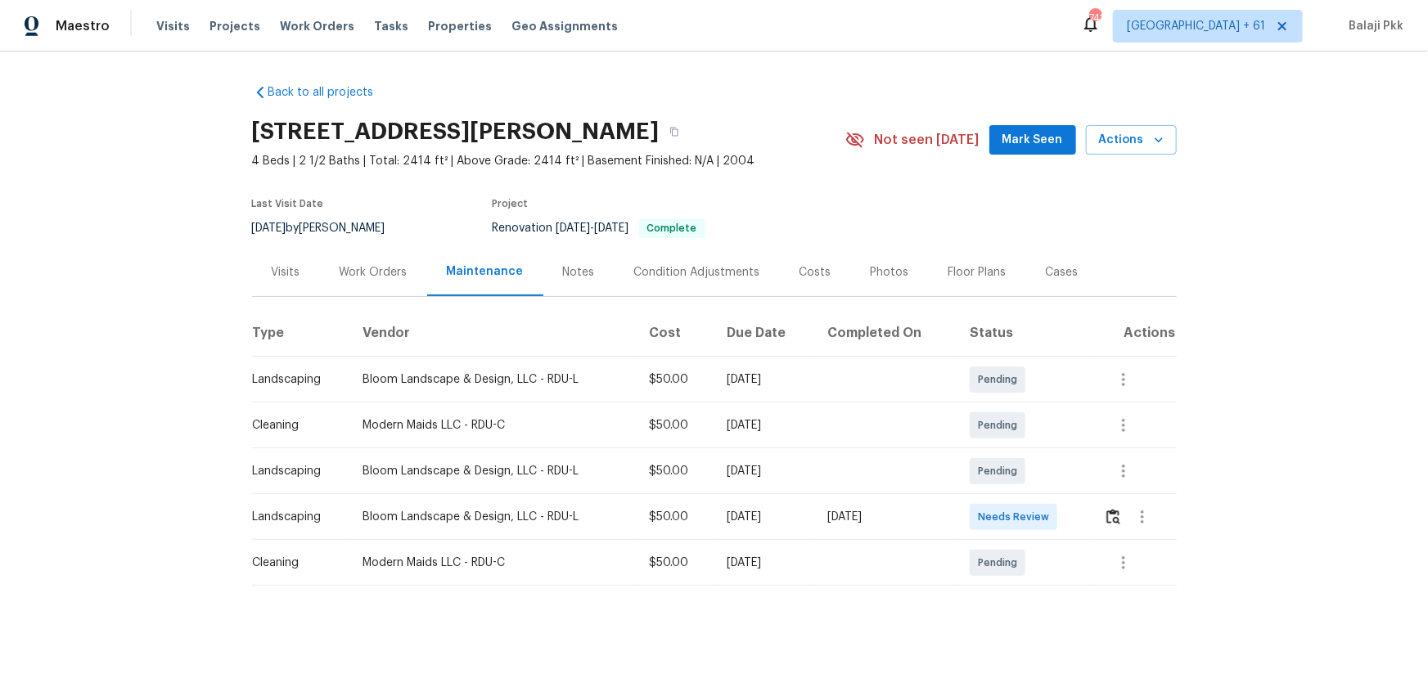
click at [1016, 451] on td at bounding box center [1133, 517] width 85 height 46
click at [1016, 451] on img "button" at bounding box center [1114, 517] width 14 height 16
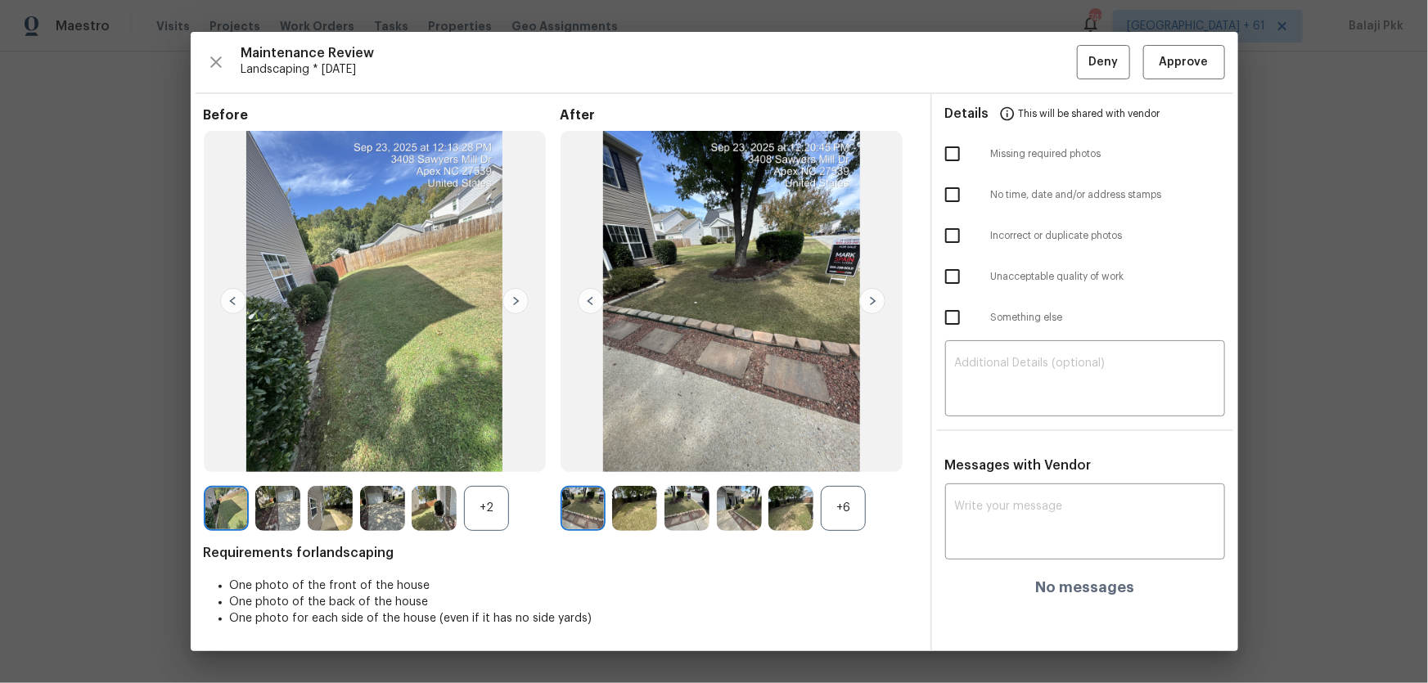
click at [852, 451] on div "+6" at bounding box center [843, 508] width 45 height 45
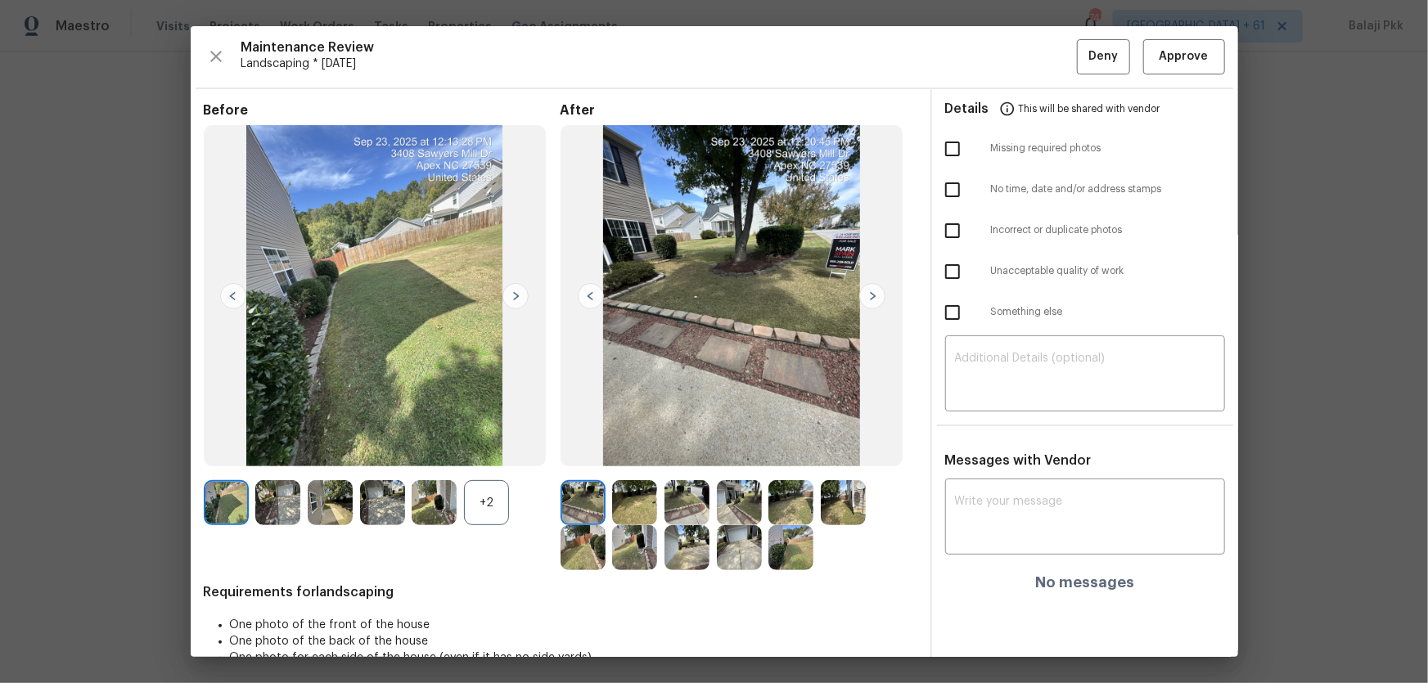
click at [471, 451] on div "+2" at bounding box center [486, 502] width 45 height 45
click at [1016, 47] on button "Approve" at bounding box center [1184, 56] width 82 height 35
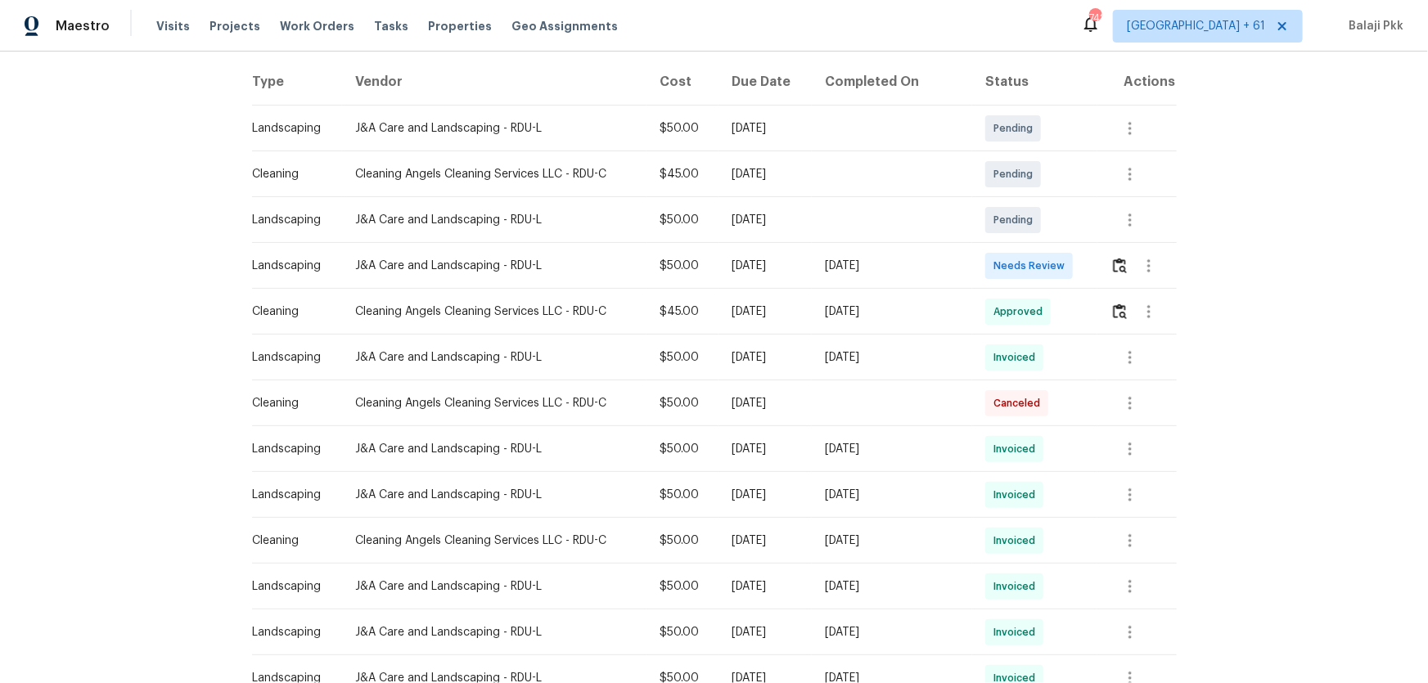
scroll to position [223, 0]
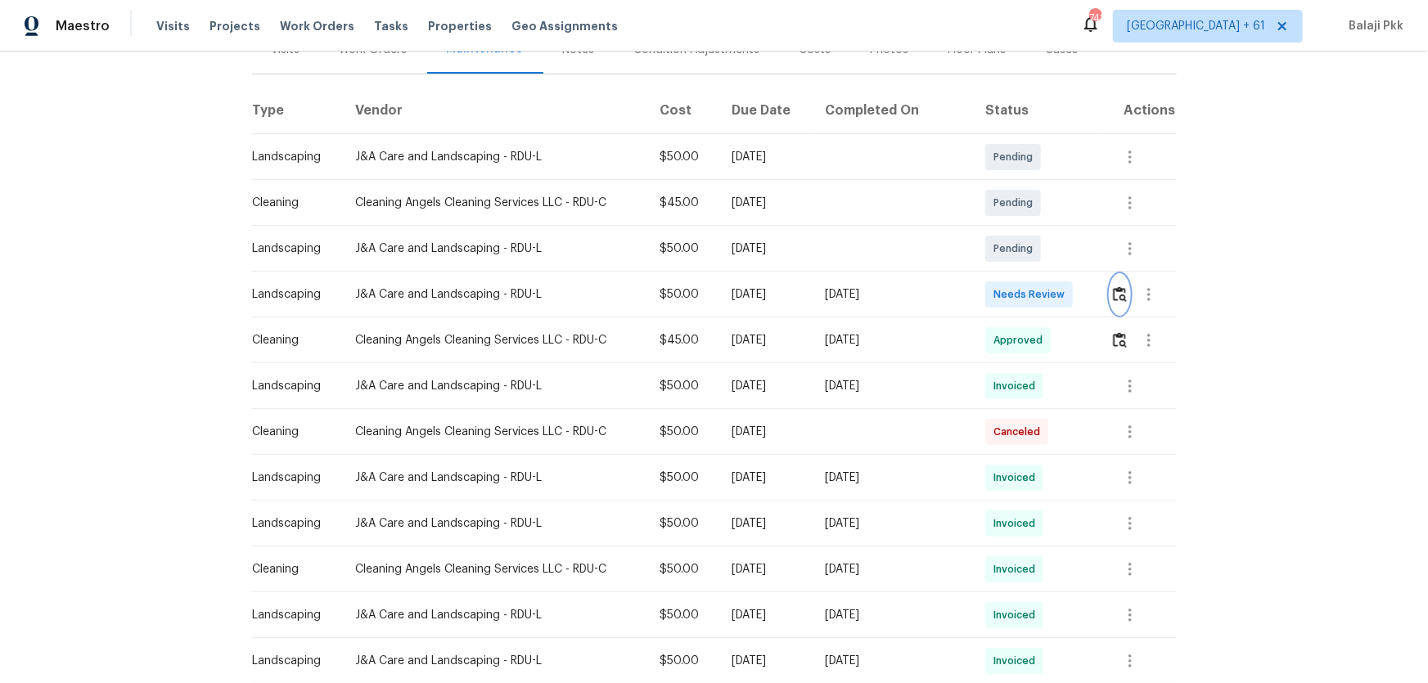
click at [1016, 291] on img "button" at bounding box center [1120, 294] width 14 height 16
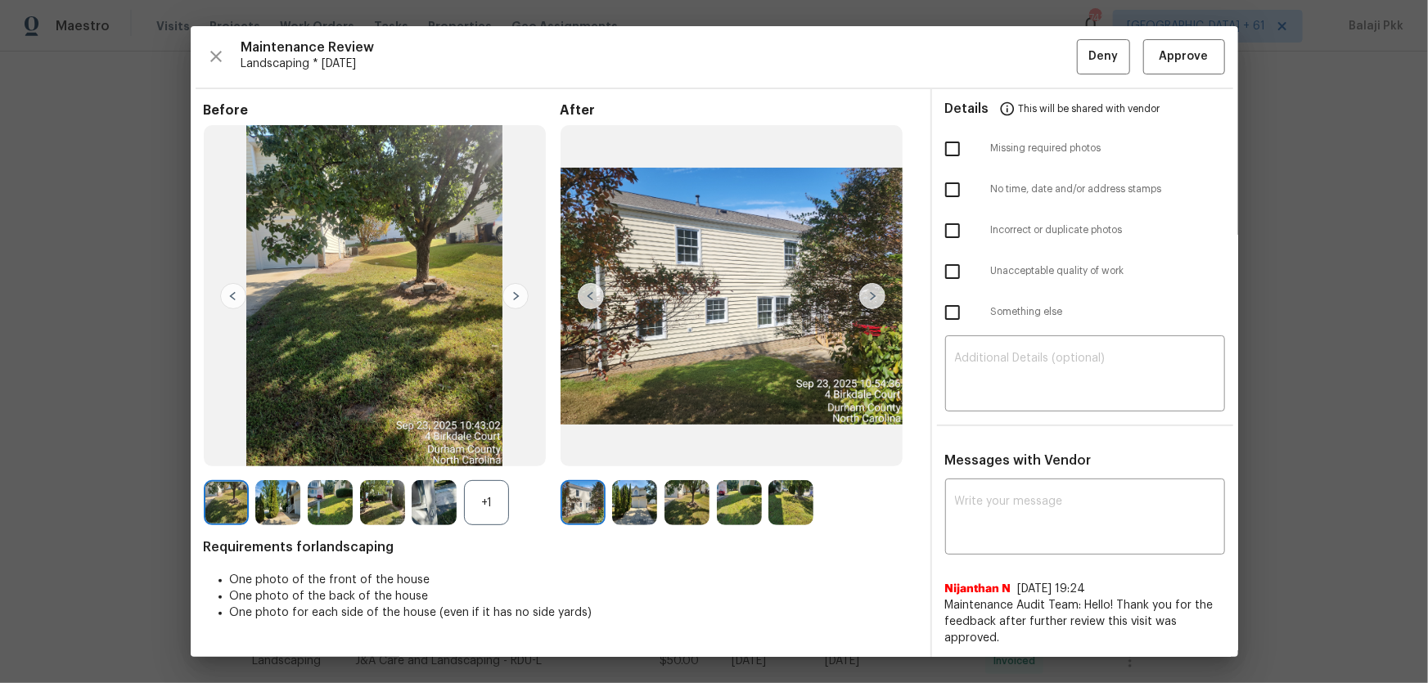
click at [470, 451] on div "+1" at bounding box center [486, 502] width 45 height 45
click at [1016, 61] on span "Approve" at bounding box center [1184, 57] width 49 height 20
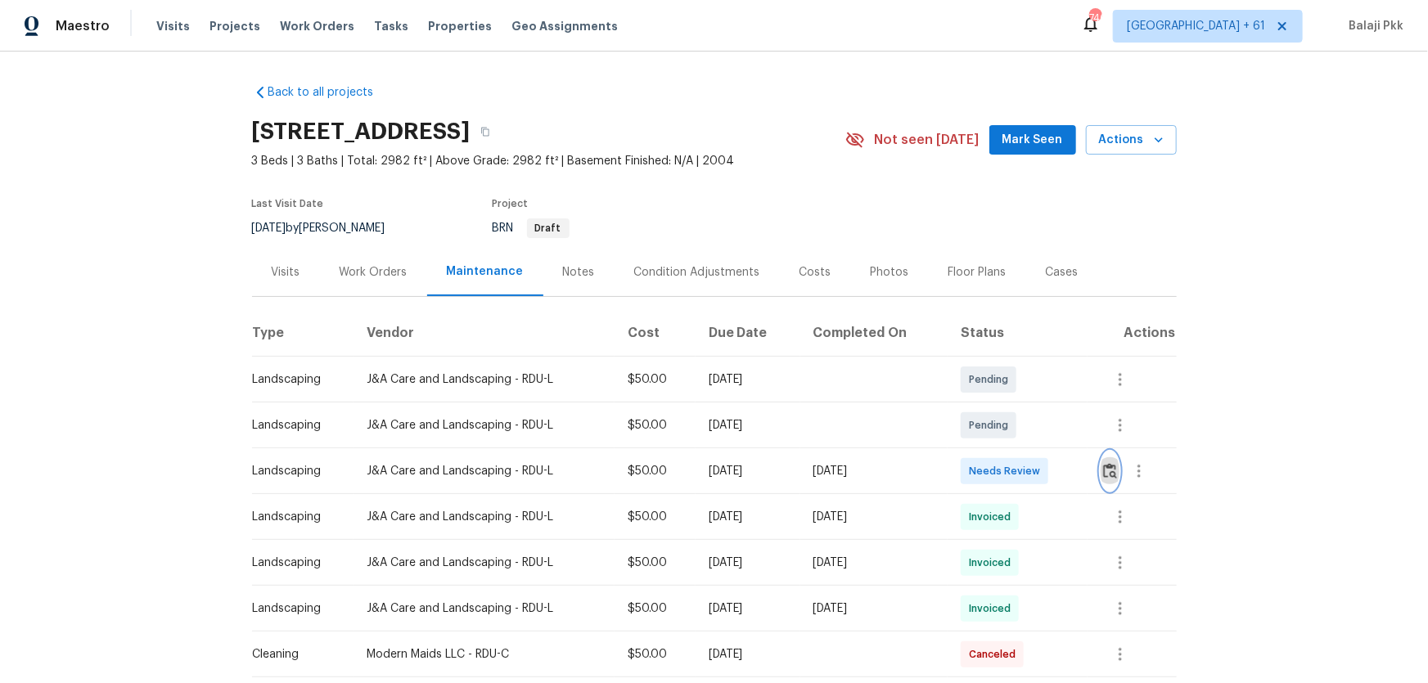
click at [1016, 451] on img "button" at bounding box center [1110, 471] width 14 height 16
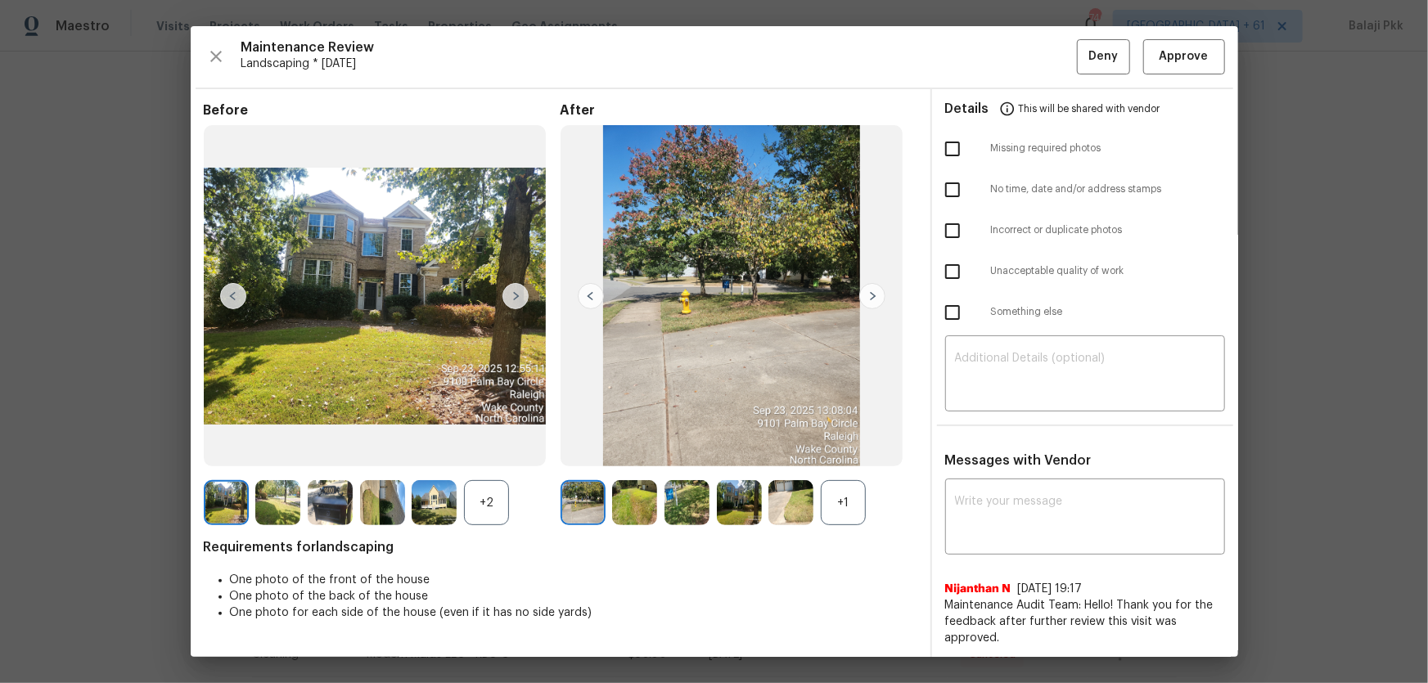
click at [847, 451] on div "+1" at bounding box center [843, 502] width 45 height 45
click at [473, 451] on div "+2" at bounding box center [486, 502] width 45 height 45
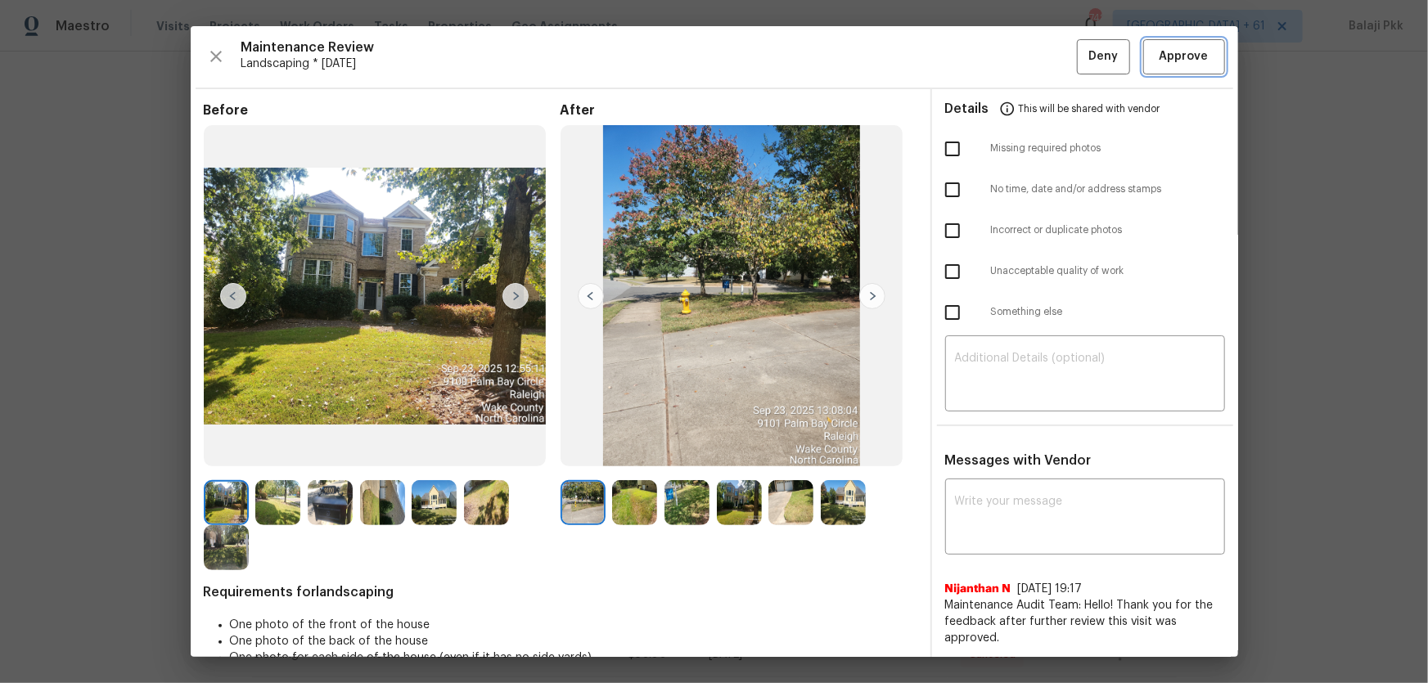
click at [1016, 65] on span "Approve" at bounding box center [1184, 57] width 49 height 20
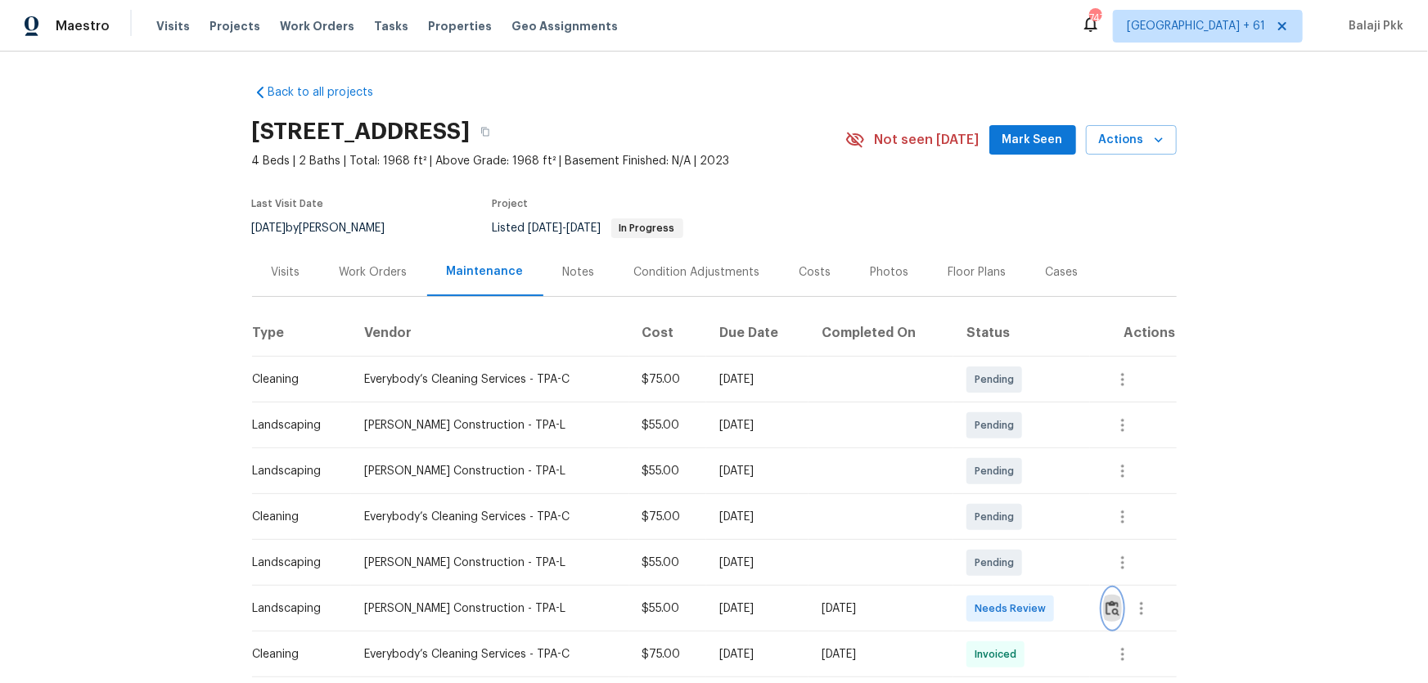
click at [1016, 451] on button "button" at bounding box center [1112, 608] width 19 height 39
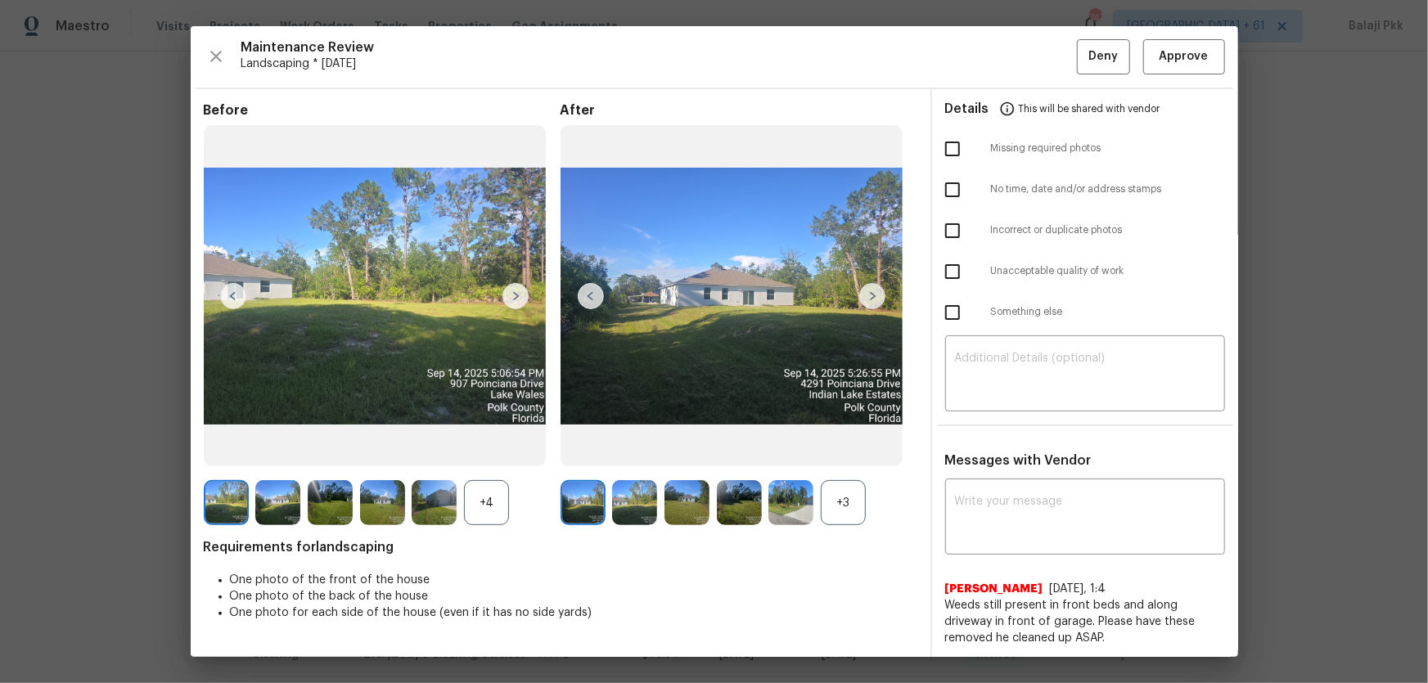
click at [851, 451] on div "+3" at bounding box center [843, 502] width 45 height 45
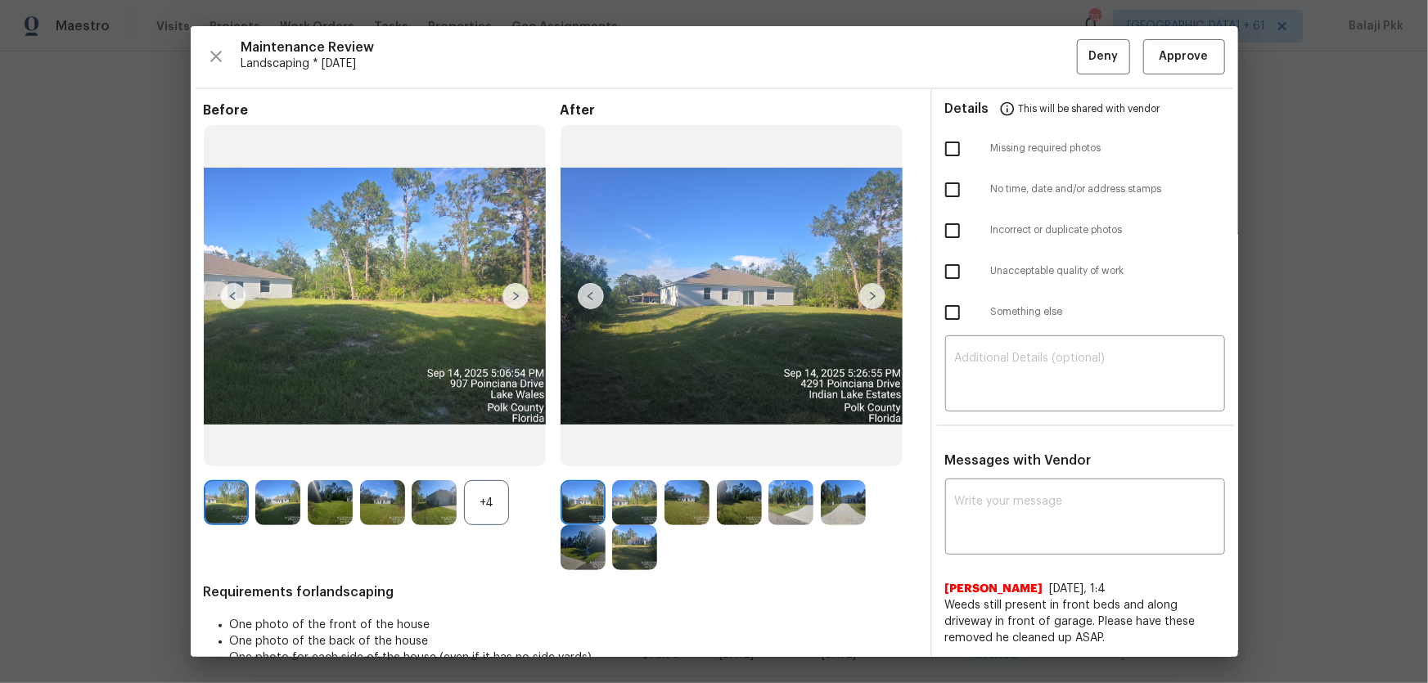
click at [504, 451] on div "+4" at bounding box center [486, 502] width 45 height 45
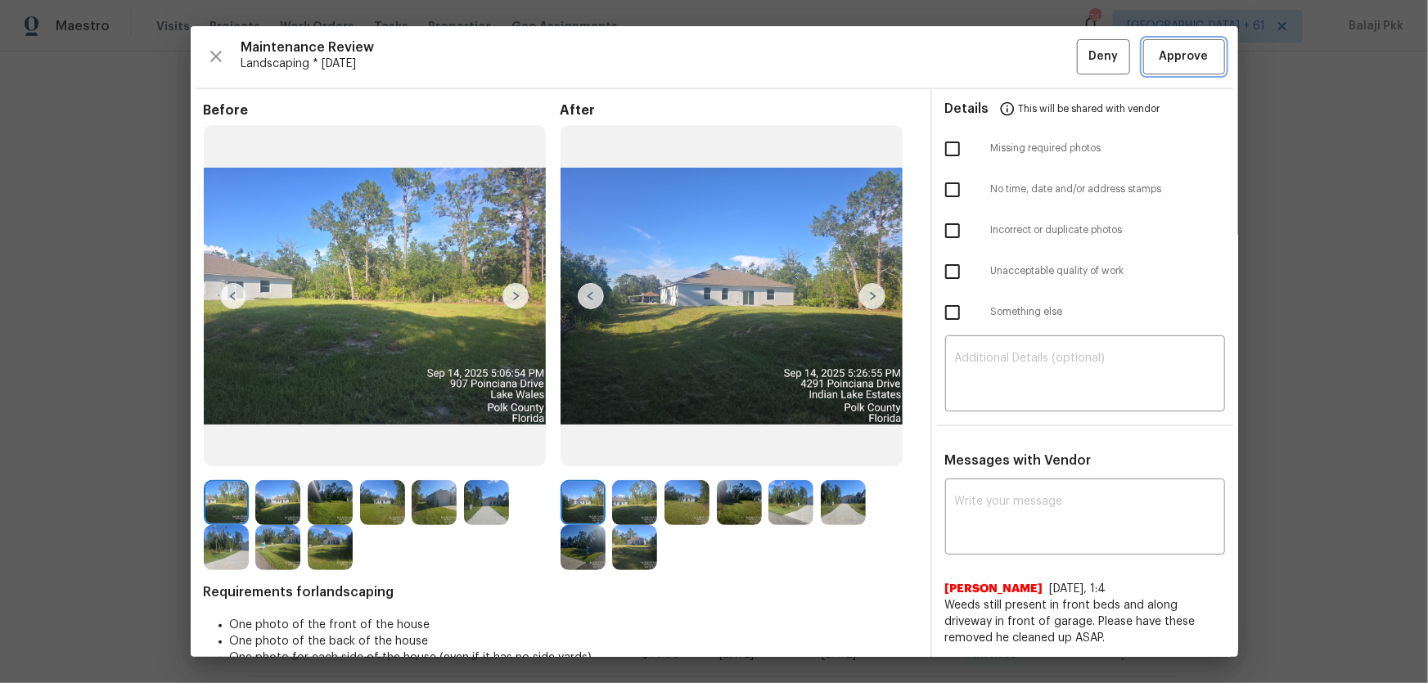
click at [1016, 60] on span "Approve" at bounding box center [1184, 57] width 49 height 20
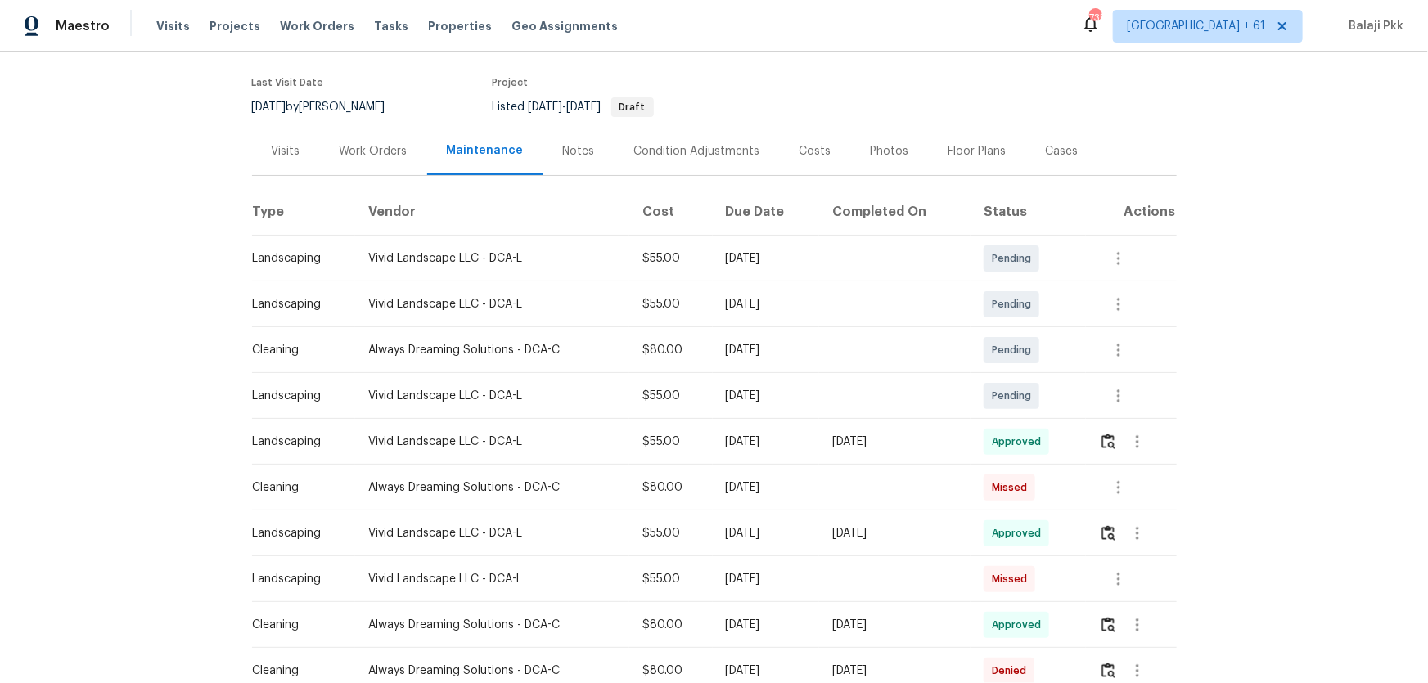
scroll to position [74, 0]
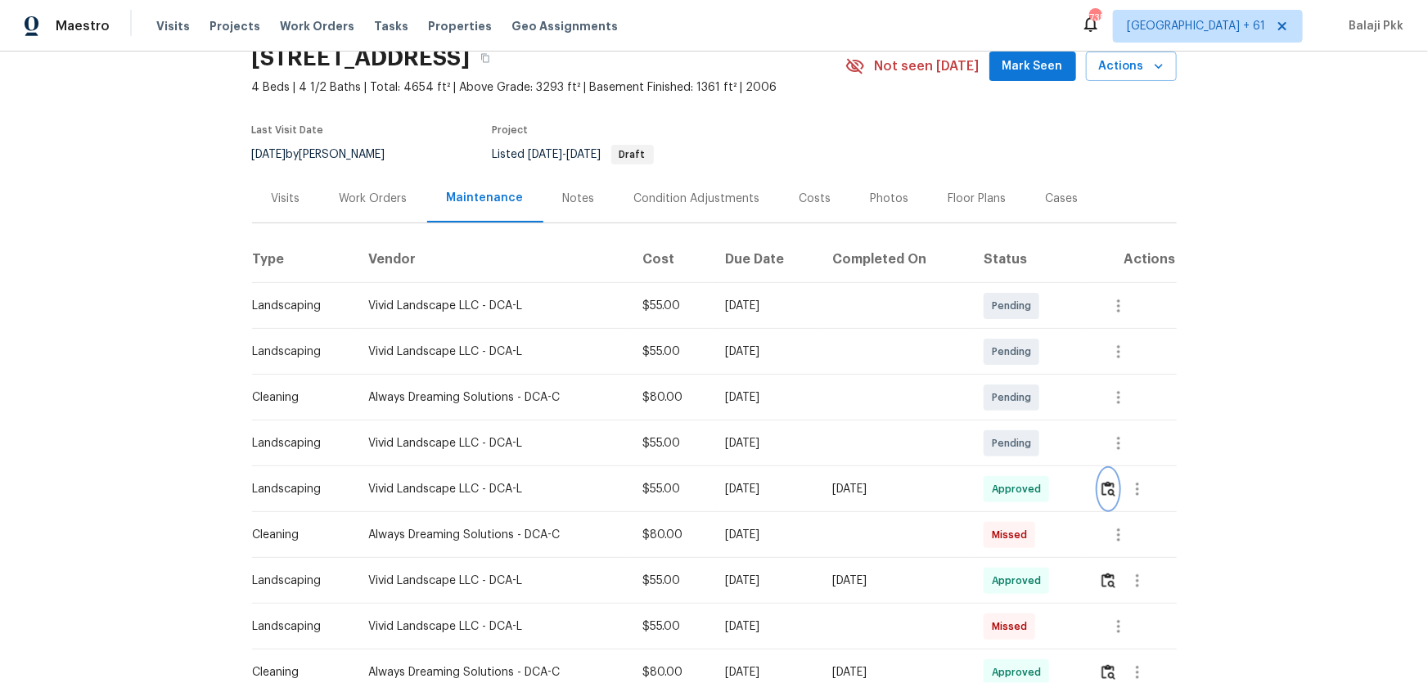
click at [1106, 491] on img "button" at bounding box center [1109, 489] width 14 height 16
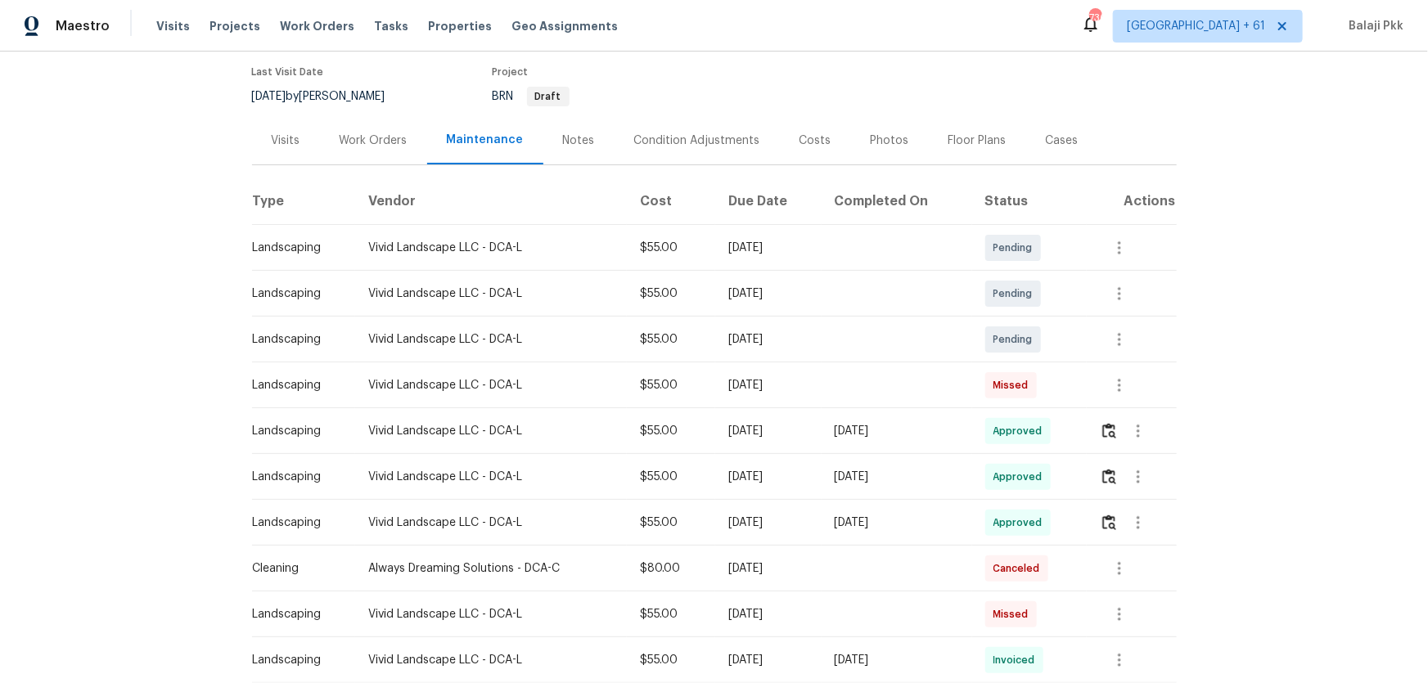
scroll to position [297, 0]
